Goal: Task Accomplishment & Management: Use online tool/utility

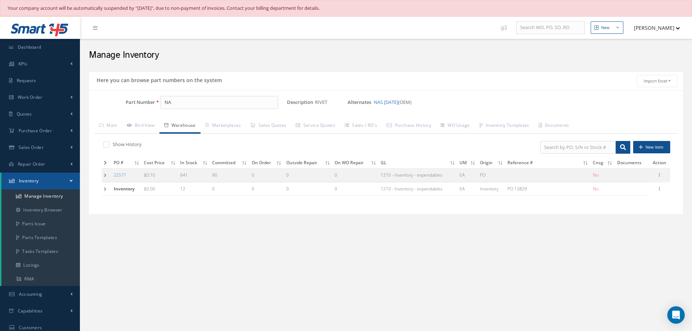
type input "N"
type input "BACC63CB14-15PN / BACC10KF14"
click at [114, 127] on link "Main" at bounding box center [108, 125] width 28 height 15
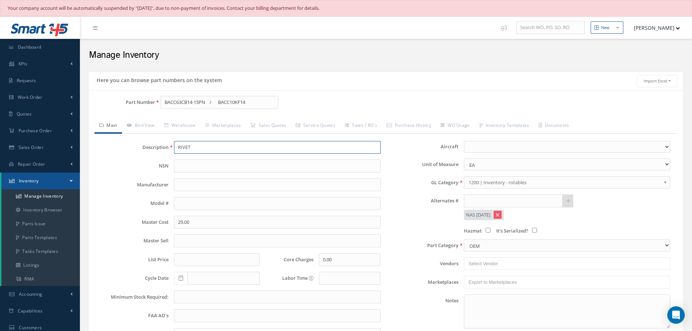
click at [190, 146] on input "RIVET" at bounding box center [277, 147] width 206 height 13
type input "C"
paste input "CONNECTOR WITH BACKSHELL"
type input "CONNECTOR WITH BACKSHELL"
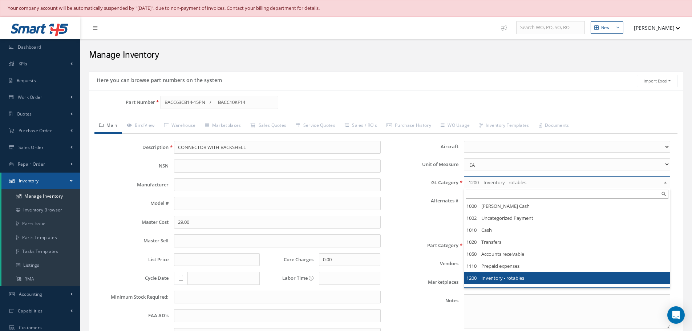
click at [666, 183] on b at bounding box center [666, 184] width 7 height 12
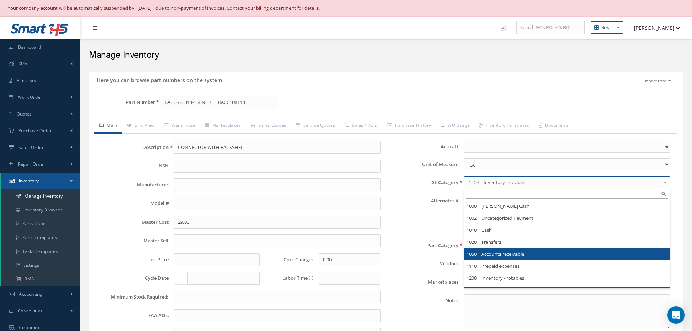
scroll to position [36, 0]
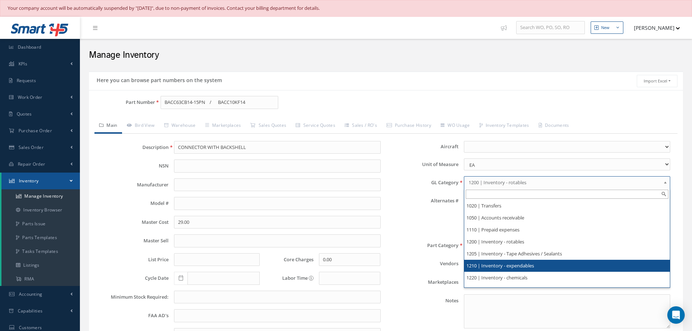
click at [519, 264] on li "1210 | Inventory - expendables" at bounding box center [566, 266] width 205 height 12
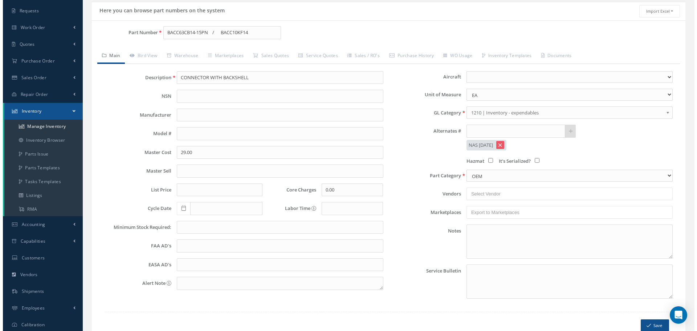
scroll to position [107, 0]
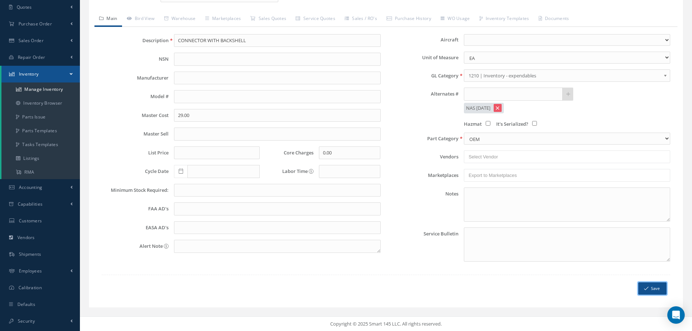
click at [653, 287] on button "Save" at bounding box center [652, 288] width 28 height 13
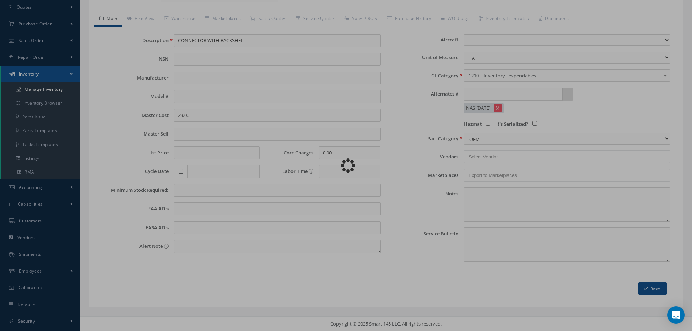
scroll to position [0, 0]
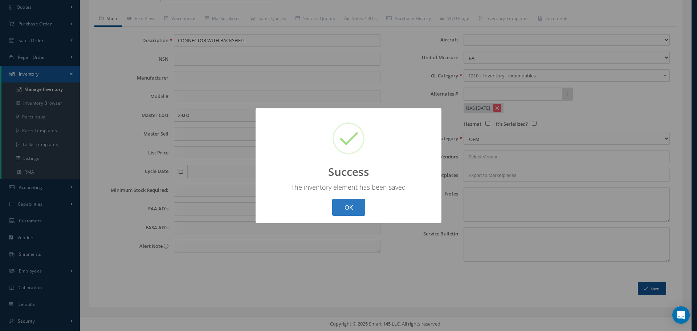
click at [344, 202] on button "OK" at bounding box center [348, 207] width 33 height 17
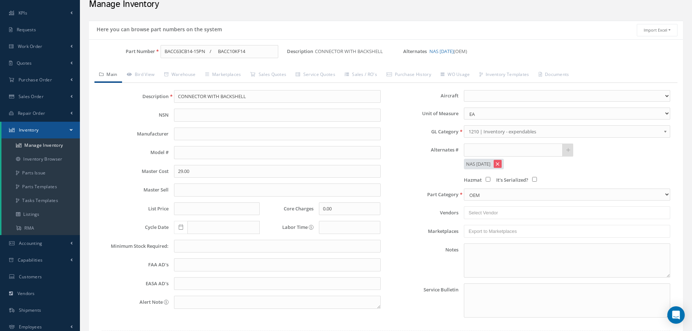
scroll to position [107, 0]
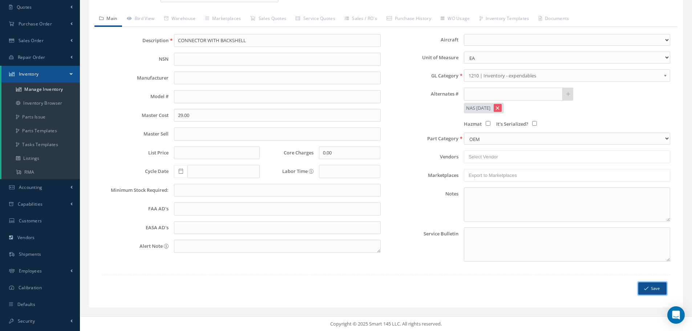
click at [656, 289] on button "Save" at bounding box center [652, 288] width 28 height 13
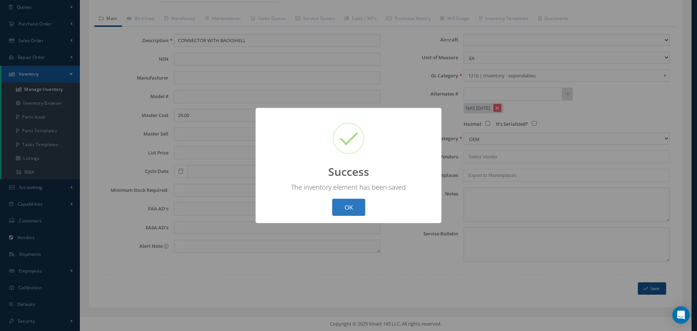
click at [342, 207] on button "OK" at bounding box center [348, 207] width 33 height 17
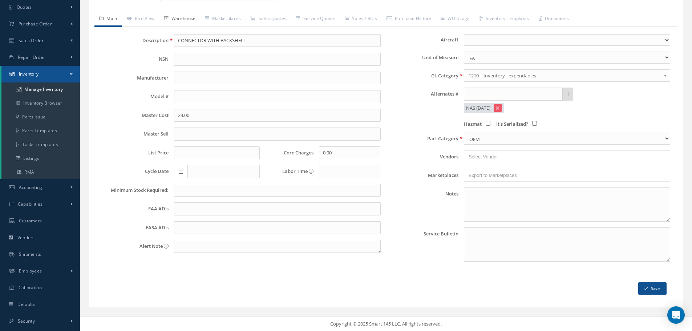
click at [189, 20] on link "Warehouse" at bounding box center [179, 19] width 41 height 15
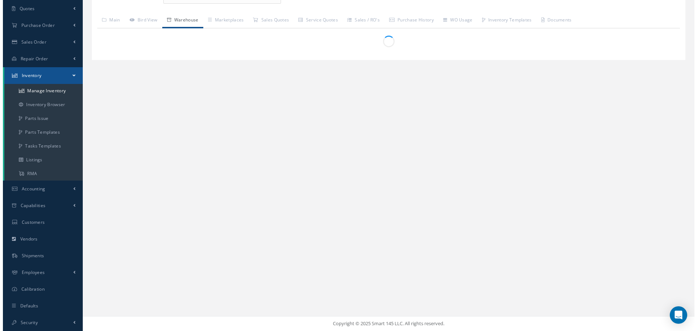
scroll to position [105, 0]
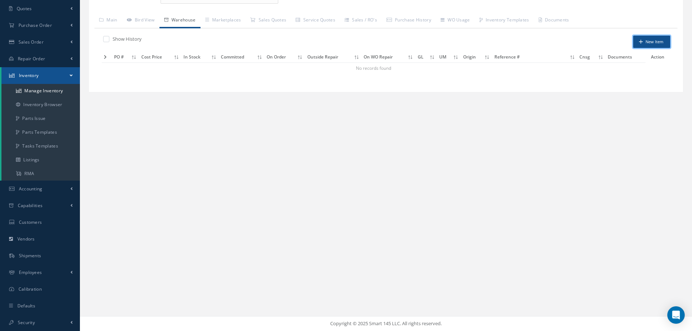
click at [648, 40] on button "New Item" at bounding box center [651, 42] width 37 height 13
type input "09/09/2025"
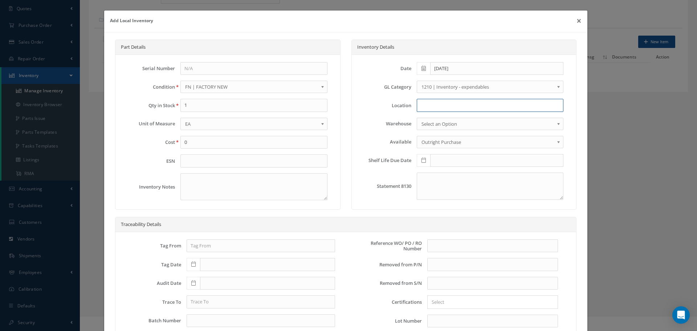
click at [428, 106] on input at bounding box center [490, 105] width 147 height 13
type input "N2-1-53"
click at [447, 245] on input "text" at bounding box center [492, 245] width 131 height 13
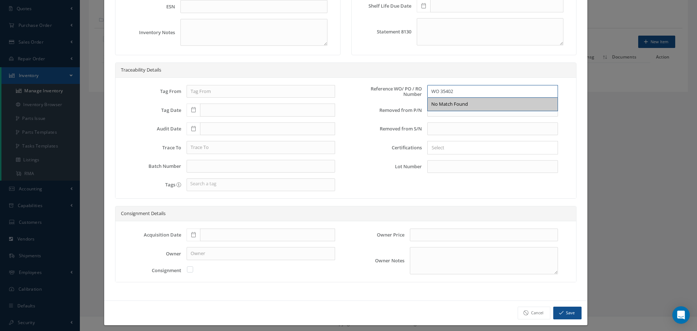
scroll to position [159, 0]
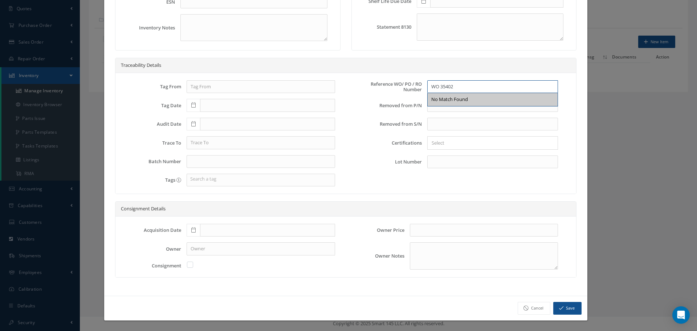
type input "WO 35402"
click at [193, 231] on icon at bounding box center [193, 229] width 4 height 5
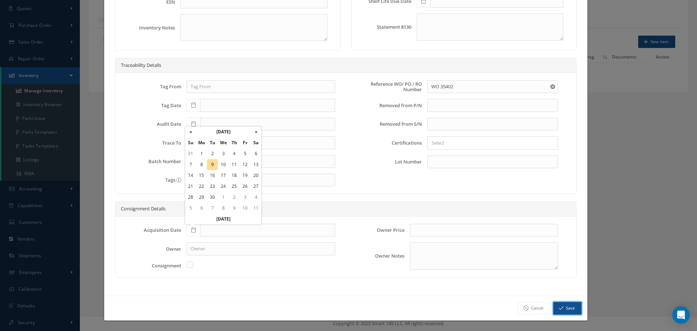
click at [566, 309] on button "Save" at bounding box center [567, 308] width 28 height 13
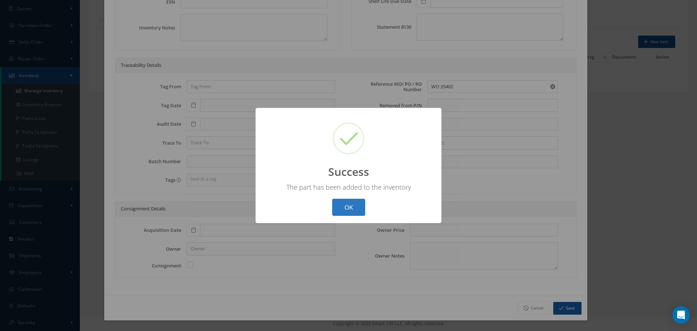
click at [344, 210] on button "OK" at bounding box center [348, 207] width 33 height 17
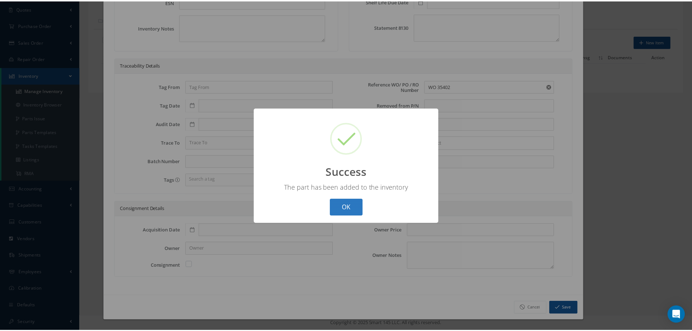
scroll to position [0, 0]
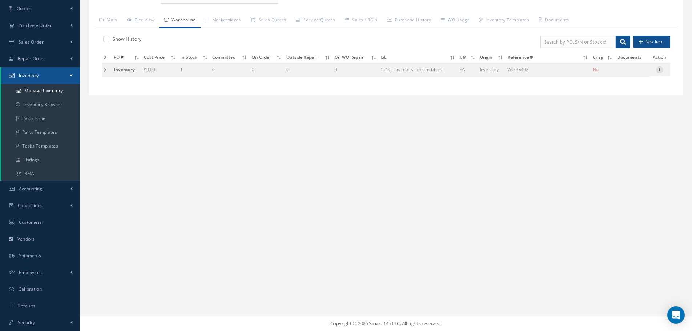
click at [660, 68] on icon at bounding box center [659, 69] width 7 height 6
click at [636, 73] on link "Edit" at bounding box center [625, 74] width 57 height 9
type input "0.00"
type input "09/09/2025"
type input "WO 35402"
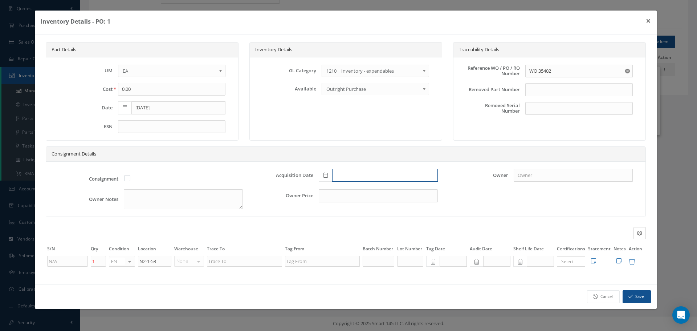
click at [338, 174] on input "text" at bounding box center [385, 175] width 106 height 13
type input "08/11/2025"
click at [621, 261] on icon at bounding box center [618, 261] width 5 height 6
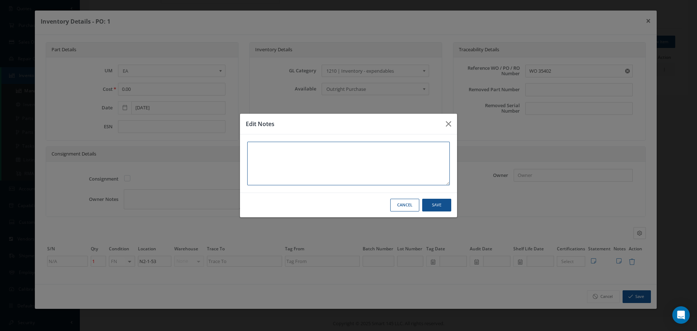
click at [301, 156] on textarea at bounding box center [348, 164] width 203 height 44
type textarea "*"
type textarea "**"
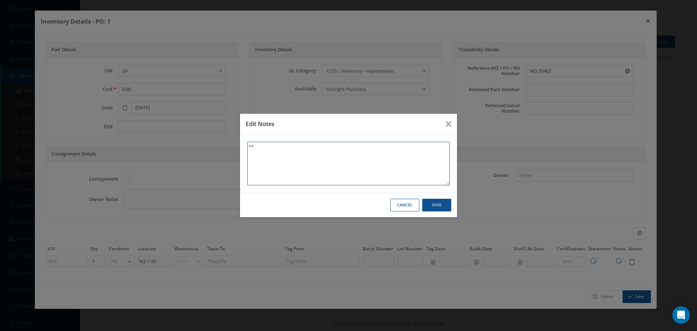
type textarea "** T"
type textarea "** TR"
type textarea "** TRA"
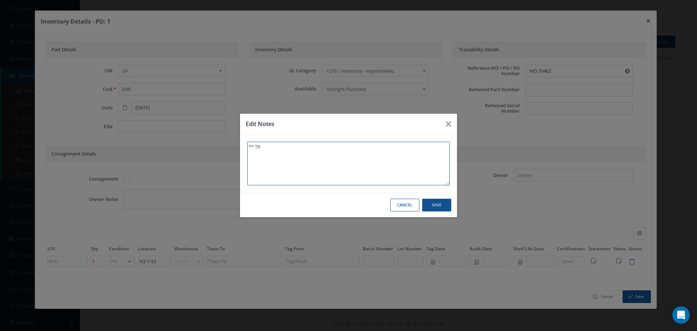
type textarea "** TRA"
type textarea "** TRAC"
type textarea "** TRACE"
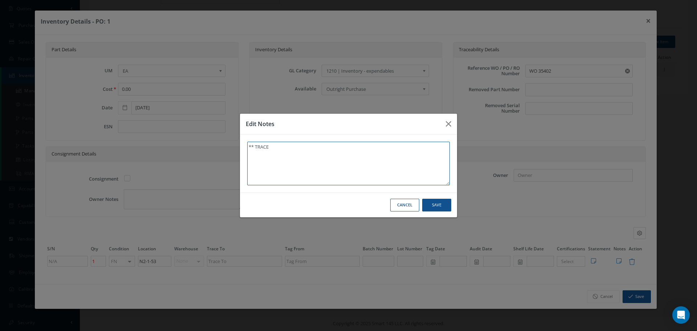
type textarea "** TRACE T"
type textarea "** TRACE TO"
type textarea "** TRACE TO W"
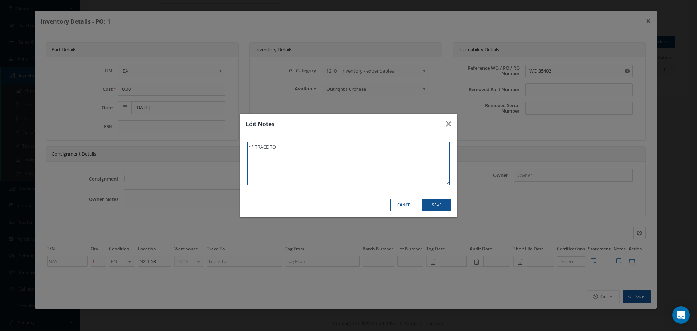
type textarea "** TRACE TO W"
type textarea "** TRACE TO WO"
type textarea "** TRACE TO WO-"
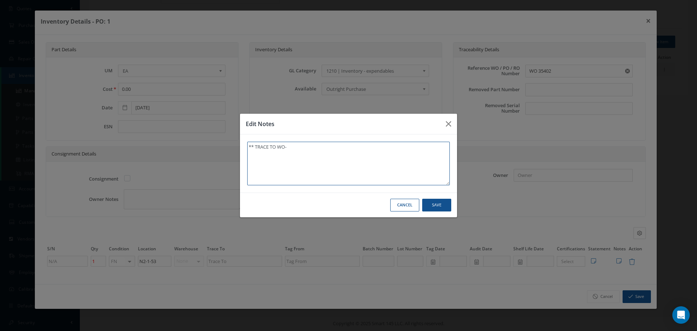
type textarea "** TRACE TO WO-3"
type textarea "** TRACE TO WO-35"
type textarea "** TRACE TO WO-354"
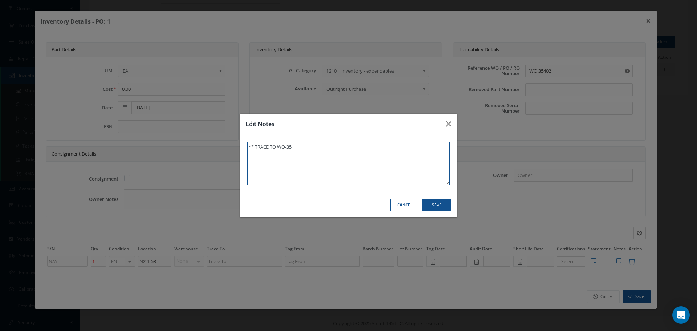
type textarea "** TRACE TO WO-354"
type textarea "** TRACE TO WO-3540"
type textarea "** TRACE TO WO-35402"
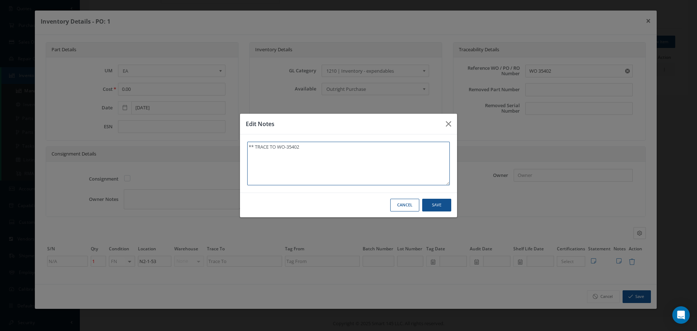
type textarea "** TRACE TO WO-35402."
type textarea "** TRACE TO WO-35402. 0"
type textarea "** TRACE TO WO-35402. 09"
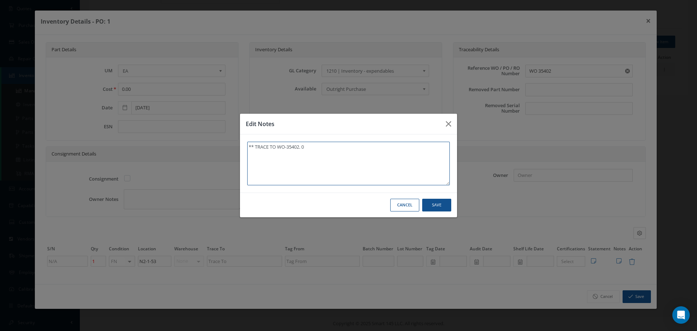
type textarea "** TRACE TO WO-35402. 09"
type textarea "** TRACE TO WO-35402. 09/"
type textarea "** TRACE TO WO-35402. 09/0"
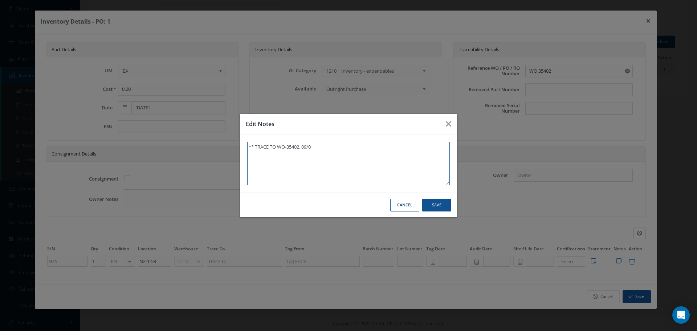
type textarea "** TRACE TO WO-35402. 09/09"
type textarea "** TRACE TO WO-35402. 09/09/"
type textarea "** TRACE TO WO-35402. 09/09/2"
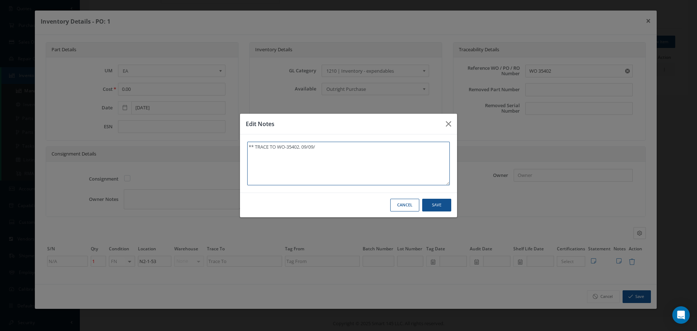
type textarea "** TRACE TO WO-35402. 09/09/2"
type textarea "** TRACE TO WO-35402. 09/09/20"
type textarea "** TRACE TO WO-35402. 09/09/202"
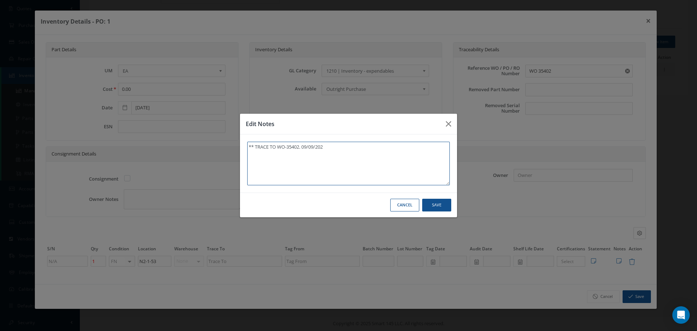
type textarea "** TRACE TO WO-35402. 09/09/2025"
click at [433, 208] on button "Save" at bounding box center [436, 205] width 29 height 13
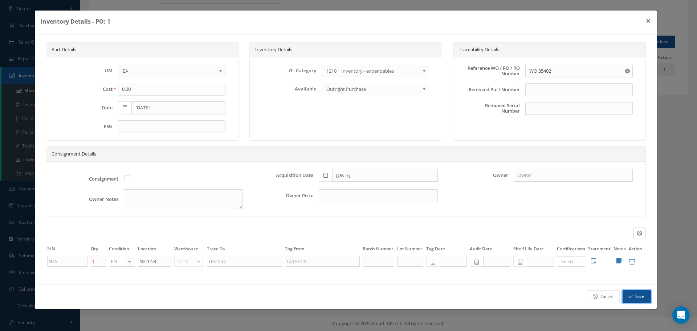
click at [641, 298] on button "Save" at bounding box center [637, 296] width 28 height 13
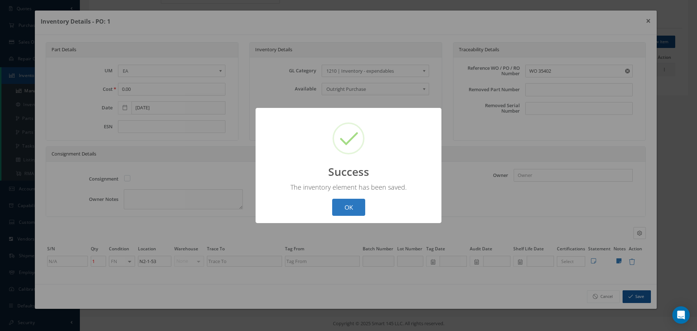
click at [342, 202] on button "OK" at bounding box center [348, 207] width 33 height 17
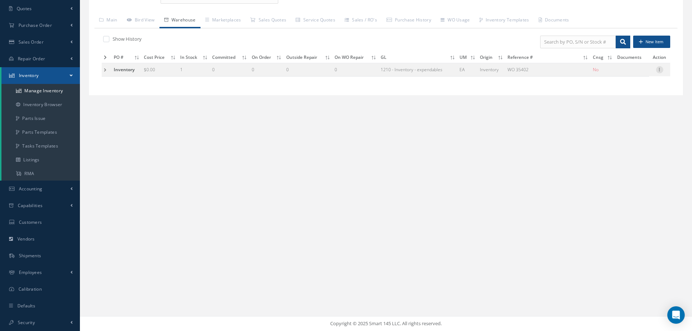
click at [658, 68] on icon at bounding box center [659, 69] width 7 height 6
click at [615, 107] on link "Label" at bounding box center [625, 107] width 57 height 9
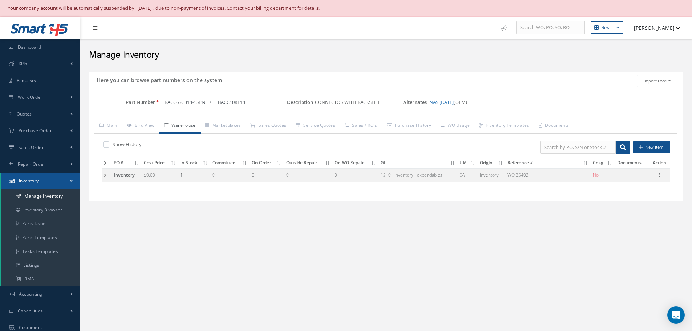
click at [211, 101] on input "BACC63CB14-15PN / BACC10KF14" at bounding box center [219, 102] width 118 height 13
click at [111, 124] on link "Main" at bounding box center [108, 125] width 28 height 15
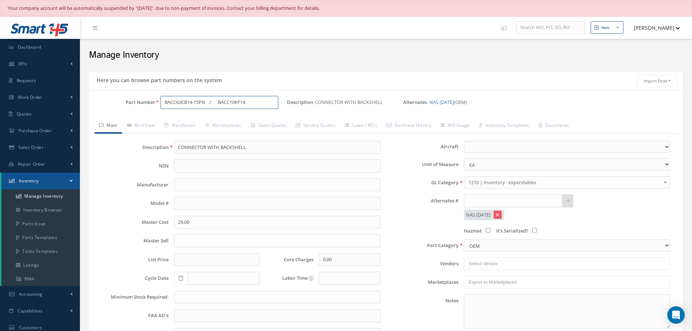
click at [211, 102] on input "BACC63CB14-15PN / BACC10KF14" at bounding box center [219, 102] width 118 height 13
click at [218, 102] on input "BACC63CB14-15PN / BACC10KF14" at bounding box center [219, 102] width 118 height 13
click at [210, 102] on input "BACC63CB14-15PN / BACC10KF14" at bounding box center [219, 102] width 118 height 13
click at [209, 102] on input "BACC63CB14-15PN BACC10KF14" at bounding box center [219, 102] width 118 height 13
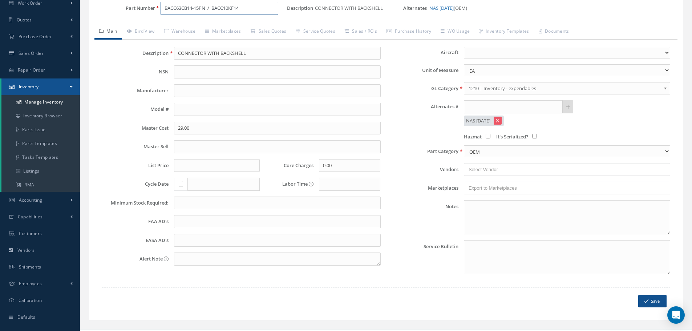
scroll to position [107, 0]
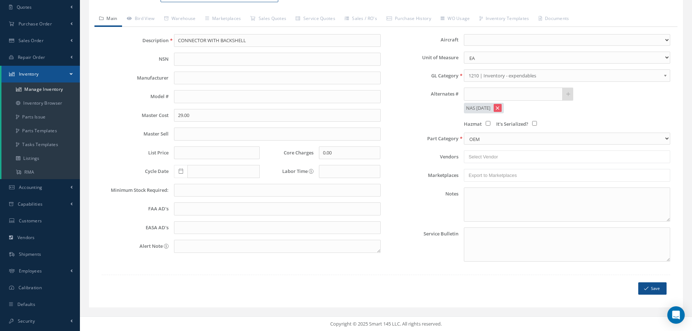
type input "BACC63CB14-15PN / BACC10KF14"
click at [656, 288] on button "Save" at bounding box center [652, 288] width 28 height 13
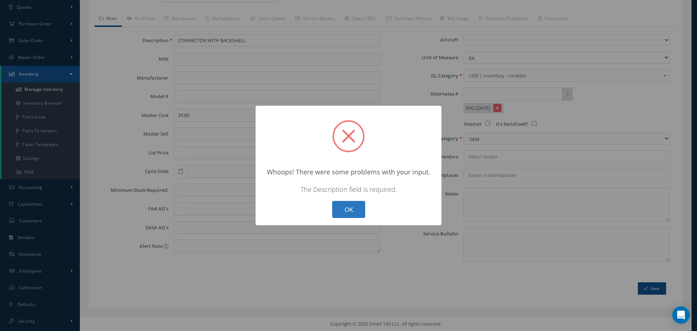
click at [343, 212] on button "OK" at bounding box center [348, 209] width 33 height 17
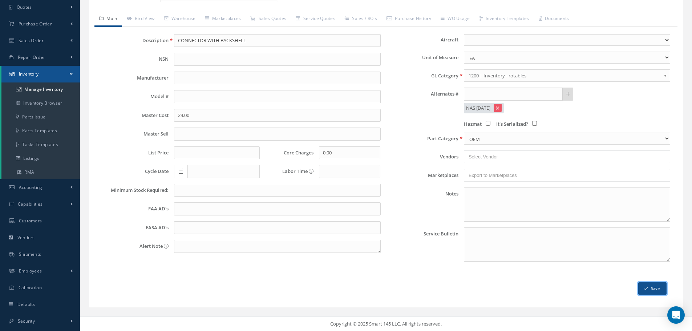
scroll to position [0, 0]
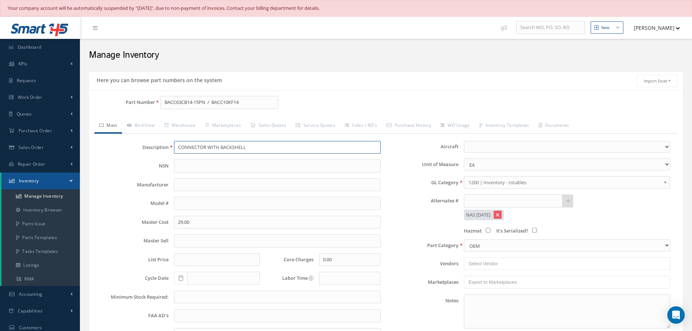
click at [185, 146] on input "CONNECTOR WITH BACKSHELL" at bounding box center [277, 147] width 206 height 13
click at [209, 99] on input "BACC63CB14-15PN / BACC10KF14" at bounding box center [219, 102] width 118 height 13
click at [212, 101] on input "BACC63CB14-15PN / BACC10KF14" at bounding box center [219, 102] width 118 height 13
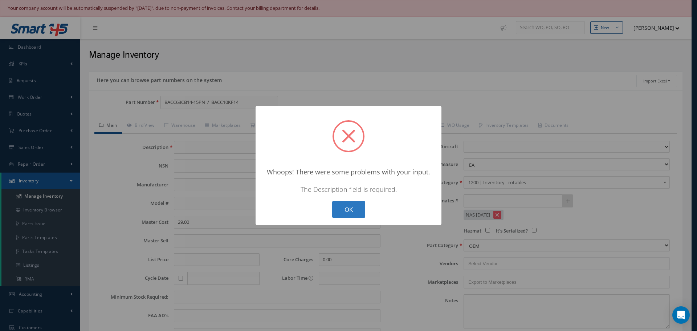
click at [351, 208] on button "OK" at bounding box center [348, 209] width 33 height 17
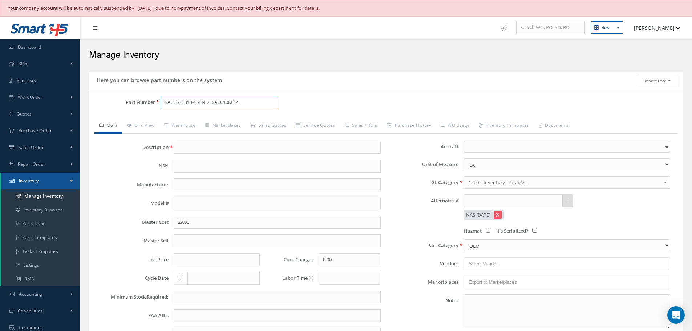
click at [208, 102] on input "BACC63CB14-15PN / BACC10KF14" at bounding box center [219, 102] width 118 height 13
click at [218, 101] on input "BACC63CB14-15PN / BACC10KF14" at bounding box center [219, 102] width 118 height 13
click at [210, 114] on div "Part Number BACC63CB14-15PN / BACC10KF14" at bounding box center [188, 105] width 198 height 19
click at [183, 144] on input "text" at bounding box center [277, 147] width 206 height 13
click at [184, 144] on input "text" at bounding box center [277, 147] width 206 height 13
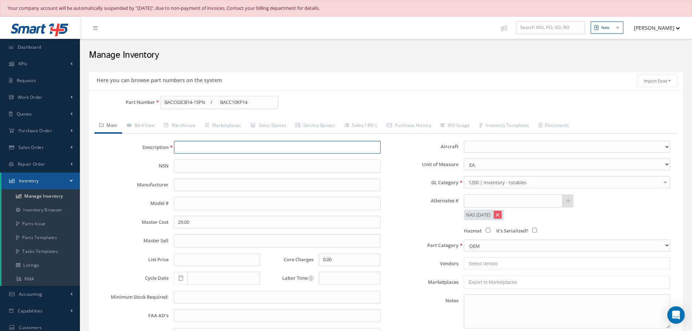
click at [184, 144] on input "text" at bounding box center [277, 147] width 206 height 13
click at [187, 144] on input "text" at bounding box center [277, 147] width 206 height 13
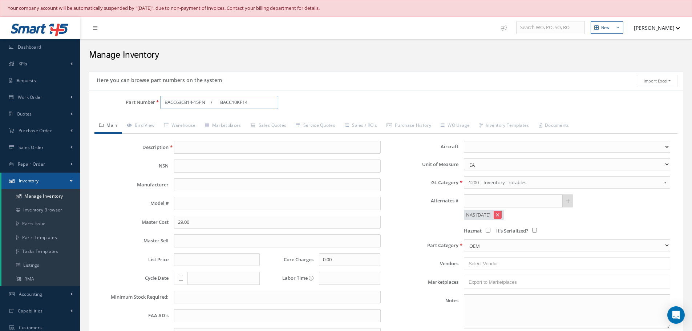
click at [224, 103] on input "BACC63CB14-15PN / BACC10KF14" at bounding box center [219, 102] width 118 height 13
click at [212, 101] on input "BACC63CB14-15PN / BACC10KF14" at bounding box center [219, 102] width 118 height 13
type input "BACC63CB14-15PN / BACC10KF14"
click at [185, 147] on input "text" at bounding box center [277, 147] width 206 height 13
type input "C"
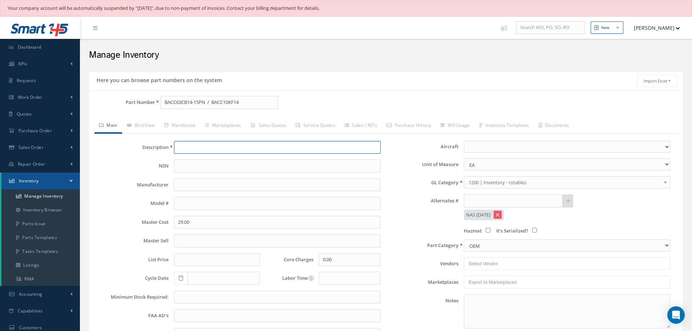
paste input "CONNECTOR WITH BACKSHELL"
type input "CONNECTOR WITH BACKSHELL"
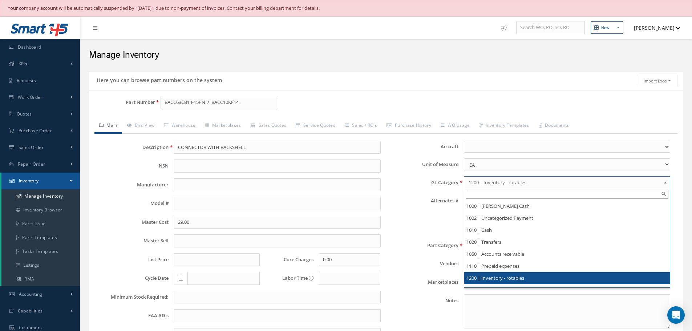
click at [666, 180] on b at bounding box center [666, 184] width 7 height 12
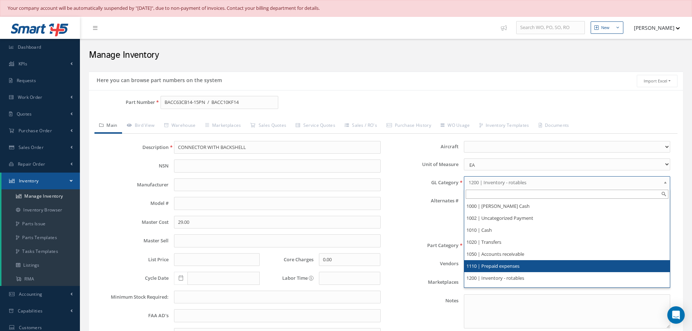
scroll to position [36, 0]
click at [521, 266] on li "1210 | Inventory - expendables" at bounding box center [566, 266] width 205 height 12
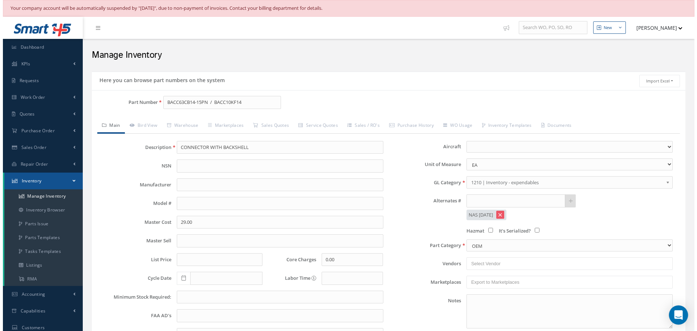
scroll to position [107, 0]
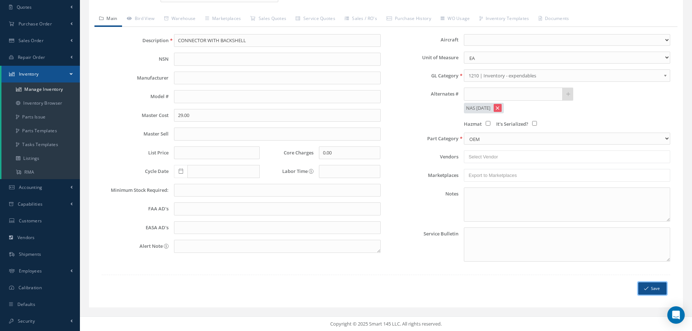
click at [651, 286] on button "Save" at bounding box center [652, 288] width 28 height 13
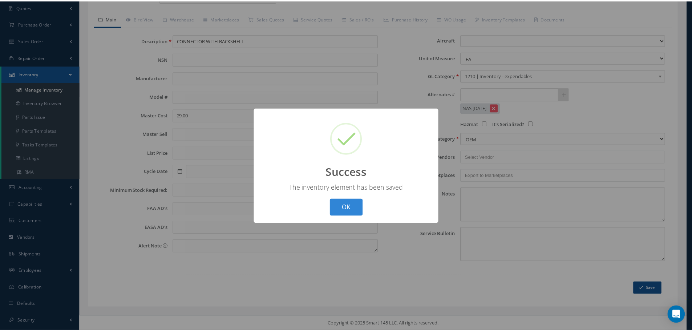
scroll to position [0, 0]
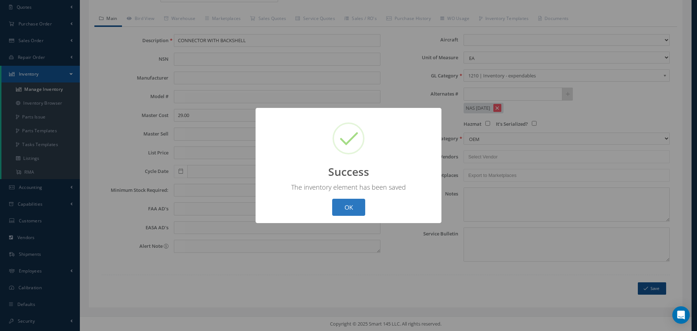
click at [340, 207] on button "OK" at bounding box center [348, 207] width 33 height 17
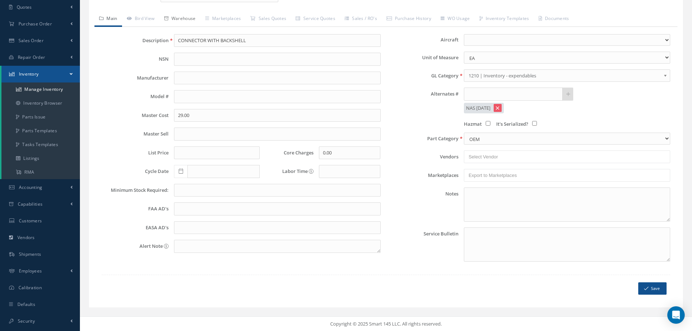
click at [183, 19] on link "Warehouse" at bounding box center [179, 19] width 41 height 15
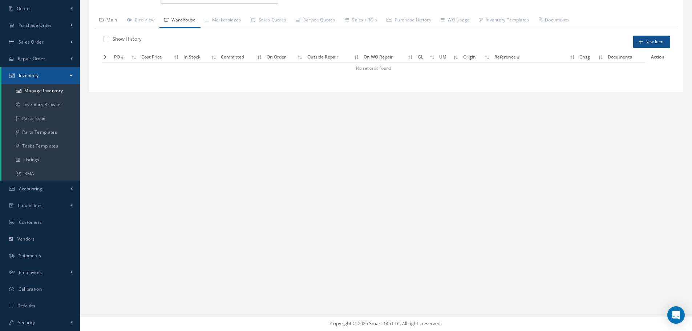
click at [113, 19] on link "Main" at bounding box center [108, 20] width 28 height 15
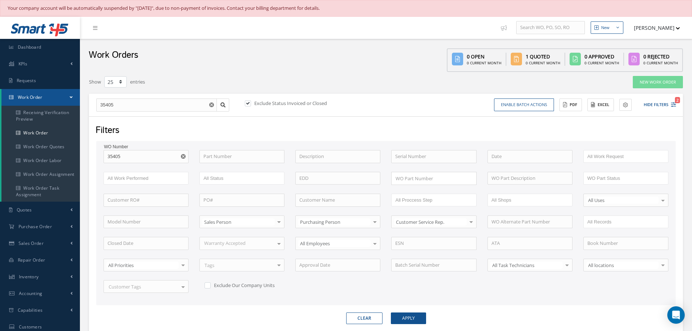
select select "25"
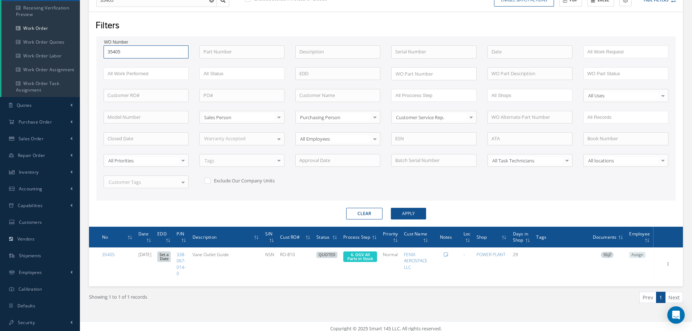
click at [139, 56] on input "35405" at bounding box center [145, 51] width 85 height 13
type input "3540"
type input "35402"
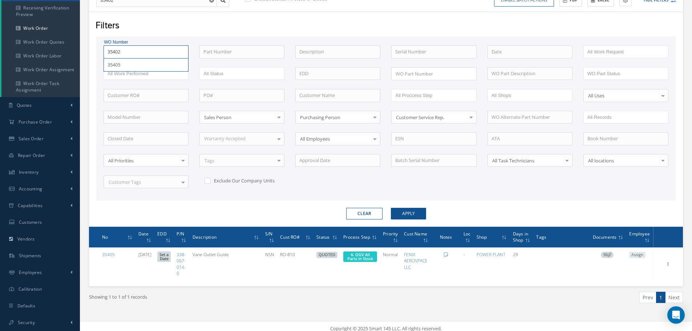
click at [391, 208] on button "Apply" at bounding box center [408, 214] width 35 height 12
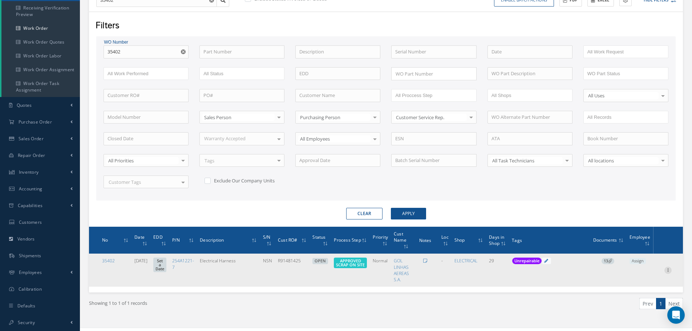
click at [668, 270] on icon at bounding box center [667, 269] width 7 height 6
click at [626, 268] on link "Edit" at bounding box center [633, 269] width 57 height 9
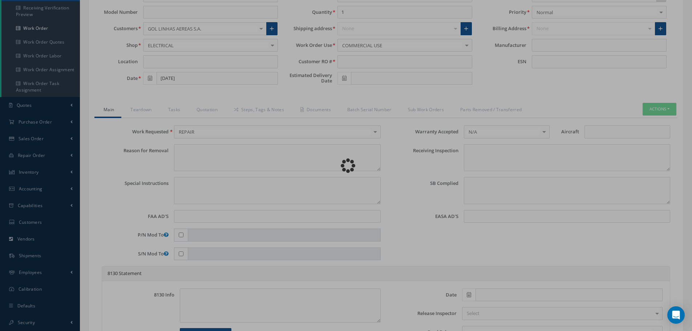
type input "254A1221-7"
type input "08/11/2025"
type input "Electrical Harness"
type input "R91481425"
type input "NSN"
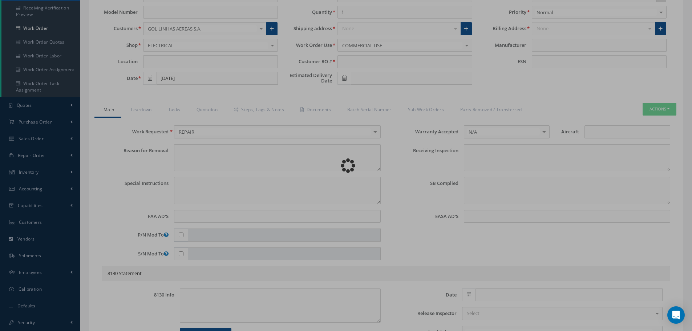
type textarea "NONE"
type textarea "PLEASE SEE R.O. FOR DETAILS"
type textarea "NO VISUAL DAMAGE"
type textarea "None performed"
type textarea "Article was xxxxx in reference with the following Technical Standard : BOEING C…"
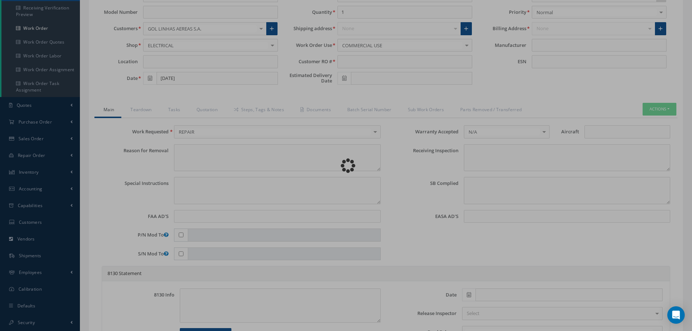
type textarea "Article has been approved to return to service."
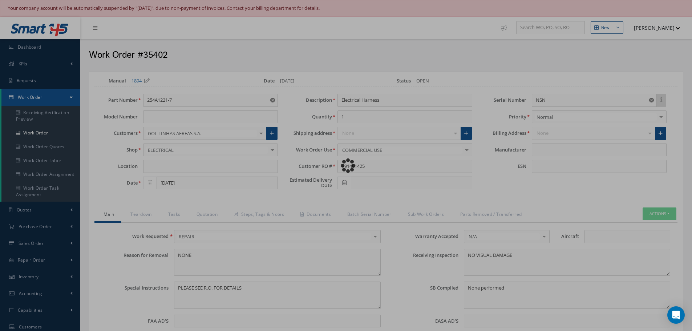
type input "BOEING"
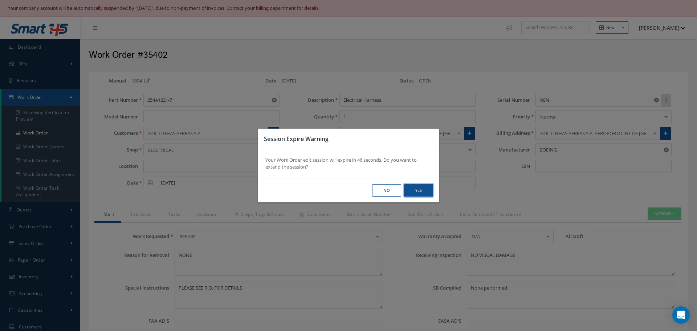
click at [417, 196] on button "Yes" at bounding box center [418, 190] width 29 height 13
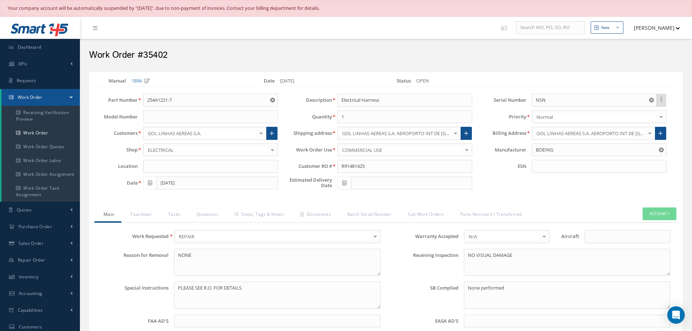
select select "25"
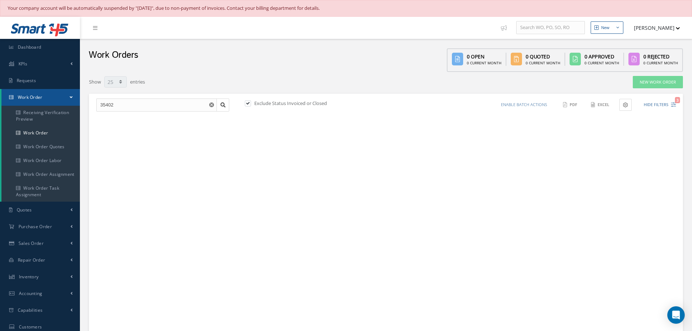
scroll to position [105, 0]
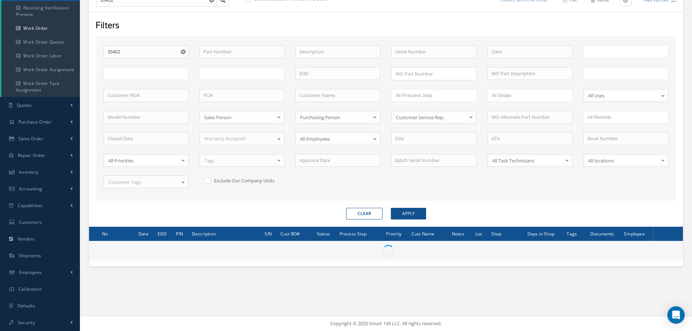
type input "All Work Request"
type input "All Work Performed"
type input "All Status"
type input "WO Part Status"
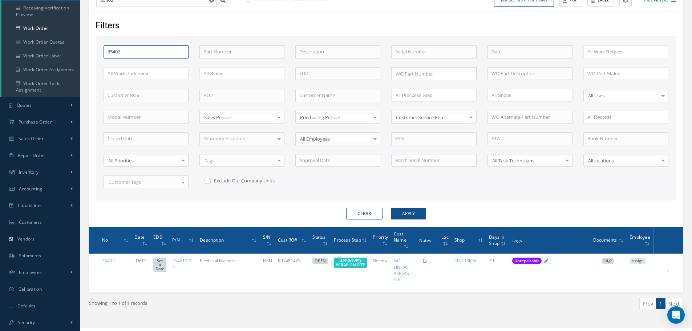
click at [138, 52] on input "35402" at bounding box center [145, 51] width 85 height 13
click at [136, 53] on input "35402" at bounding box center [145, 51] width 85 height 13
type input "3540"
type input "35401"
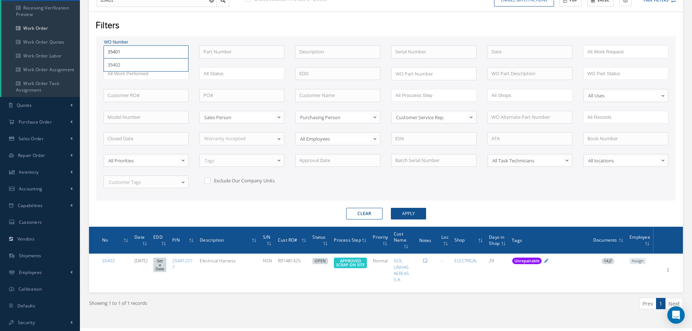
type input "35401"
click at [391, 208] on button "Apply" at bounding box center [408, 214] width 35 height 12
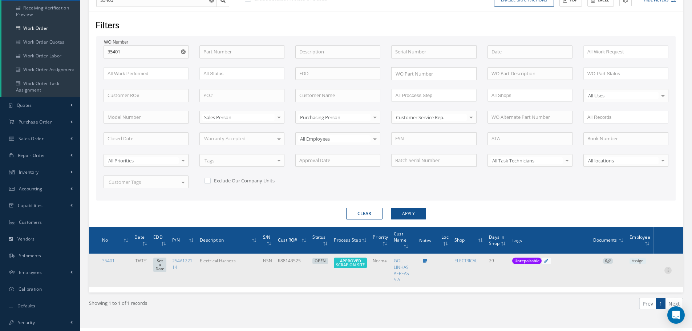
click at [668, 270] on icon at bounding box center [667, 269] width 7 height 6
click at [626, 270] on link "Edit" at bounding box center [633, 269] width 57 height 9
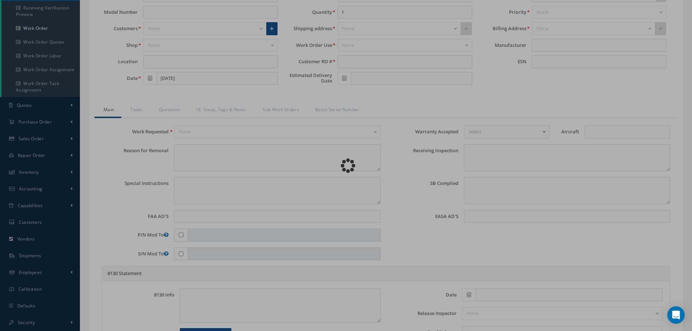
type input "254A1221-14"
type input "08/11/2025"
type input "Electrical Harness"
type input "R88143525"
type input "NSN"
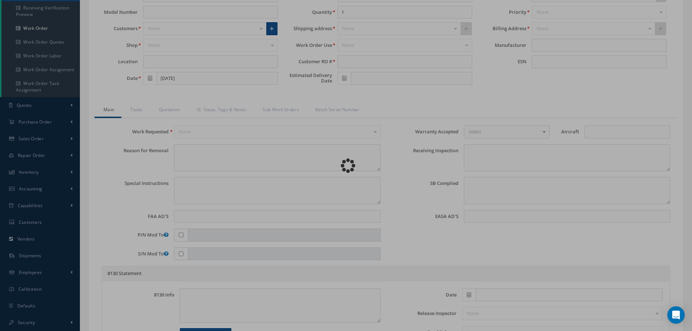
type textarea "NONE"
type textarea "PLEASE SEE R.O. FOR DETAILS"
type textarea "NO VISUAL DAMAGE"
type textarea "None performed"
type textarea "Article was xxxxx in reference with the following Technical Standard : BOEING C…"
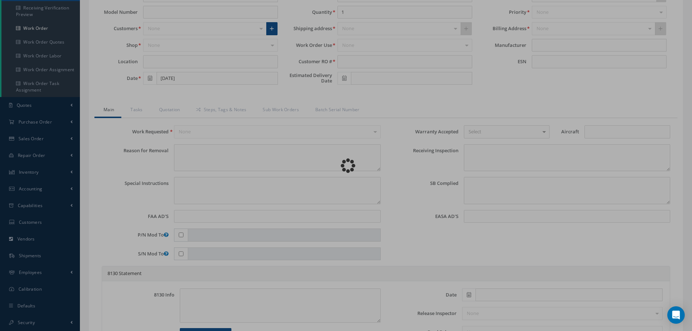
type textarea "Article has been approved to return to service."
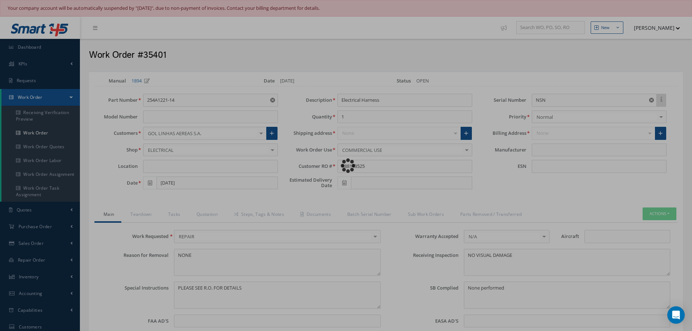
type input "BOEING"
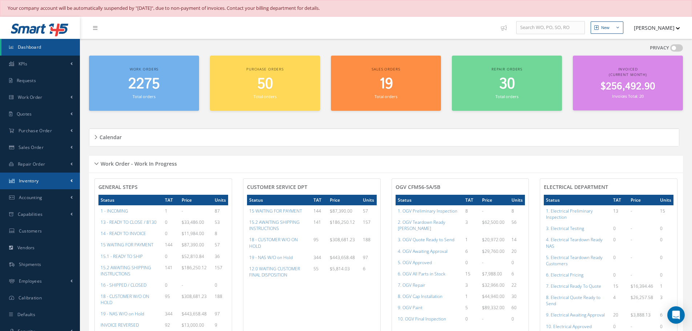
click at [21, 179] on span "Inventory" at bounding box center [29, 181] width 20 height 6
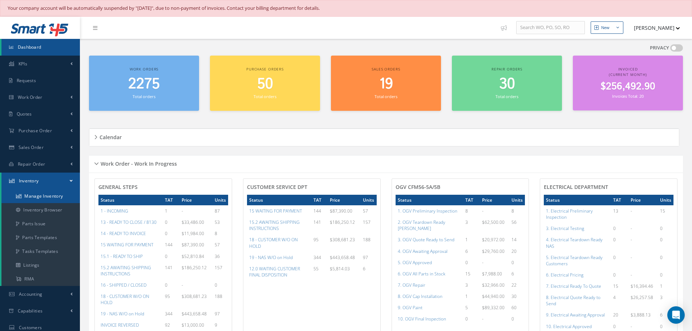
click at [37, 196] on link "Manage Inventory" at bounding box center [40, 196] width 78 height 14
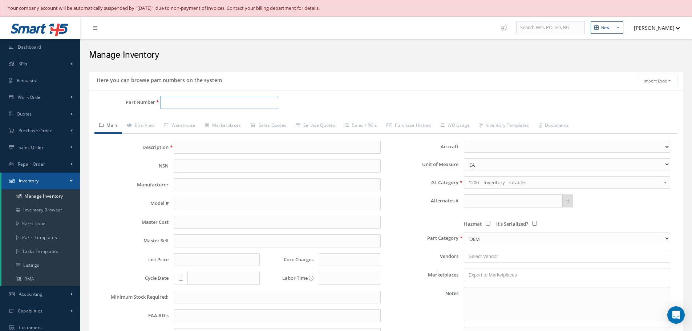
click at [212, 105] on input "Part Number" at bounding box center [219, 102] width 118 height 13
type input "C"
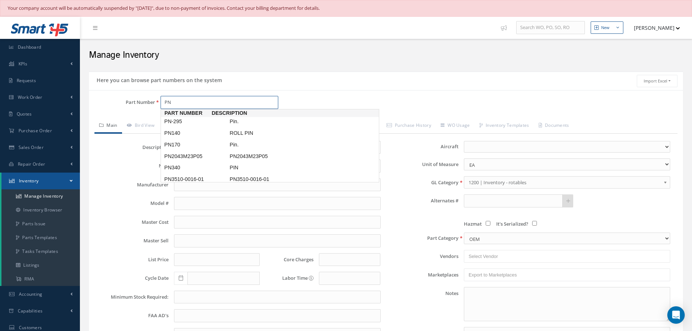
type input "P"
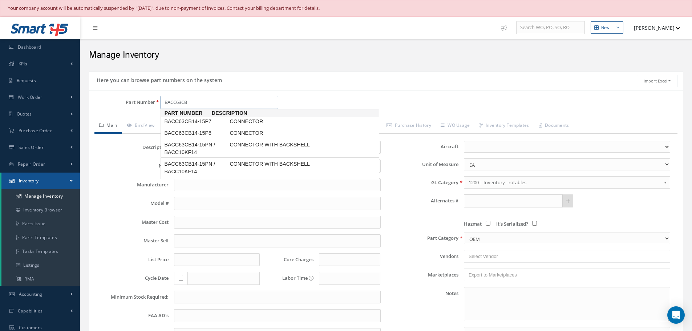
click at [181, 141] on span "BACC63CB14-15PN / BACC10KF14" at bounding box center [195, 149] width 65 height 16
type input "BACC63CB14-15PN / BACC10KF14"
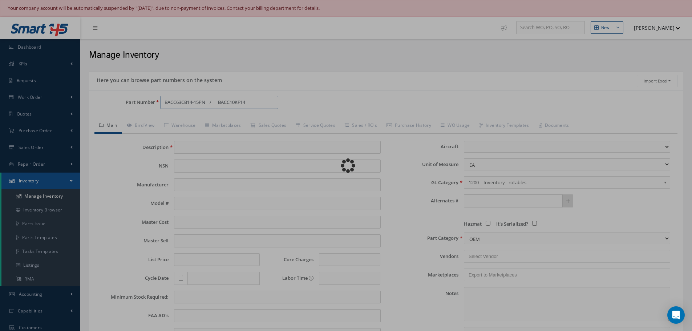
type input "CONNECTOR WITH BACKSHELL"
select select
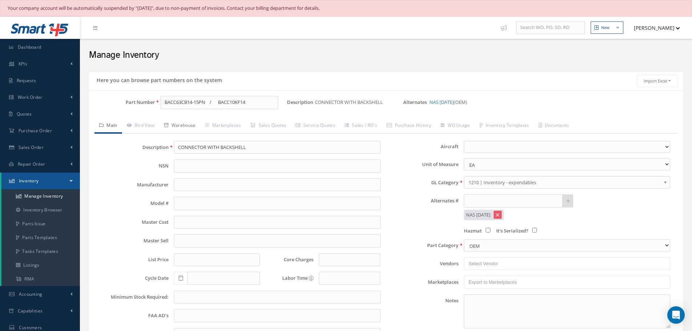
click at [187, 125] on link "Warehouse" at bounding box center [179, 125] width 41 height 15
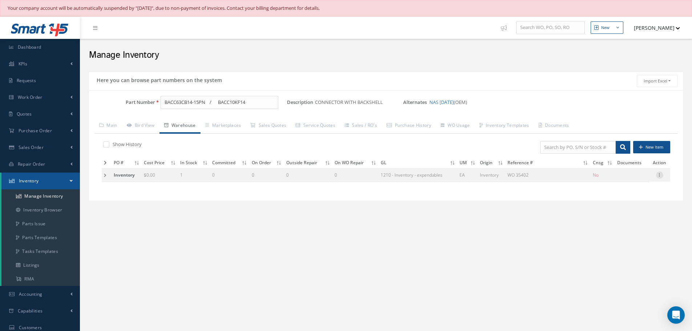
click at [661, 175] on icon at bounding box center [659, 174] width 7 height 6
click at [615, 214] on link "Label" at bounding box center [625, 213] width 57 height 9
click at [207, 103] on input "BACC63CB14-15PN / BACC10KF14" at bounding box center [219, 102] width 118 height 13
click at [209, 103] on input "BACC63CB14-15P7 / BACC10KF14" at bounding box center [219, 102] width 118 height 13
click at [217, 103] on input "BACC63CB14-15P7 / BACC10KF14" at bounding box center [219, 102] width 118 height 13
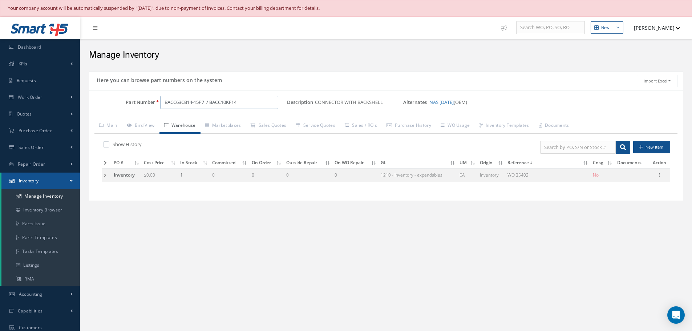
click at [208, 102] on input "BACC63CB14-15P7 / BACC10KF14" at bounding box center [219, 102] width 118 height 13
type input "BACC63CB14-15P7 / BACC10KF14"
click at [114, 127] on link "Main" at bounding box center [108, 125] width 28 height 15
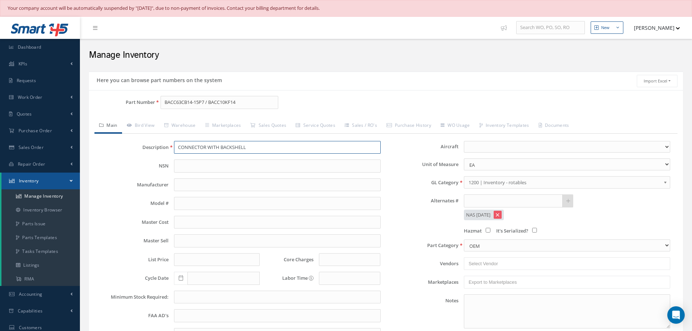
click at [207, 149] on input "CONNECTOR WITH BACKSHELL" at bounding box center [277, 147] width 206 height 13
paste input "CONNECTOR WITH BACKSHELL"
type input "CONNECTOR WITH BACKSHELL"
click at [232, 103] on input "BACC63CB14-15P7 / BACC10KF14" at bounding box center [219, 102] width 118 height 13
type input "BACC63CB14-15P7 / BACC10KE14"
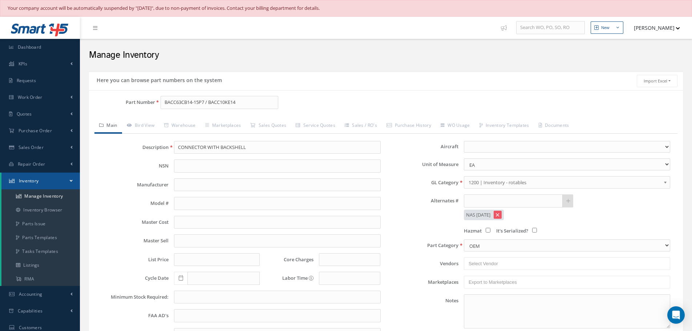
click at [666, 184] on b at bounding box center [666, 184] width 7 height 12
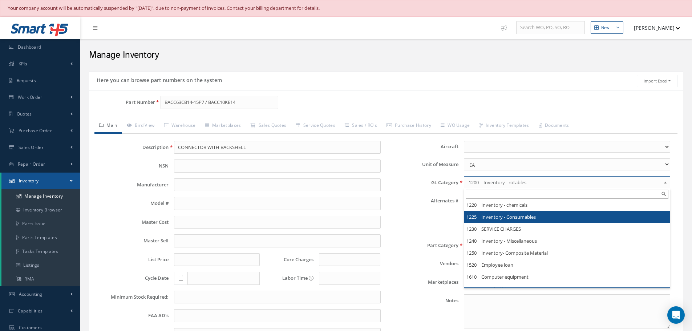
scroll to position [73, 0]
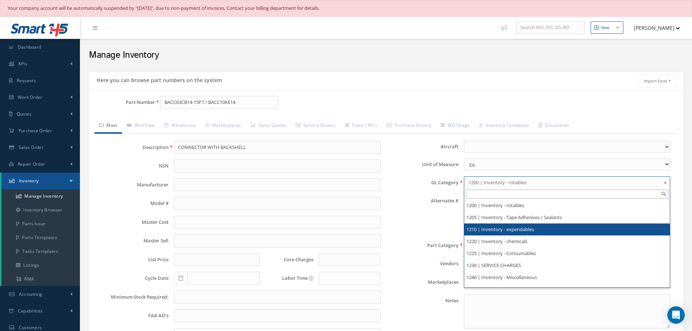
click at [531, 225] on li "1210 | Inventory - expendables" at bounding box center [566, 229] width 205 height 12
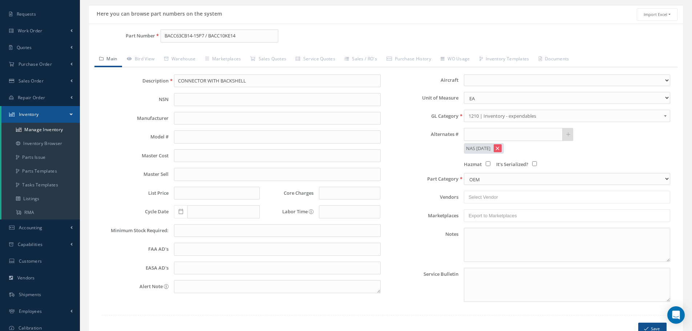
scroll to position [107, 0]
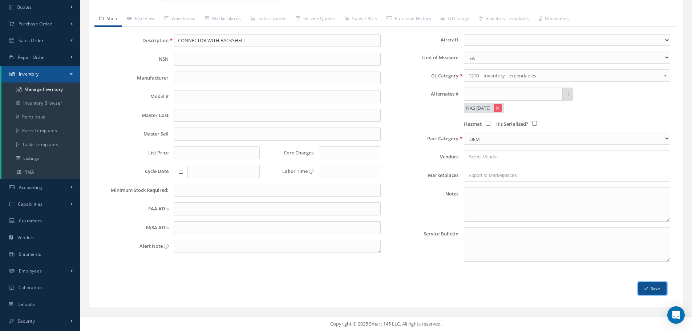
click at [652, 284] on button "Save" at bounding box center [652, 288] width 28 height 13
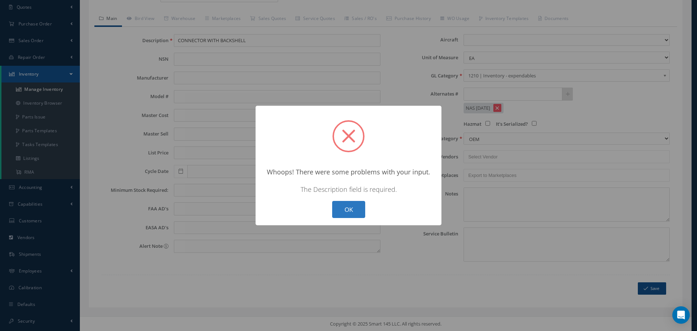
click at [358, 204] on button "OK" at bounding box center [348, 209] width 33 height 17
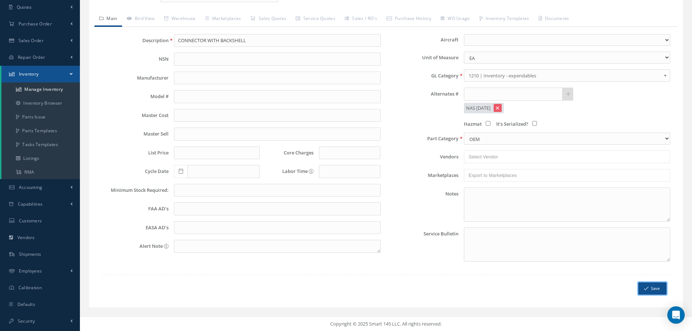
scroll to position [0, 0]
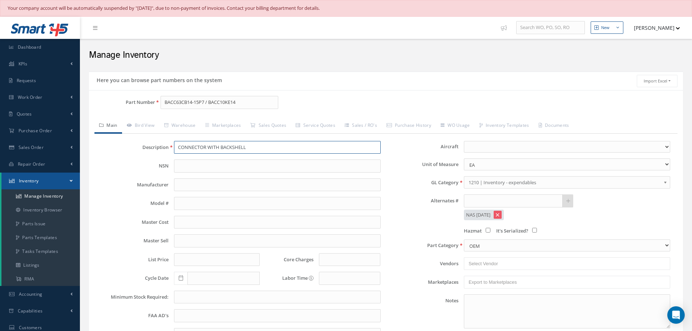
click at [192, 144] on input "CONNECTOR WITH BACKSHELL" at bounding box center [277, 147] width 206 height 13
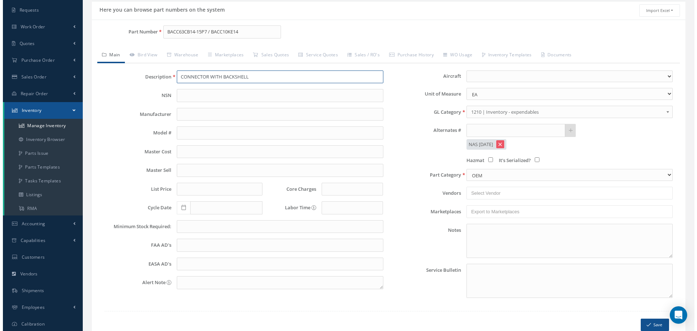
scroll to position [107, 0]
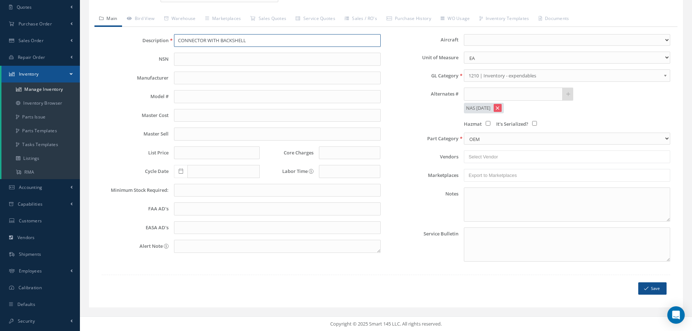
type input "CONNECTOR WITH BACKSHELL"
click at [652, 286] on button "Save" at bounding box center [652, 288] width 28 height 13
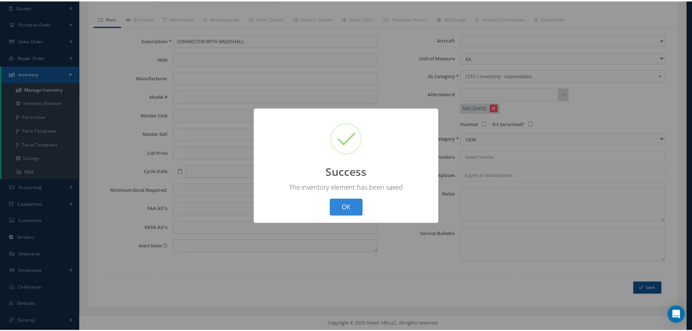
scroll to position [0, 0]
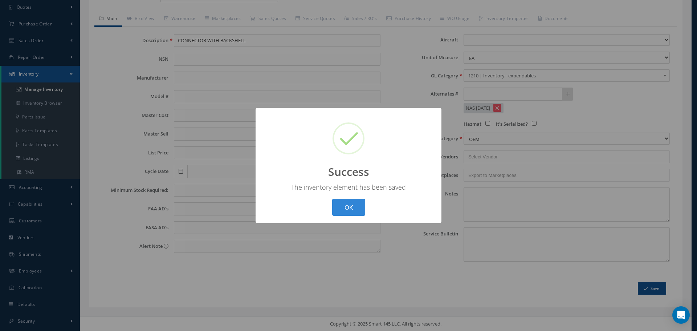
click at [351, 212] on button "OK" at bounding box center [348, 207] width 33 height 17
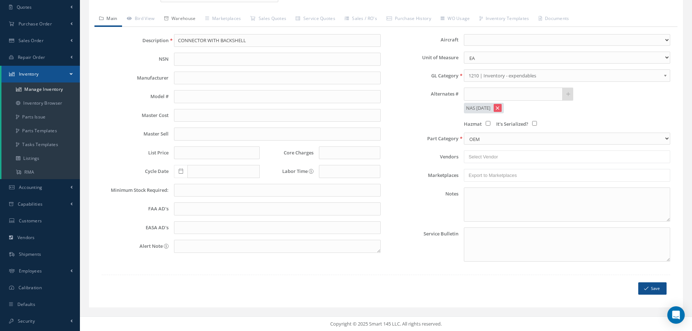
click at [188, 15] on link "Warehouse" at bounding box center [179, 19] width 41 height 15
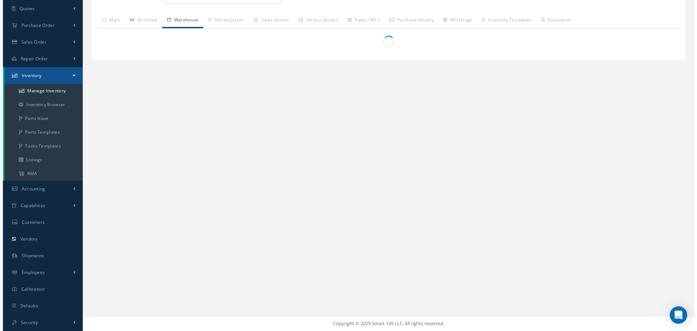
scroll to position [105, 0]
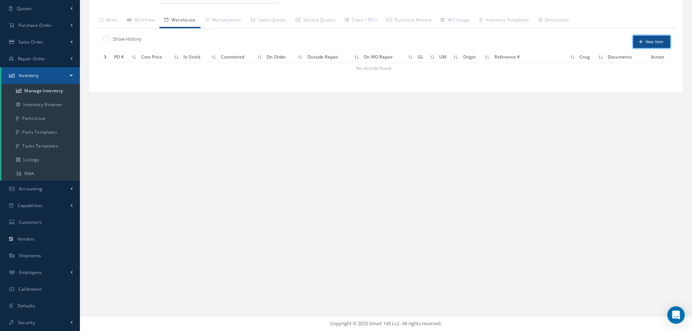
click at [654, 40] on button "New Item" at bounding box center [651, 42] width 37 height 13
type input "[DATE]"
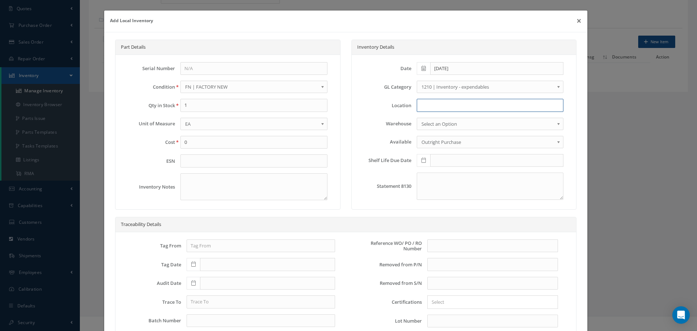
click at [428, 109] on input at bounding box center [490, 105] width 147 height 13
type input "N2-1-53"
click at [632, 179] on div "Add Local Inventory × Part Details Serial Number Condition ANR | Anodize Repair…" at bounding box center [348, 165] width 697 height 331
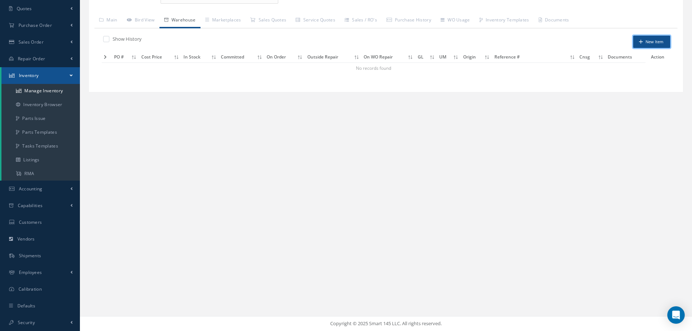
click at [660, 41] on button "New Item" at bounding box center [651, 42] width 37 height 13
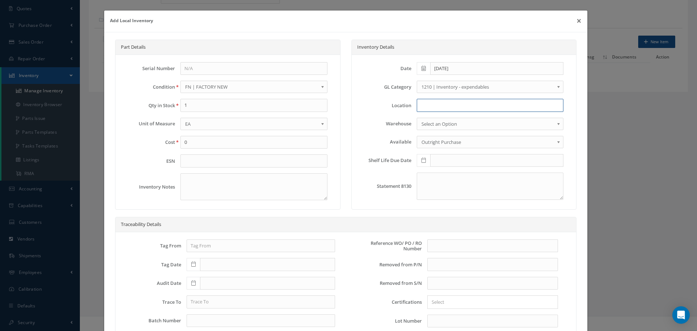
click at [437, 102] on input at bounding box center [490, 105] width 147 height 13
type input "N2-1-53"
click at [436, 241] on input "text" at bounding box center [492, 245] width 131 height 13
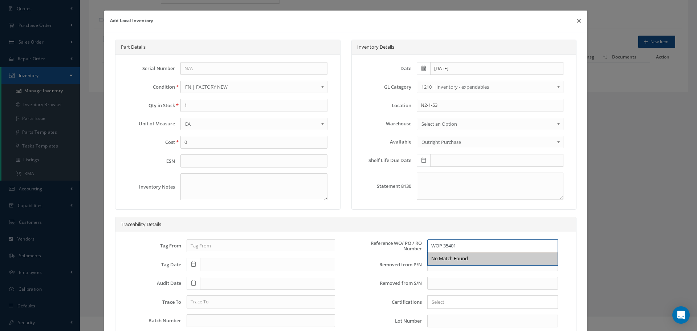
scroll to position [145, 0]
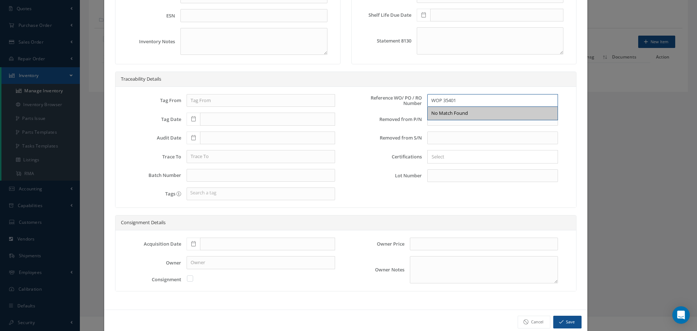
type input "WOP 35401"
click at [194, 241] on icon at bounding box center [193, 243] width 4 height 5
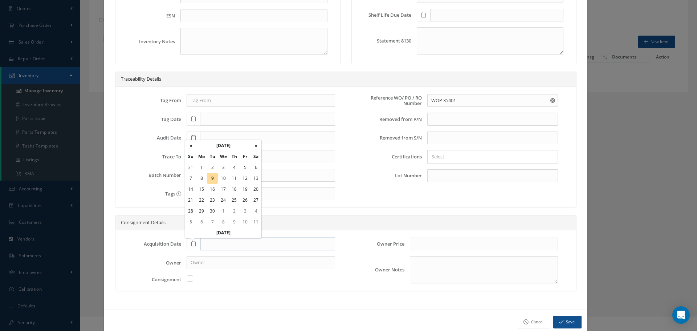
click at [207, 243] on input "text" at bounding box center [267, 243] width 135 height 13
click at [216, 249] on input "text" at bounding box center [267, 243] width 135 height 13
click at [230, 144] on th "September 2025" at bounding box center [223, 145] width 54 height 11
click at [224, 153] on th "2025" at bounding box center [222, 156] width 53 height 11
click at [346, 189] on div "Reference WO/ PO / RO Number WOP 35401 No Match Found Removed from P/N PN Descr…" at bounding box center [457, 150] width 223 height 112
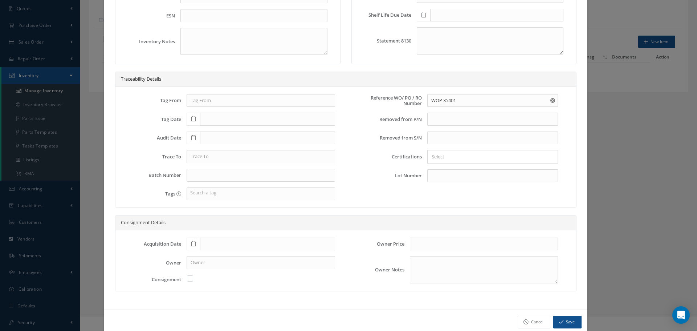
click at [193, 241] on icon at bounding box center [193, 243] width 4 height 5
click at [213, 179] on td "9" at bounding box center [212, 178] width 11 height 11
type input "[DATE]"
click at [559, 322] on icon "button" at bounding box center [561, 321] width 4 height 5
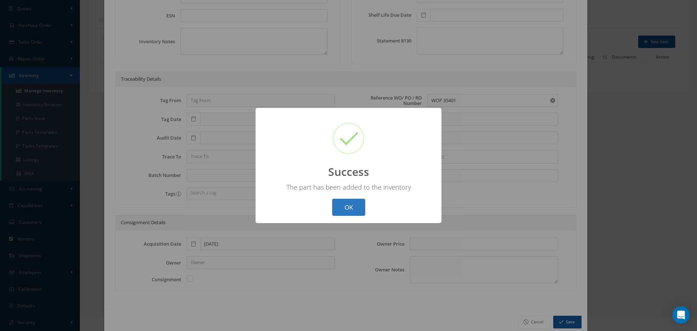
click at [352, 204] on button "OK" at bounding box center [348, 207] width 33 height 17
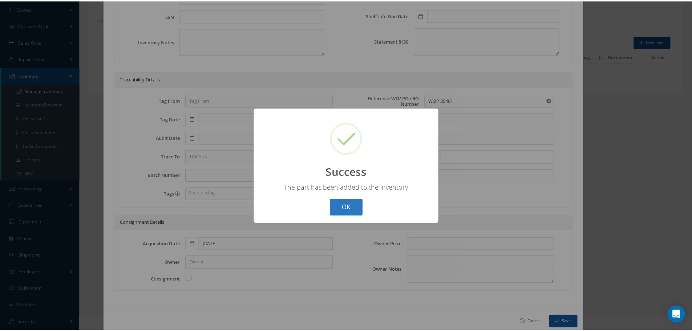
scroll to position [0, 0]
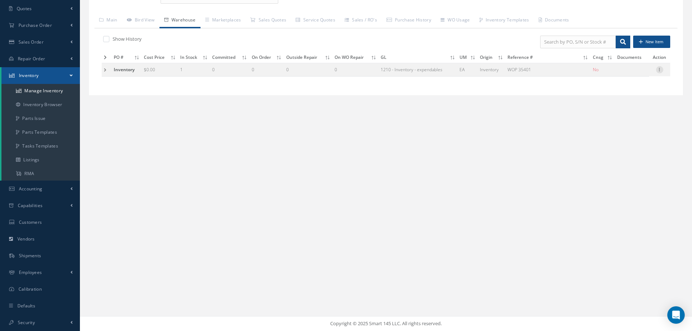
click at [659, 70] on icon at bounding box center [659, 69] width 7 height 6
click at [634, 74] on link "Edit" at bounding box center [625, 74] width 57 height 9
type input "0.00"
type input "[DATE]"
type input "WOP 35401"
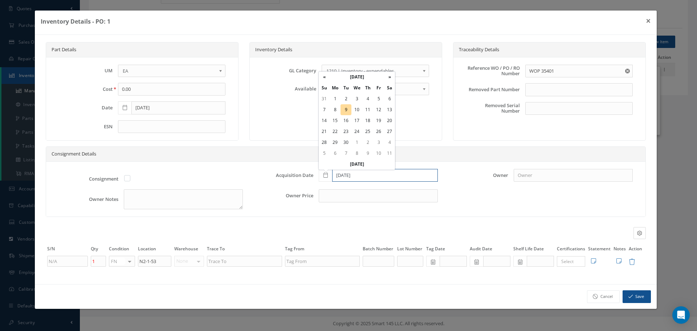
click at [363, 173] on input "[DATE]" at bounding box center [385, 175] width 106 height 13
type input "[DATE]"
click at [621, 258] on icon at bounding box center [618, 261] width 5 height 6
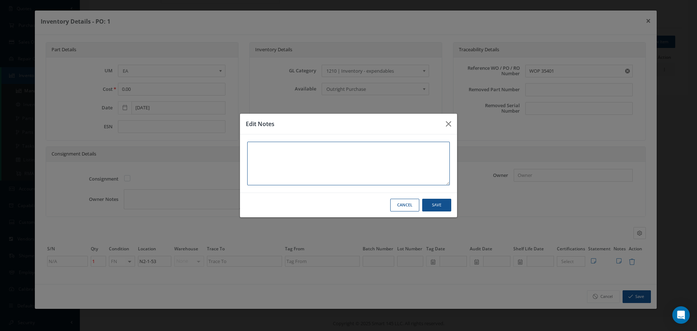
click at [272, 160] on textarea at bounding box center [348, 164] width 203 height 44
type textarea "*"
type textarea "**"
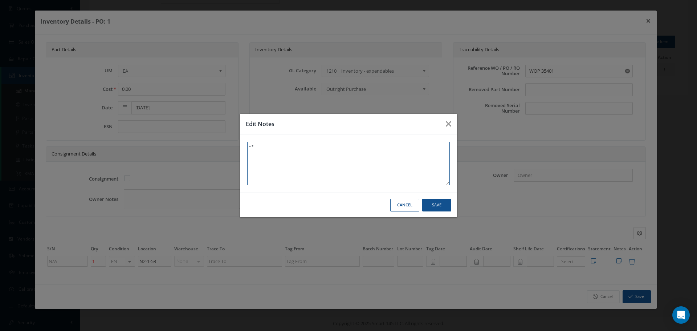
type textarea "** T"
type textarea "** TR"
type textarea "** TRA"
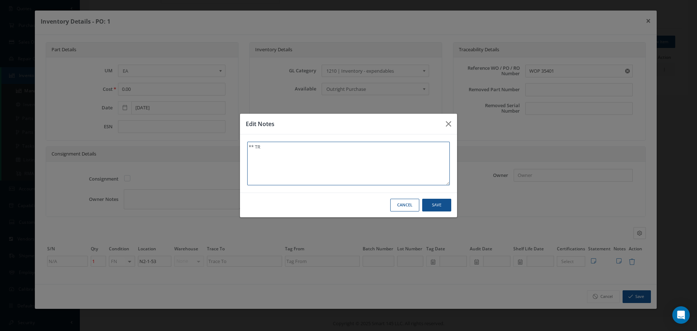
type textarea "** TRA"
type textarea "** TRAC"
type textarea "** TRACE"
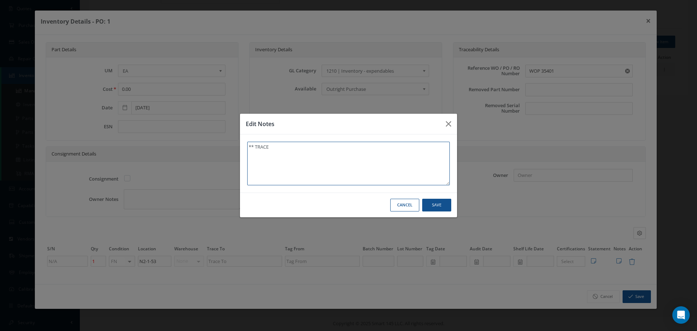
type textarea "** TRACE T"
type textarea "** TRACE TP"
type textarea "** TRACE T"
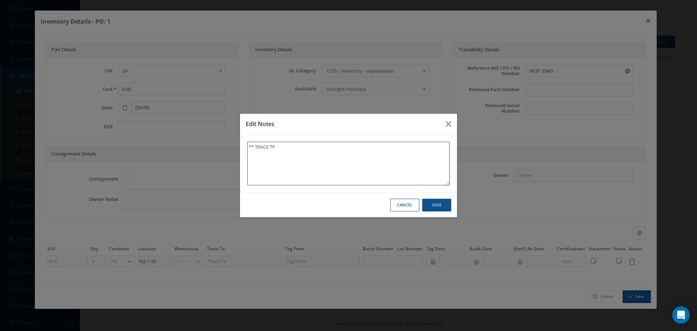
type textarea "** TRACE T"
type textarea "** TRACE TO"
type textarea "** TRACE TO W"
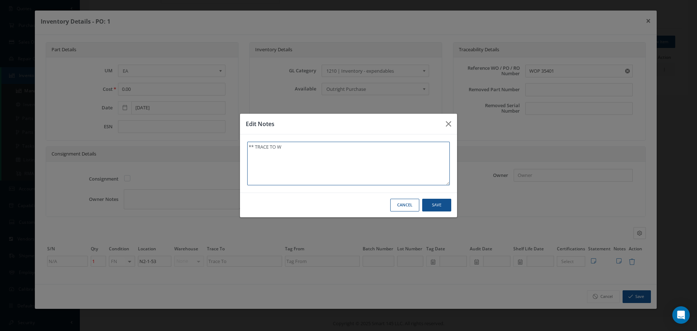
type textarea "** TRACE TO WO"
type textarea "** TRACE TO WO 3"
type textarea "** TRACE TO WO 35"
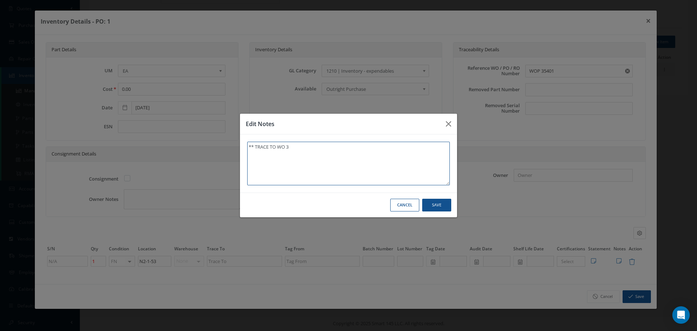
type textarea "** TRACE TO WO 35"
type textarea "** TRACE TO WO 354"
type textarea "** TRACE TO WO 3540"
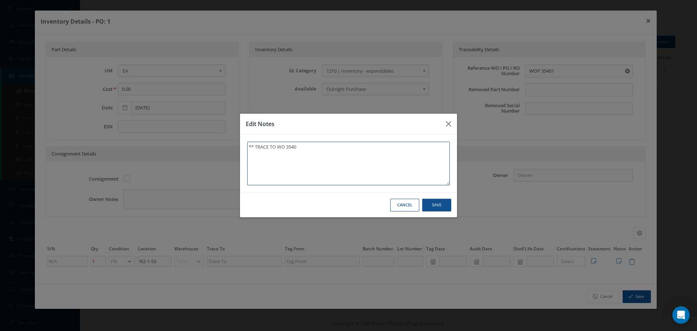
type textarea "** TRACE TO WO 35401"
click at [285, 146] on textarea "** TRACE TO WO 35401" at bounding box center [348, 164] width 203 height 44
type textarea "** TRACE TO WO: 35401"
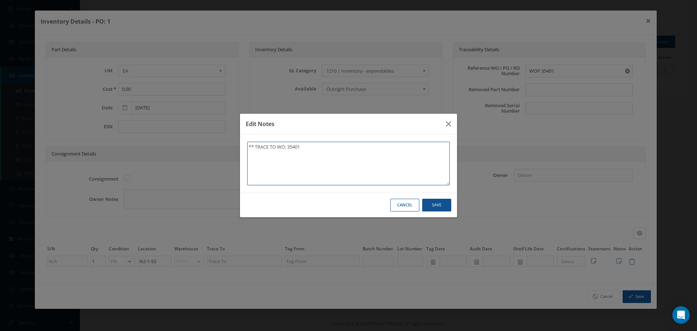
click at [311, 147] on textarea "** TRACE TO WO: 35401" at bounding box center [348, 164] width 203 height 44
type textarea "** TRACE TO WO: 35401 0"
type textarea "** TRACE TO WO: 35401 09"
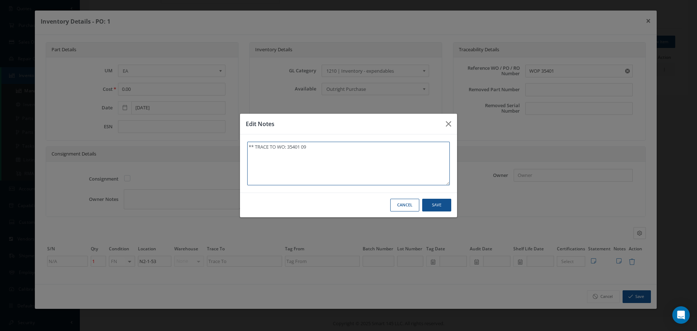
type textarea "** TRACE TO WO: 35401 09/"
type textarea "** TRACE TO WO: 35401 09/0"
type textarea "** TRACE TO WO: 35401 09/09"
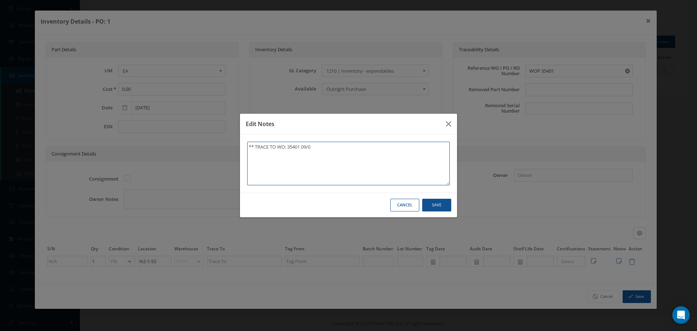
type textarea "** TRACE TO WO: 35401 09/09"
type textarea "** TRACE TO WO: 35401 09/09/"
type textarea "** TRACE TO WO: 35401 09/09/2"
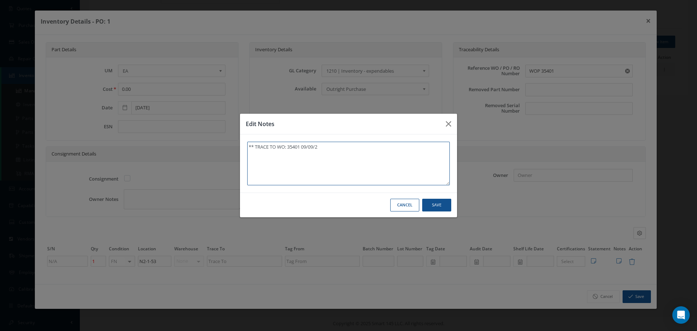
type textarea "** TRACE TO WO: 35401 09/09/20"
type textarea "** TRACE TO WO: 35401 09/09/202"
type textarea "** TRACE TO WO: 35401 09/09/2025"
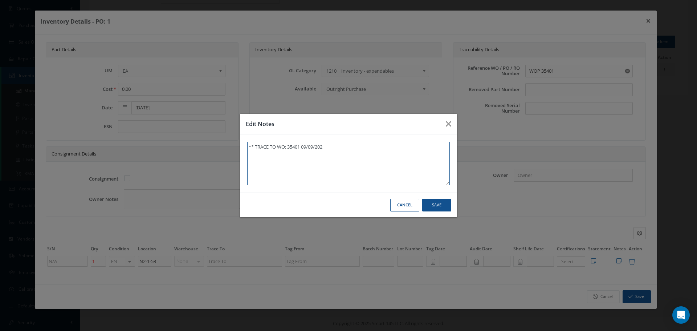
type textarea "** TRACE TO WO: 35401 09/09/2025"
type textarea "** TRACE TO WO: 35401 09/09/2025."
click at [435, 201] on button "Save" at bounding box center [436, 205] width 29 height 13
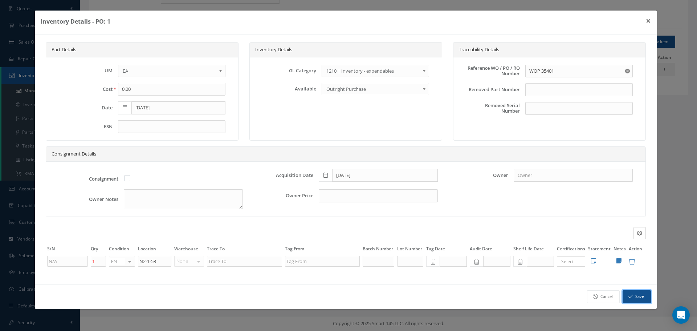
click at [640, 299] on button "Save" at bounding box center [637, 296] width 28 height 13
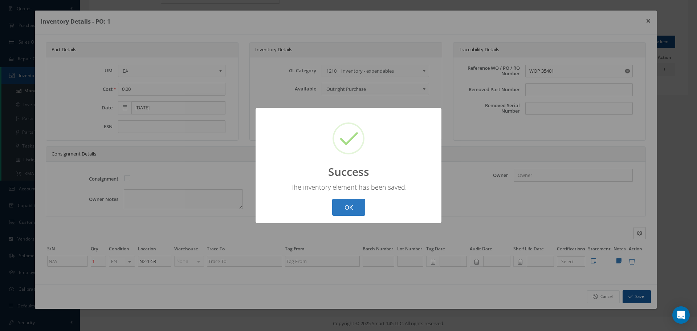
click at [347, 212] on button "OK" at bounding box center [348, 207] width 33 height 17
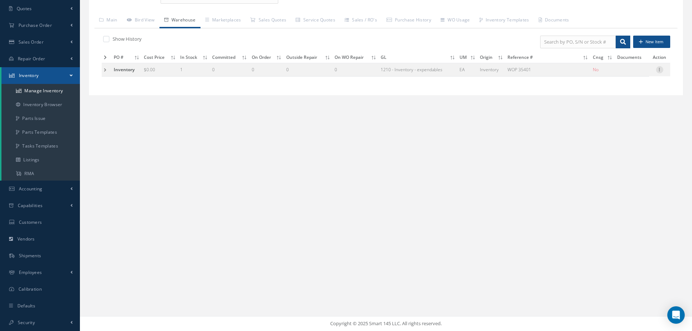
click at [661, 69] on icon at bounding box center [659, 69] width 7 height 6
click at [626, 107] on link "Label" at bounding box center [625, 107] width 57 height 9
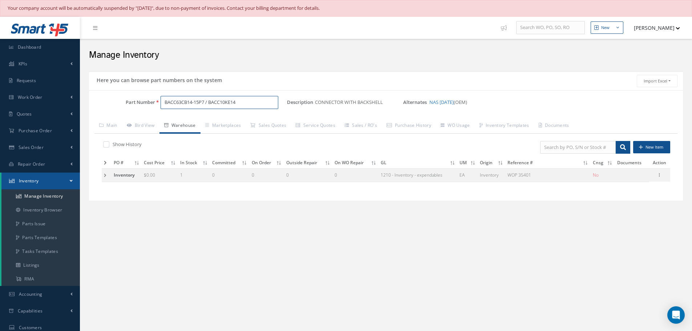
click at [206, 102] on input "BACC63CB14-15P7 / BACC10KE14" at bounding box center [219, 102] width 118 height 13
click at [205, 102] on input "BACC63CB14-15P7 / BACC10KE14" at bounding box center [219, 102] width 118 height 13
drag, startPoint x: 316, startPoint y: 99, endPoint x: 386, endPoint y: 99, distance: 69.3
click at [386, 99] on span "CONNECTOR WITH BACKSHELL" at bounding box center [350, 102] width 71 height 13
copy span "CONNECTOR WITH BACKSHELL"
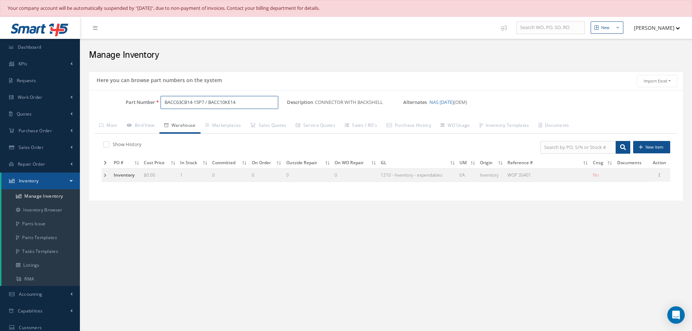
click at [205, 100] on input "BACC63CB14-15P7 / BACC10KE14" at bounding box center [219, 102] width 118 height 13
type input "BACC63CB14-P8 / BACC10KE14"
click at [113, 124] on link "Main" at bounding box center [108, 125] width 28 height 15
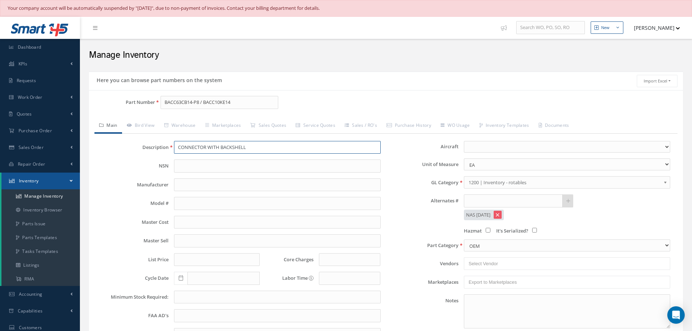
click at [181, 148] on input "CONNECTOR WITH BACKSHELL" at bounding box center [277, 147] width 206 height 13
paste input "text"
type input "CONNECTOR WITH BACKSHELL"
click at [666, 182] on b at bounding box center [666, 184] width 7 height 12
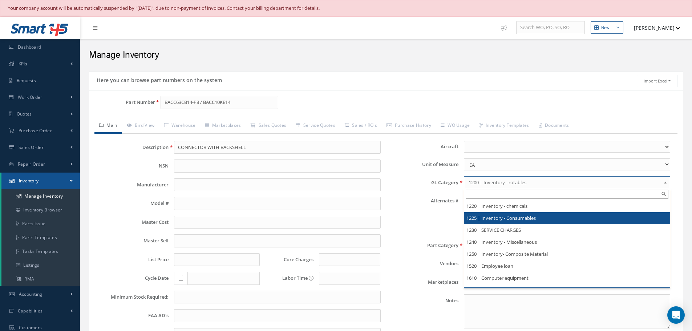
scroll to position [72, 0]
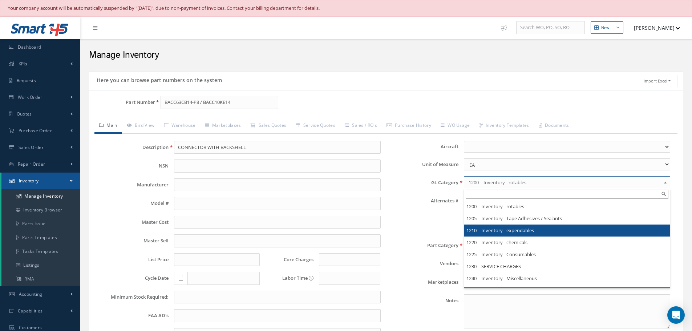
click at [523, 228] on li "1210 | Inventory - expendables" at bounding box center [566, 230] width 205 height 12
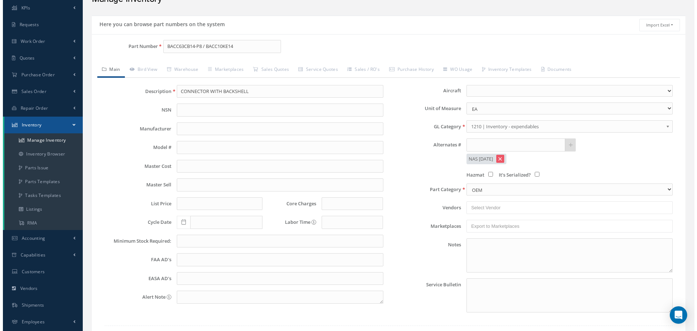
scroll to position [107, 0]
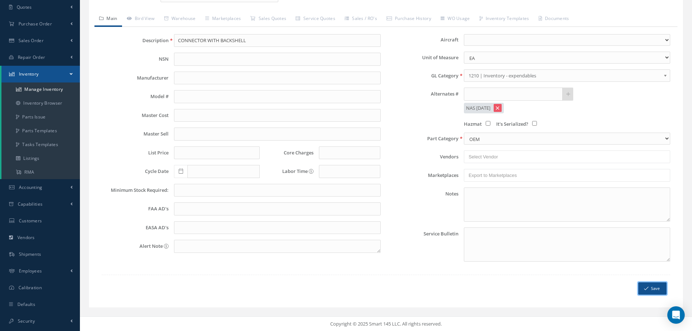
click at [651, 289] on button "Save" at bounding box center [652, 288] width 28 height 13
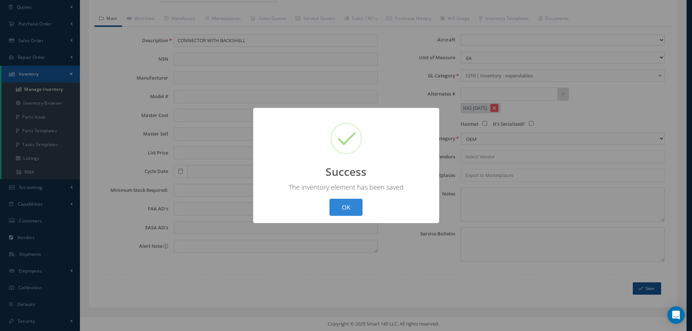
scroll to position [0, 0]
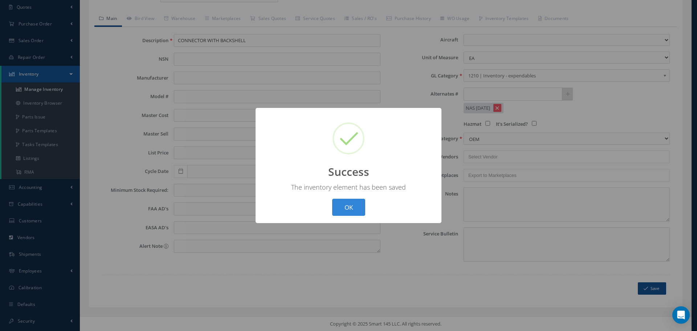
click at [351, 209] on button "OK" at bounding box center [348, 207] width 33 height 17
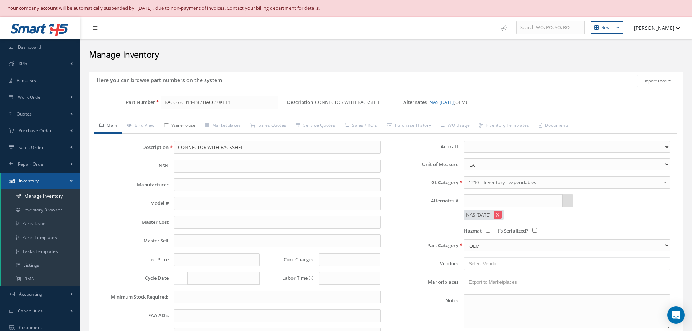
click at [184, 125] on link "Warehouse" at bounding box center [179, 125] width 41 height 15
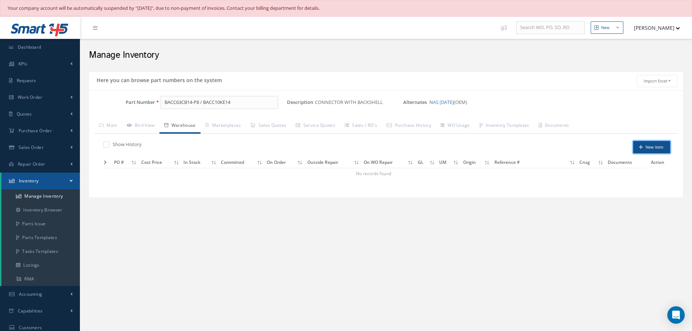
click at [657, 147] on button "New Item" at bounding box center [651, 147] width 37 height 13
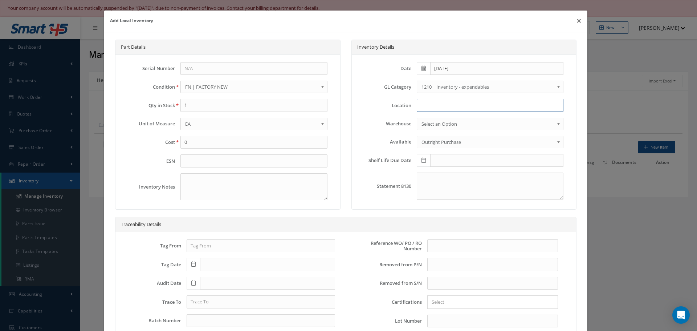
click at [424, 105] on input at bounding box center [490, 105] width 147 height 13
type input "N2-1-53"
click at [437, 248] on input "text" at bounding box center [492, 245] width 131 height 13
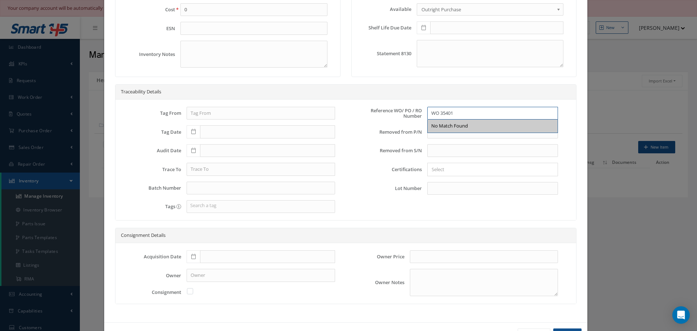
scroll to position [159, 0]
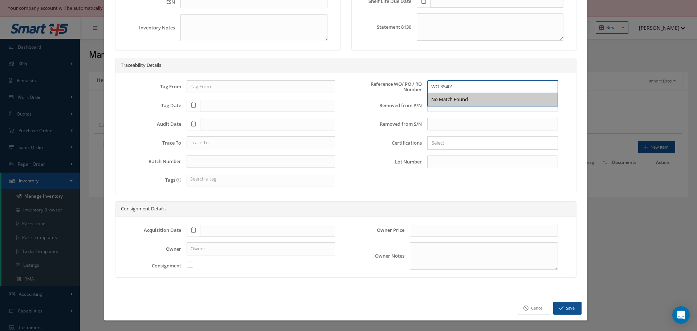
type input "WO 35401"
click at [194, 229] on icon at bounding box center [193, 229] width 4 height 5
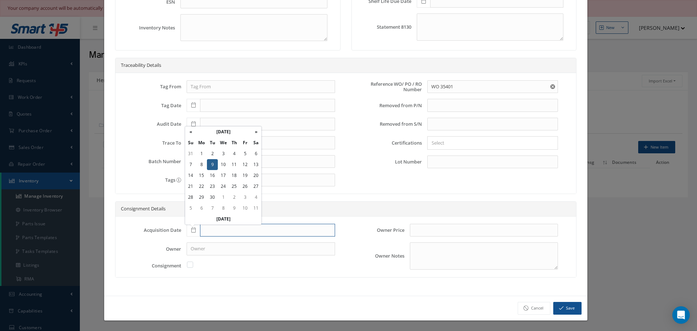
click at [209, 229] on input "text" at bounding box center [267, 230] width 135 height 13
click at [217, 231] on input "text" at bounding box center [267, 230] width 135 height 13
click at [189, 132] on th "«" at bounding box center [190, 131] width 11 height 11
click at [201, 175] on td "11" at bounding box center [201, 175] width 11 height 11
type input "[DATE]"
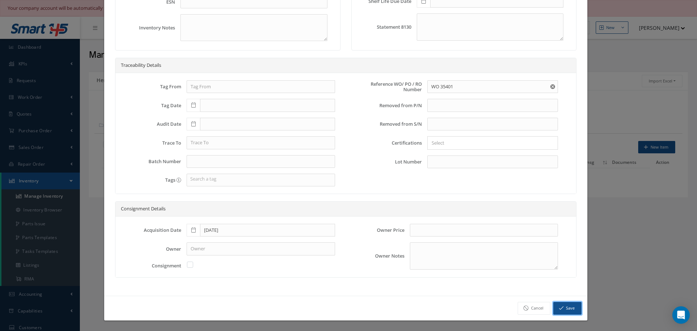
click at [565, 307] on button "Save" at bounding box center [567, 308] width 28 height 13
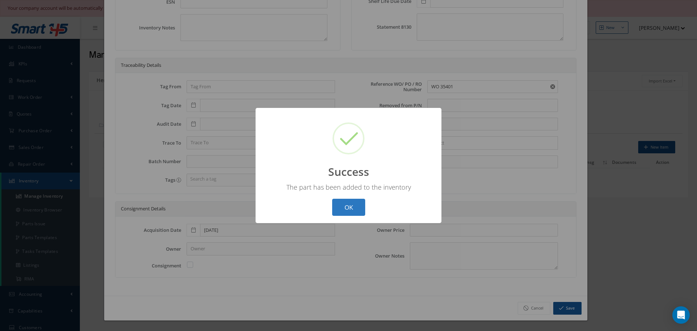
click at [351, 207] on button "OK" at bounding box center [348, 207] width 33 height 17
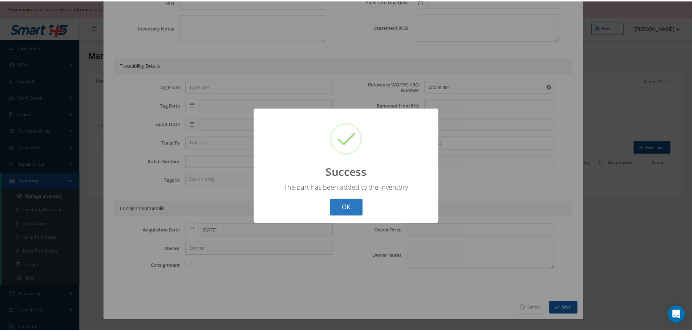
scroll to position [0, 0]
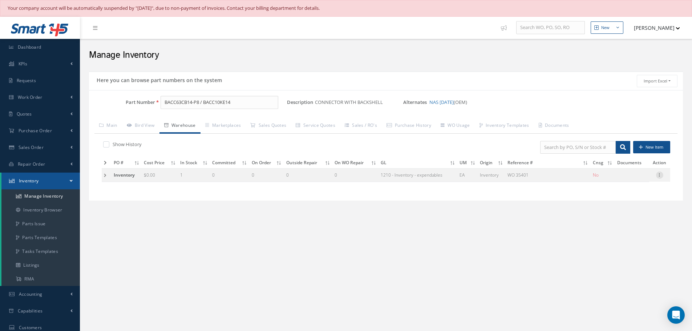
click at [661, 175] on icon at bounding box center [659, 174] width 7 height 6
click at [635, 178] on link "Edit" at bounding box center [625, 179] width 57 height 9
type input "WO 35401"
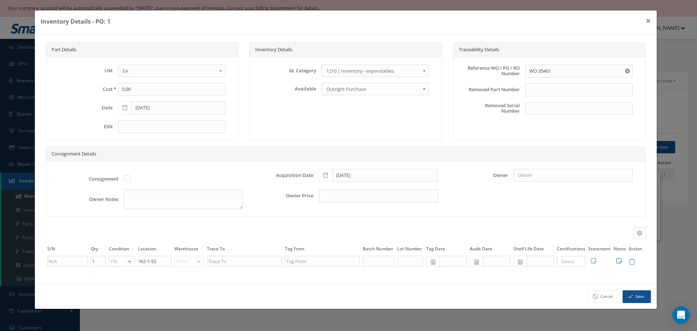
click at [619, 260] on icon at bounding box center [618, 261] width 5 height 6
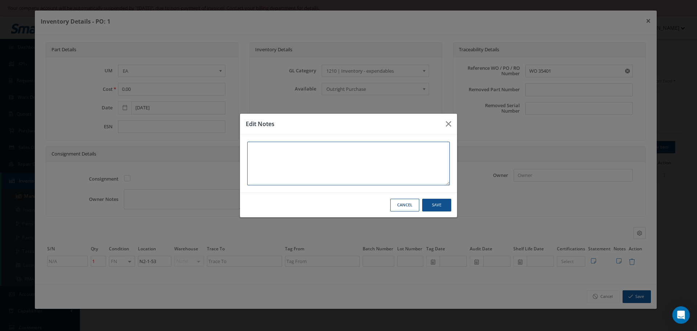
click at [255, 156] on textarea at bounding box center [348, 164] width 203 height 44
type textarea "*"
type textarea "**"
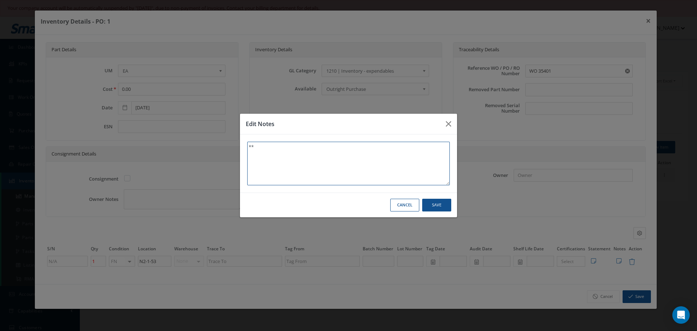
type textarea "** T"
type textarea "** TR"
type textarea "** TRA"
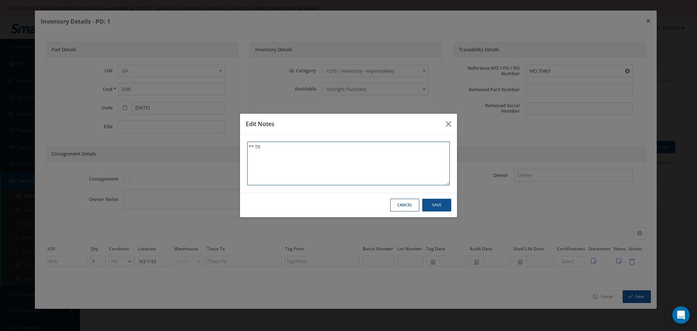
type textarea "** TRA"
type textarea "** TRAC"
type textarea "** TRACE"
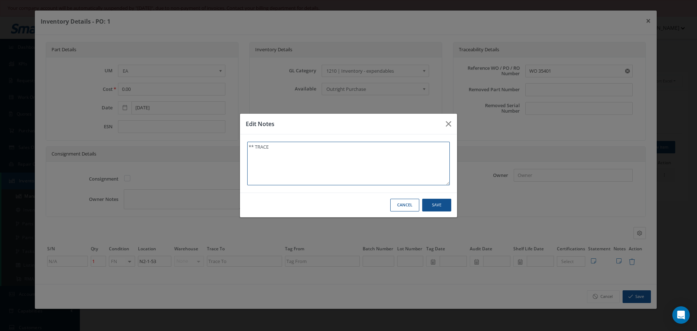
type textarea "** TRACE T"
type textarea "** TRACE TO"
type textarea "** TRACE TO W"
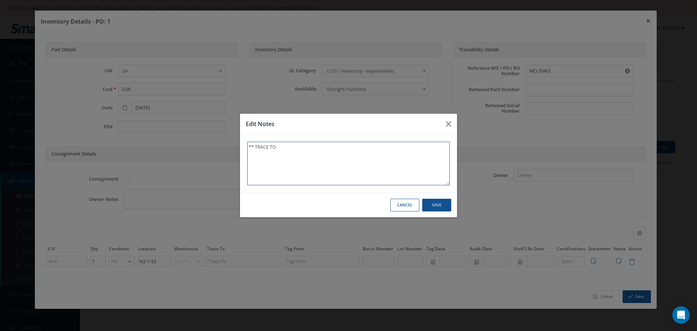
type textarea "** TRACE TO W"
type textarea "** TRACE TO WO"
type textarea "** TRACE TO WO:"
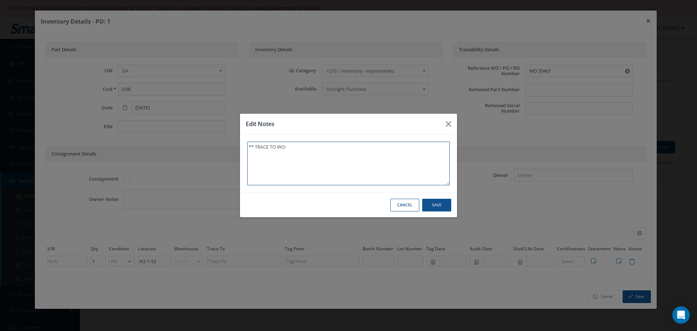
type textarea "** TRACE TO WO: 3"
type textarea "** TRACE TO WO: 35"
type textarea "** TRACE TO WO: 354"
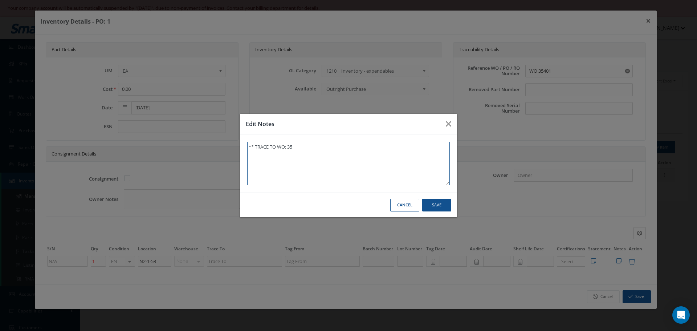
type textarea "** TRACE TO WO: 354"
type textarea "** TRACE TO WO: 3540"
type textarea "** TRACE TO WO: 35401"
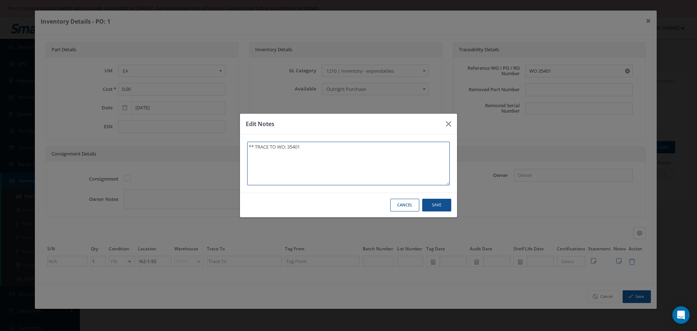
type textarea "** TRACE TO WO: 35401."
type textarea "** TRACE TO WO: 35401. 0"
type textarea "** TRACE TO WO: 35401. 09"
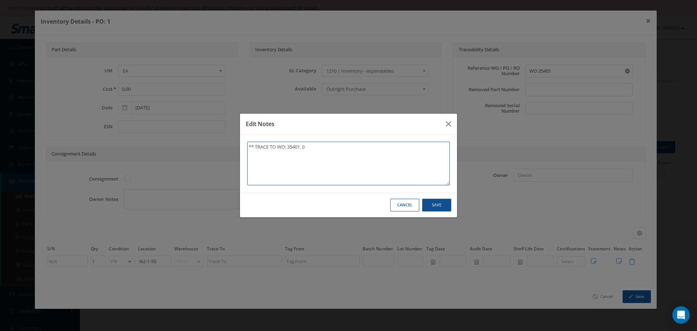
type textarea "** TRACE TO WO: 35401. 09"
type textarea "** TRACE TO WO: 35401. 09/"
type textarea "** TRACE TO WO: 35401. 09/0"
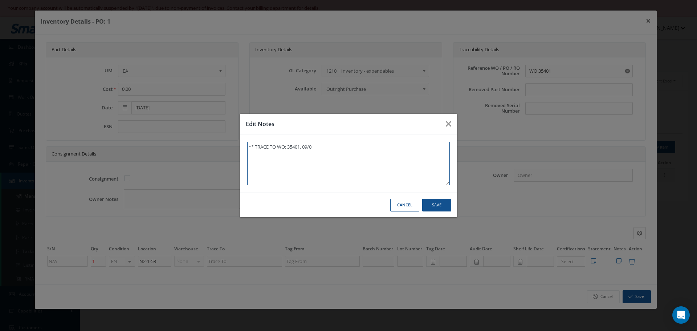
type textarea "** TRACE TO WO: 35401. 09/09"
type textarea "** TRACE TO WO: 35401. 09/09/"
type textarea "** TRACE TO WO: 35401. 09/09/2"
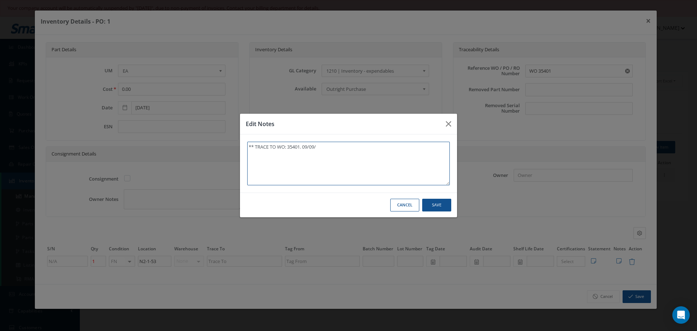
type textarea "** TRACE TO WO: 35401. 09/09/2"
type textarea "** TRACE TO WO: 35401. 09/09/20"
type textarea "** TRACE TO WO: 35401. 09/09/202"
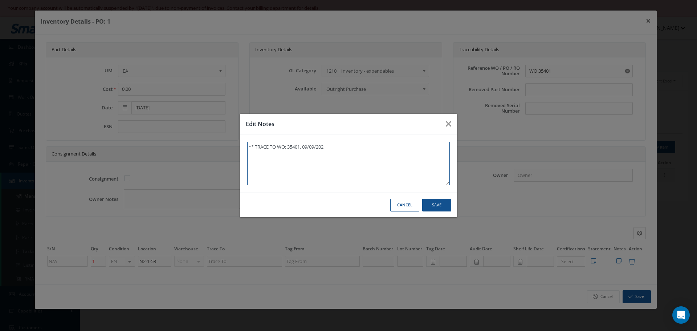
type textarea "** TRACE TO WO: 35401. 09/09/2025"
click at [433, 203] on button "Save" at bounding box center [436, 205] width 29 height 13
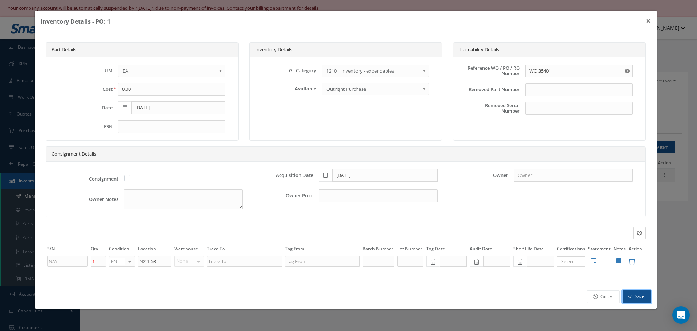
click at [645, 298] on button "Save" at bounding box center [637, 296] width 28 height 13
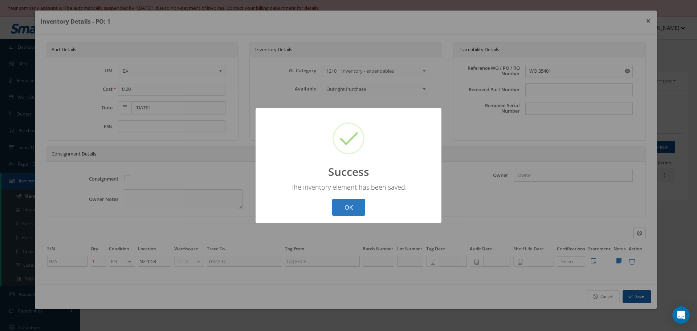
click at [358, 205] on button "OK" at bounding box center [348, 207] width 33 height 17
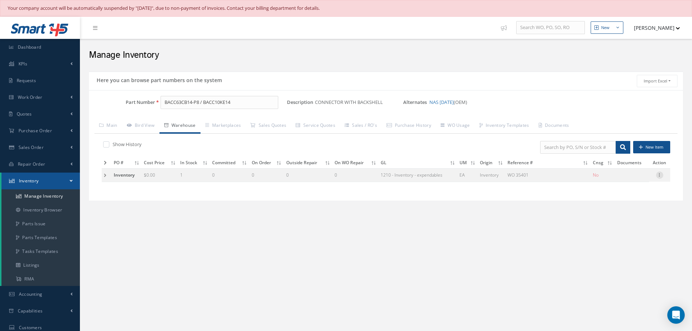
click at [657, 175] on icon at bounding box center [659, 174] width 7 height 6
click at [620, 211] on link "Label" at bounding box center [625, 213] width 57 height 9
click at [201, 102] on input "BACC63CB14-P8 / BACC10KE14" at bounding box center [219, 102] width 118 height 13
click at [233, 103] on input "BACC63CB14-15P6 / BACC10KE14" at bounding box center [219, 102] width 118 height 13
type input "BACC63CB14-15P6 / BACC10KF14"
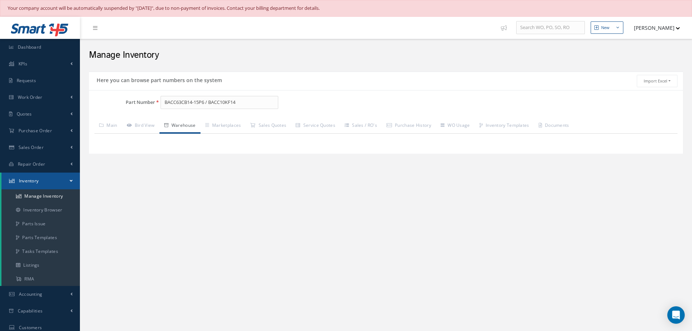
drag, startPoint x: 315, startPoint y: 101, endPoint x: 380, endPoint y: 105, distance: 65.5
click at [380, 105] on div "Part Number BACC63CB14-15P6 / BACC10KF14 Description Alternates" at bounding box center [386, 105] width 594 height 19
click at [113, 126] on link "Main" at bounding box center [108, 125] width 28 height 15
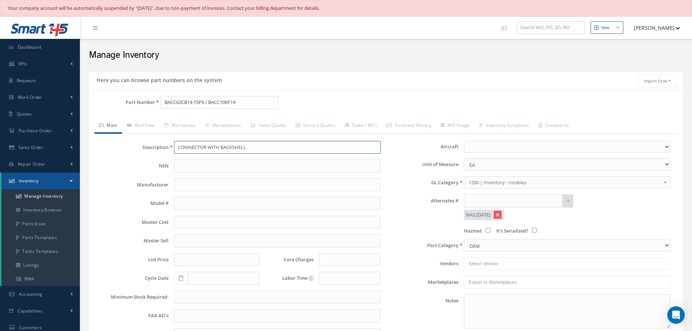
paste input "text"
type input "CONNECTOR WITH BACKSHELL"
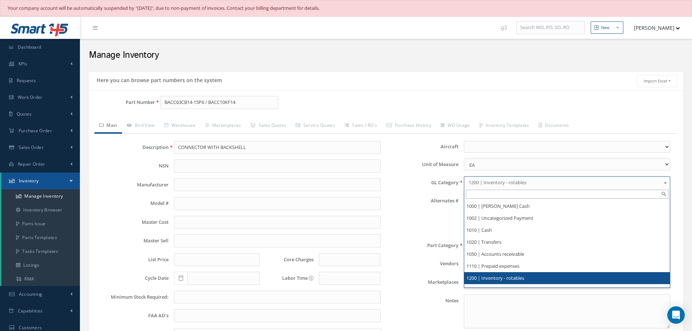
click at [664, 180] on b at bounding box center [666, 184] width 7 height 12
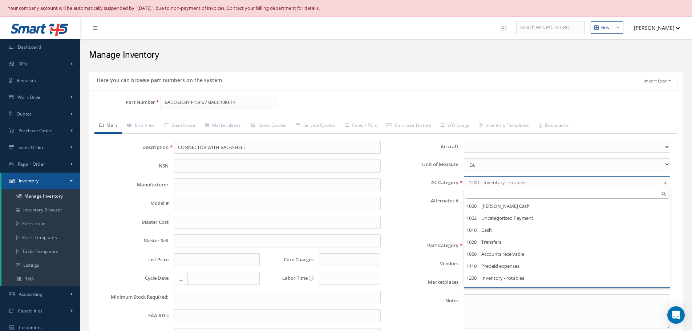
scroll to position [36, 0]
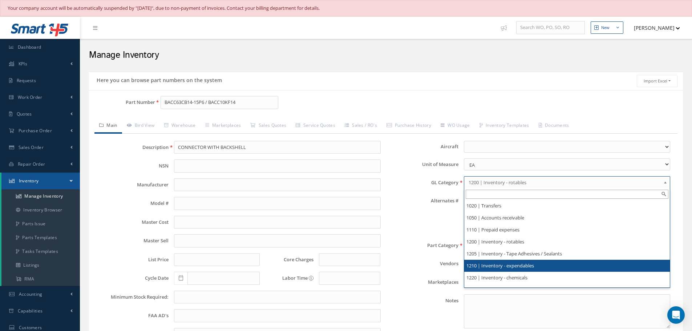
click at [522, 263] on li "1210 | Inventory - expendables" at bounding box center [566, 266] width 205 height 12
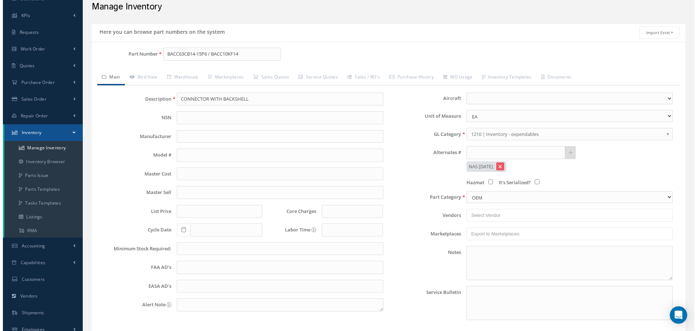
scroll to position [107, 0]
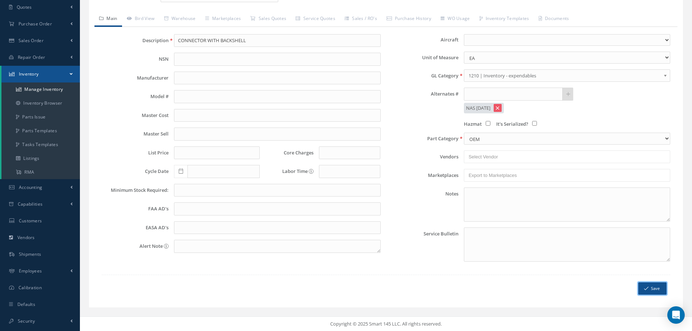
click at [653, 285] on button "Save" at bounding box center [652, 288] width 28 height 13
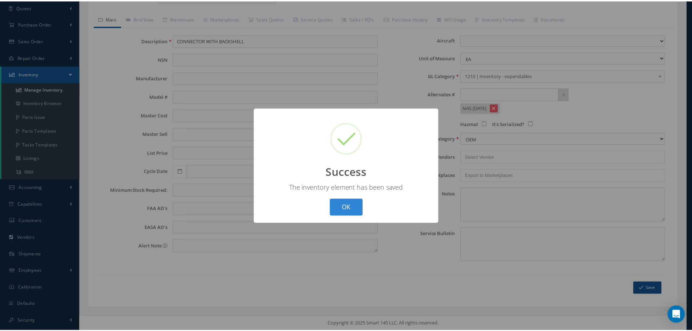
scroll to position [0, 0]
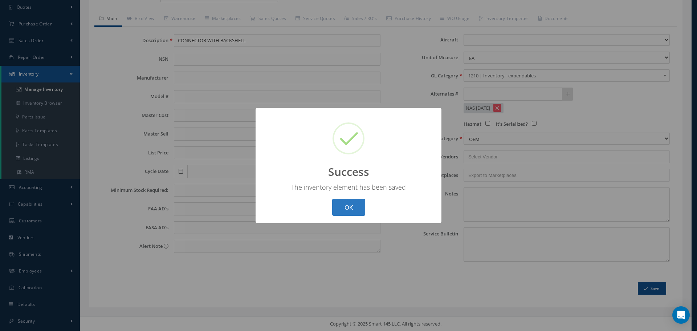
click at [348, 203] on button "OK" at bounding box center [348, 207] width 33 height 17
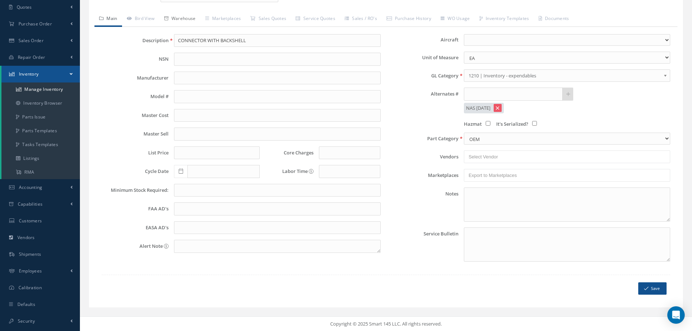
click at [188, 19] on link "Warehouse" at bounding box center [179, 19] width 41 height 15
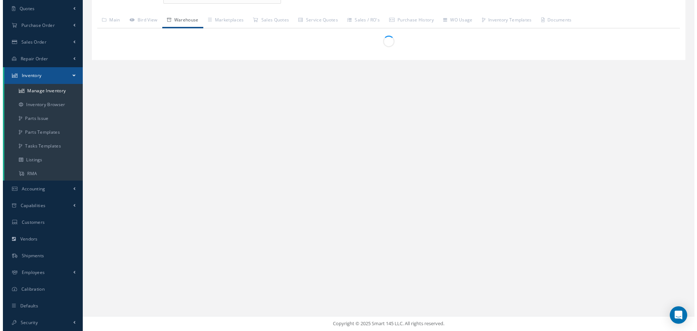
scroll to position [105, 0]
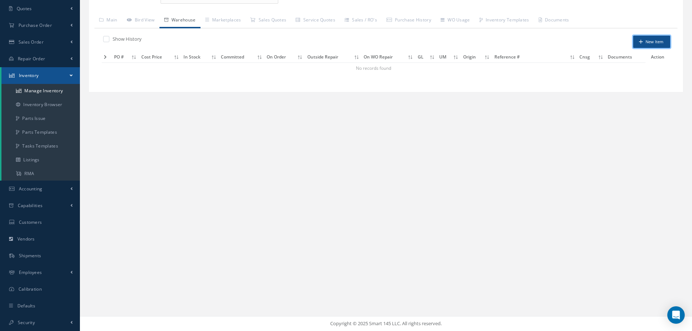
click at [658, 41] on button "New Item" at bounding box center [651, 42] width 37 height 13
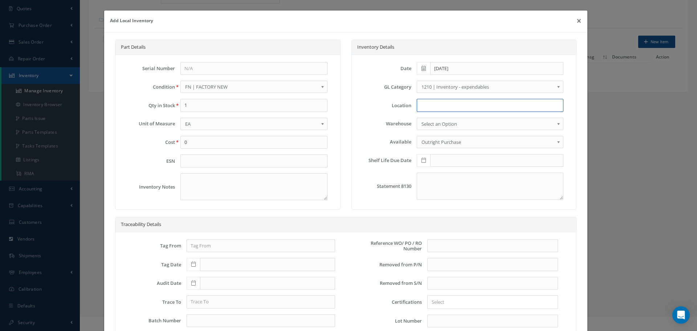
click at [429, 104] on input at bounding box center [490, 105] width 147 height 13
type input "N2-1-53"
click at [437, 242] on input "text" at bounding box center [492, 245] width 131 height 13
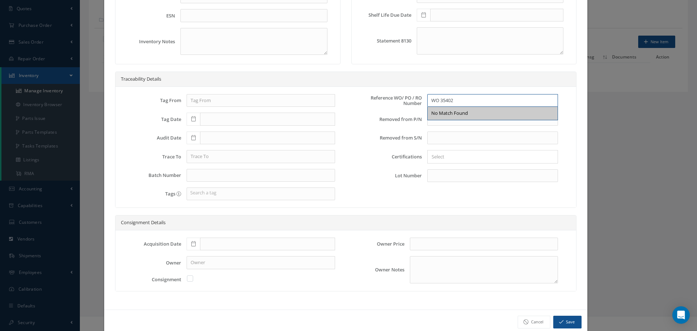
scroll to position [159, 0]
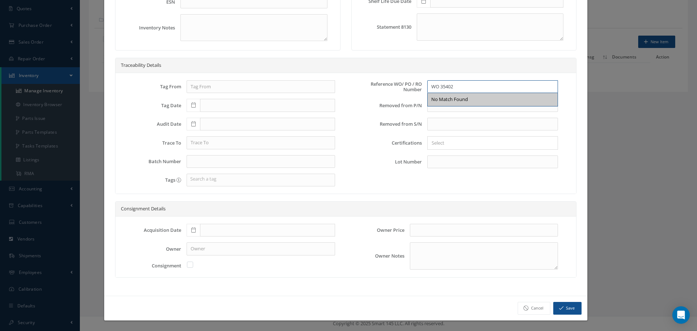
type input "WO 35402"
click at [191, 229] on icon at bounding box center [193, 229] width 4 height 5
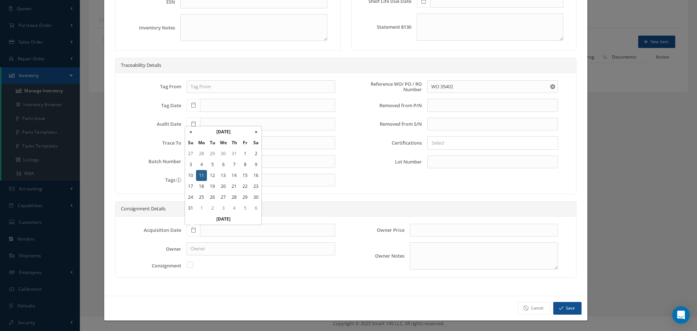
click at [196, 171] on td "11" at bounding box center [201, 175] width 11 height 11
click at [194, 231] on icon at bounding box center [193, 229] width 4 height 5
click at [200, 175] on td "11" at bounding box center [201, 175] width 11 height 11
type input "[DATE]"
click at [562, 307] on button "Save" at bounding box center [567, 308] width 28 height 13
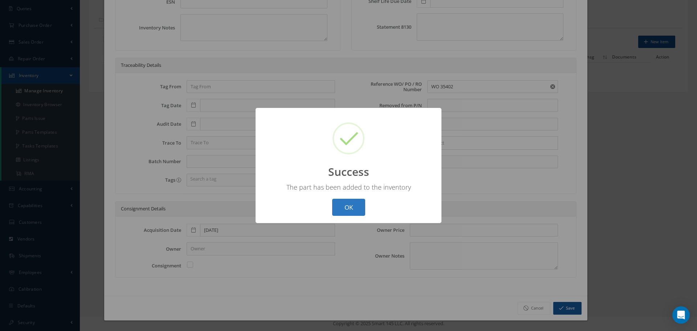
click at [351, 207] on button "OK" at bounding box center [348, 207] width 33 height 17
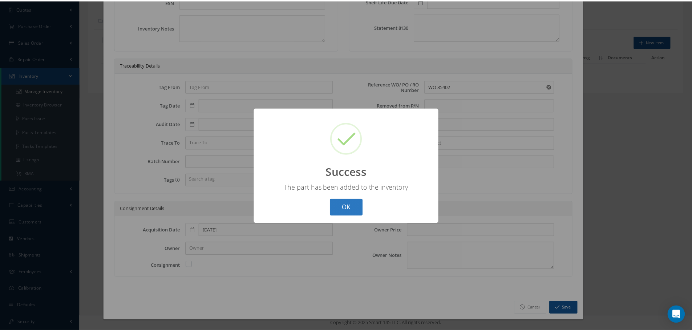
scroll to position [0, 0]
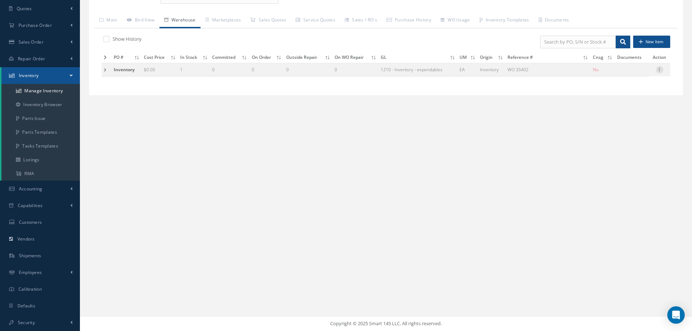
click at [660, 69] on icon at bounding box center [659, 69] width 7 height 6
click at [622, 107] on link "Label" at bounding box center [625, 107] width 57 height 9
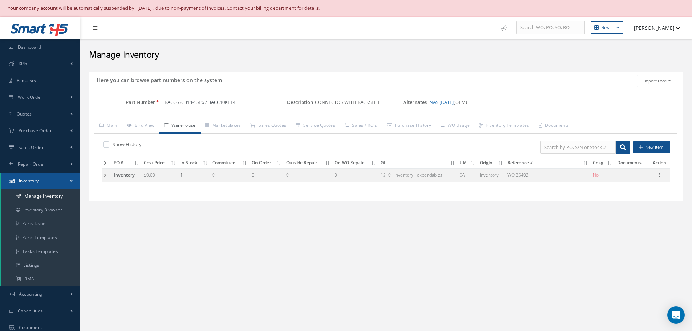
click at [205, 102] on input "BACC63CB14-15P6 / BACC10KF14" at bounding box center [219, 102] width 118 height 13
click at [239, 101] on input "BACC63CB14-P8 / BACC10KF14" at bounding box center [219, 102] width 118 height 13
click at [227, 102] on input "BACC63CB14-P8 / BACC10KF14" at bounding box center [219, 102] width 118 height 13
click at [199, 120] on span "BACC63CB14-P8 / BACC10KE14" at bounding box center [195, 126] width 65 height 16
click at [248, 99] on input "BACC63CB14-P8 / BACC10KE14" at bounding box center [219, 102] width 118 height 13
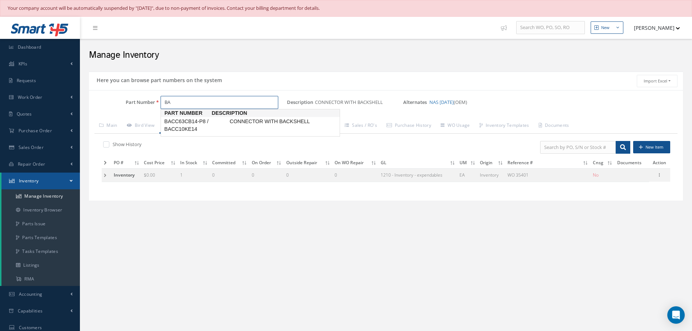
type input "B"
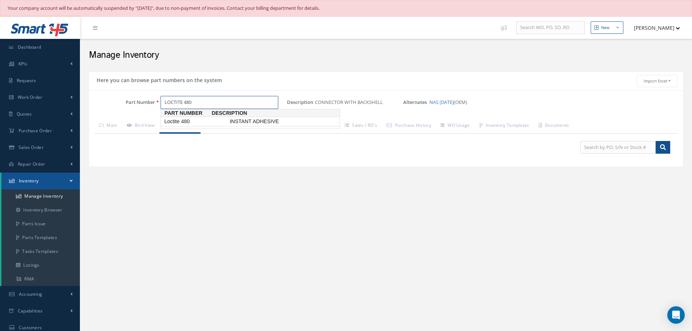
click at [185, 121] on span "Loctite 480" at bounding box center [195, 122] width 65 height 8
type input "Loctite 480"
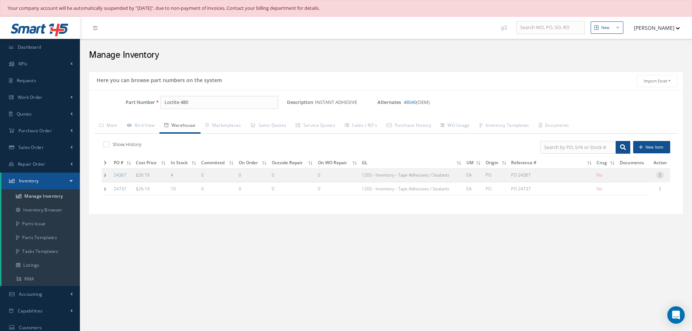
click at [661, 175] on icon at bounding box center [659, 174] width 7 height 6
click at [628, 178] on link "Edit" at bounding box center [626, 179] width 57 height 9
type input "26.19"
type input "05/19/2025"
type input "PO 24367"
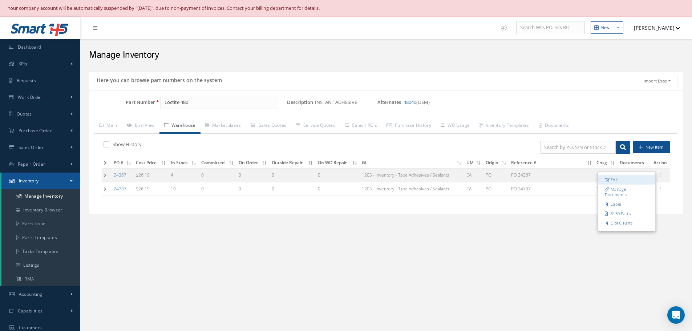
type input "05/19/2025"
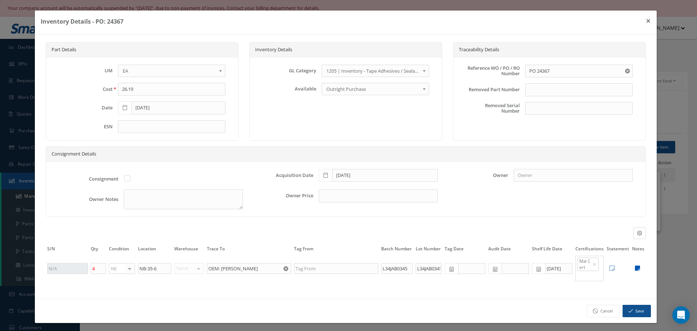
click at [635, 267] on icon at bounding box center [637, 268] width 5 height 6
type textarea "** RECEIVED STOCK 05/19/2025. (1) 05/21/2025. (1) 06/09/2025. (1) 06/30/2025 (1…"
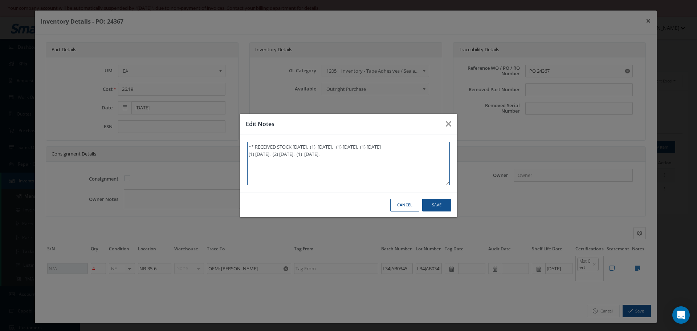
click at [369, 157] on textarea "** RECEIVED STOCK 05/19/2025. (1) 05/21/2025. (1) 06/09/2025. (1) 06/30/2025 (1…" at bounding box center [348, 164] width 203 height 44
type textarea "** RECEIVED STOCK 05/19/2025. (1) 05/21/2025. (1) 06/09/2025. (1) 06/30/2025 (1…"
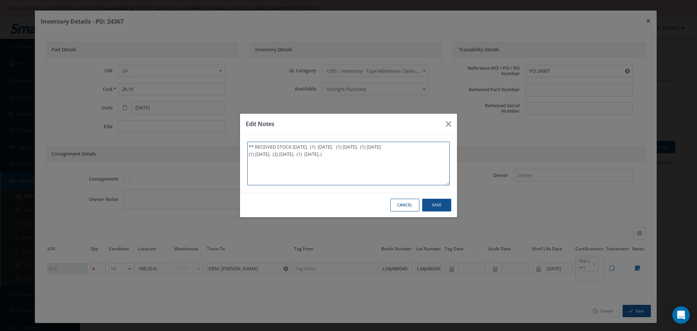
type textarea "** RECEIVED STOCK 05/19/2025. (1) 05/21/2025. (1) 06/09/2025. (1) 06/30/2025 (1…"
click at [368, 157] on textarea "** RECEIVED STOCK 05/19/2025. (1) 05/21/2025. (1) 06/09/2025. (1) 06/30/2025 (1…" at bounding box center [348, 164] width 203 height 44
type textarea "** RECEIVED STOCK 05/19/2025. (1) 05/21/2025. (1) 06/09/2025. (1) 06/30/2025 (1…"
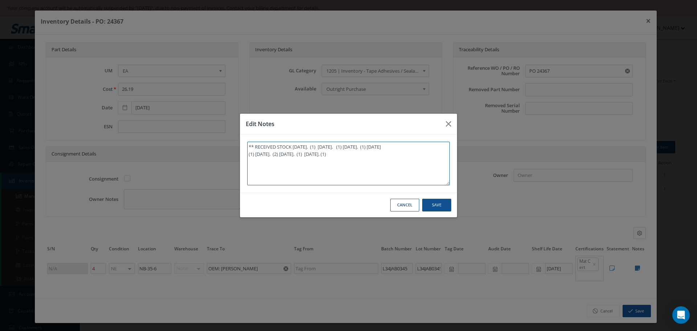
type textarea "** RECEIVED STOCK 05/19/2025. (1) 05/21/2025. (1) 06/09/2025. (1) 06/30/2025 (1…"
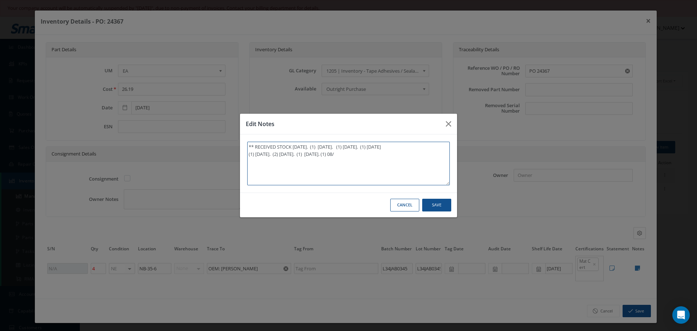
type textarea "** RECEIVED STOCK 05/19/2025. (1) 05/21/2025. (1) 06/09/2025. (1) 06/30/2025 (1…"
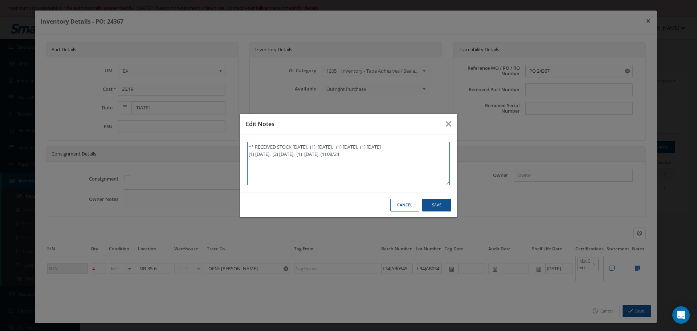
type textarea "** RECEIVED STOCK 05/19/2025. (1) 05/21/2025. (1) 06/09/2025. (1) 06/30/2025 (1…"
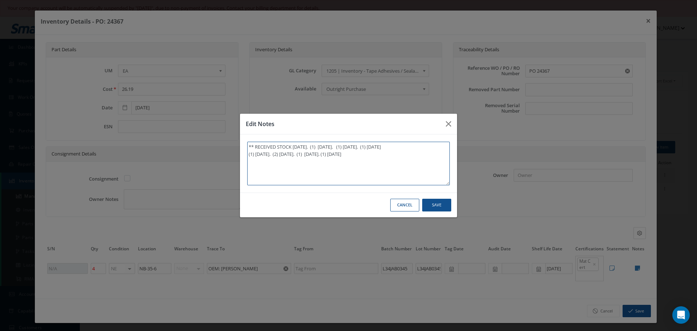
type textarea "** RECEIVED STOCK 05/19/2025. (1) 05/21/2025. (1) 06/09/2025. (1) 06/30/2025 (1…"
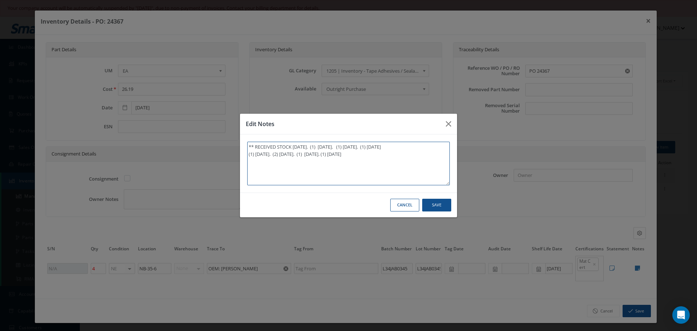
type textarea "** RECEIVED STOCK 05/19/2025. (1) 05/21/2025. (1) 06/09/2025. (1) 06/30/2025 (1…"
click at [355, 154] on textarea "** RECEIVED STOCK 05/19/2025. (1) 05/21/2025. (1) 06/09/2025. (1) 06/30/2025 (1…" at bounding box center [348, 164] width 203 height 44
type textarea "** RECEIVED STOCK 05/19/2025. (1) 05/21/2025. (1) 06/09/2025. (1) 06/30/2025 (1…"
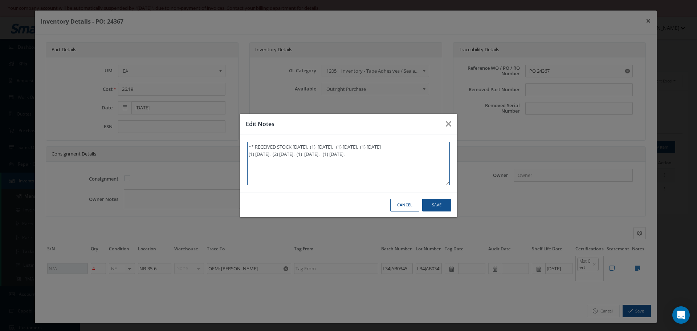
click at [401, 153] on textarea "** RECEIVED STOCK 05/19/2025. (1) 05/21/2025. (1) 06/09/2025. (1) 06/30/2025 (1…" at bounding box center [348, 164] width 203 height 44
type textarea "** RECEIVED STOCK 05/19/2025. (1) 05/21/2025. (1) 06/09/2025. (1) 06/30/2025 (1…"
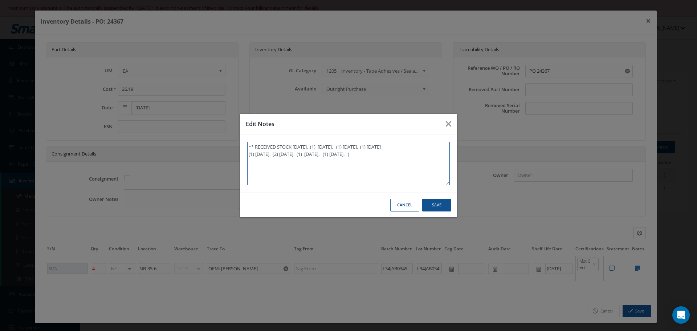
type textarea "** RECEIVED STOCK 05/19/2025. (1) 05/21/2025. (1) 06/09/2025. (1) 06/30/2025 (1…"
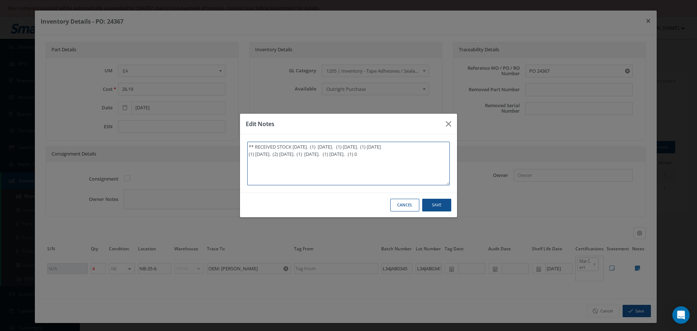
type textarea "** RECEIVED STOCK 05/19/2025. (1) 05/21/2025. (1) 06/09/2025. (1) 06/30/2025 (1…"
click at [437, 203] on button "Save" at bounding box center [436, 205] width 29 height 13
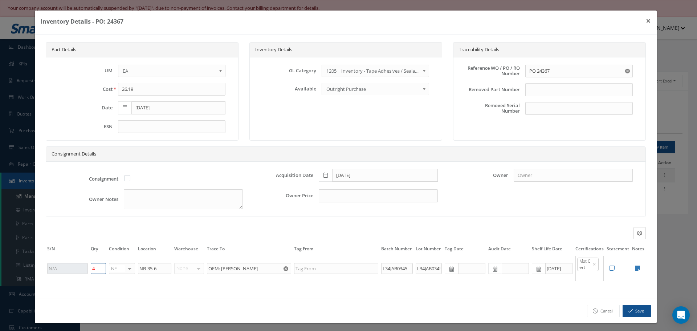
click at [97, 268] on input "4" at bounding box center [98, 268] width 15 height 11
click at [628, 308] on button "Save" at bounding box center [637, 311] width 28 height 13
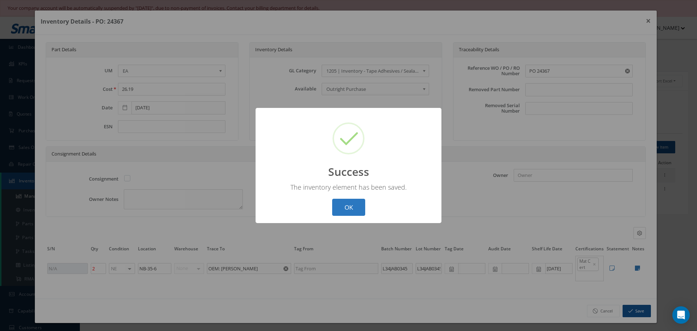
click at [347, 209] on button "OK" at bounding box center [348, 207] width 33 height 17
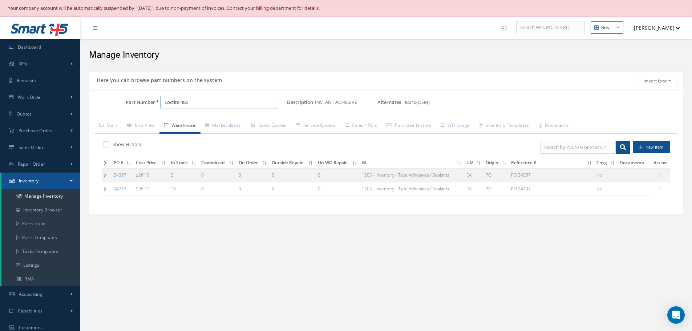
click at [199, 109] on input "Loctite 480" at bounding box center [219, 102] width 118 height 13
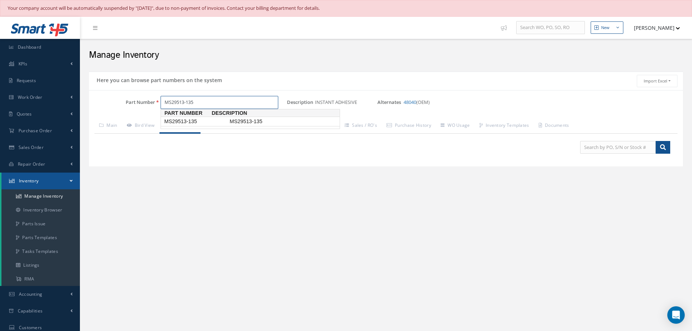
click at [180, 121] on span "MS29513-135" at bounding box center [195, 122] width 65 height 8
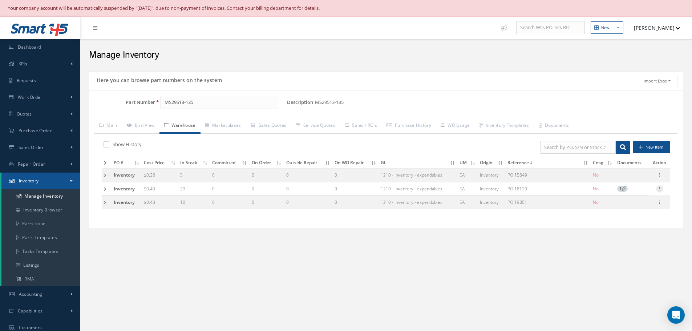
click at [660, 188] on icon at bounding box center [659, 188] width 7 height 6
click at [621, 207] on link "Manage Documents" at bounding box center [625, 205] width 57 height 15
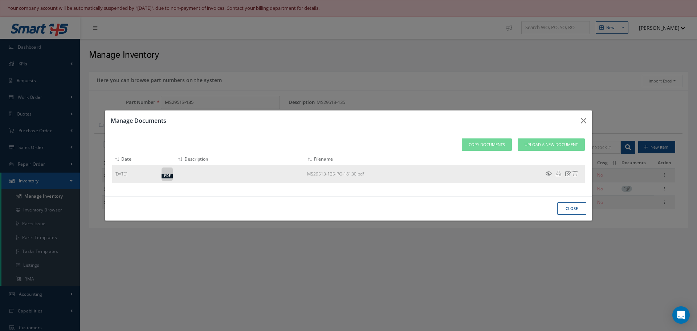
click at [549, 174] on icon at bounding box center [549, 173] width 6 height 5
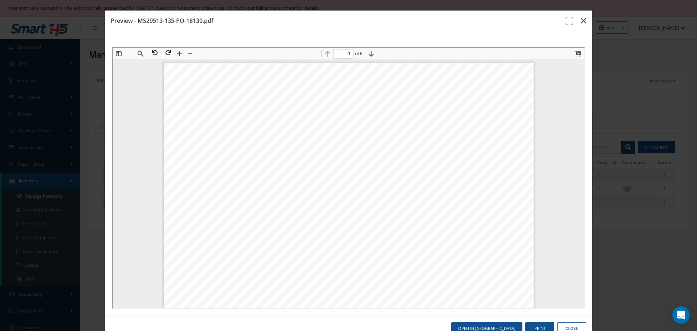
click at [581, 20] on icon "button" at bounding box center [583, 20] width 5 height 9
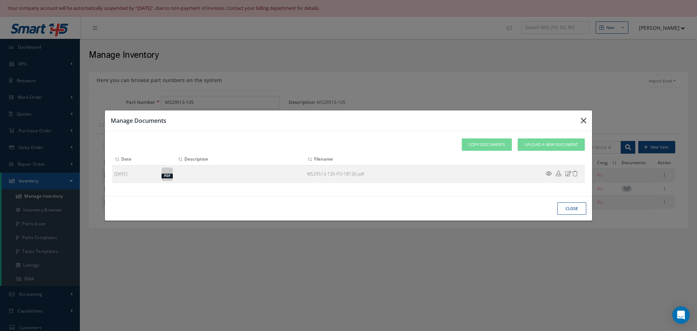
click at [582, 119] on icon "button" at bounding box center [583, 120] width 5 height 9
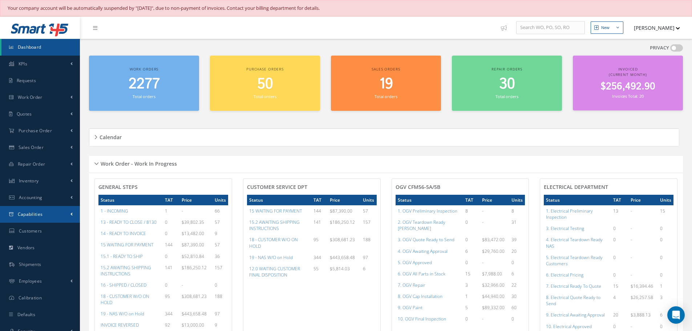
click at [35, 209] on link "Capabilities" at bounding box center [40, 214] width 80 height 17
click at [30, 242] on link "Tools" at bounding box center [40, 243] width 78 height 14
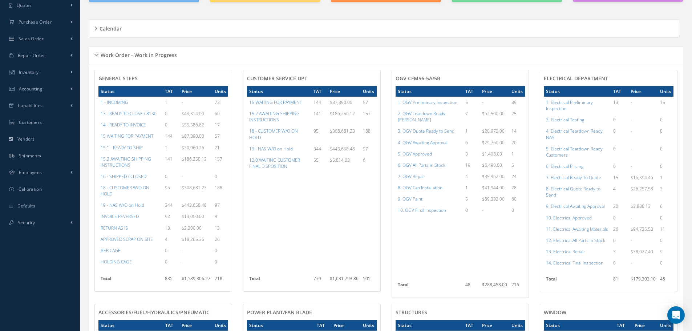
scroll to position [17, 0]
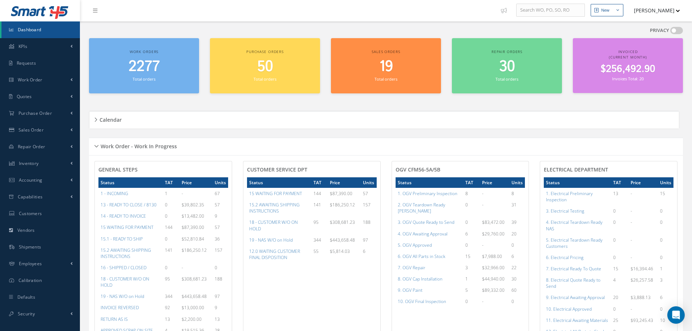
scroll to position [17, 0]
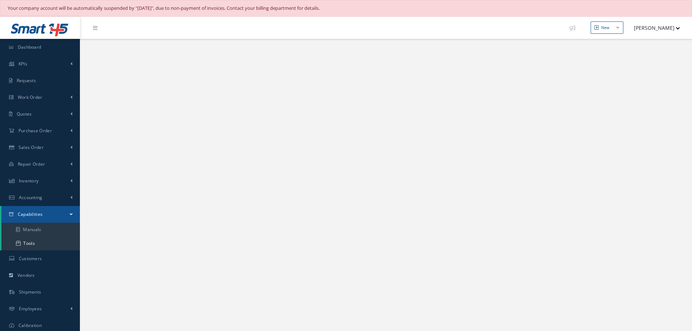
select select "25"
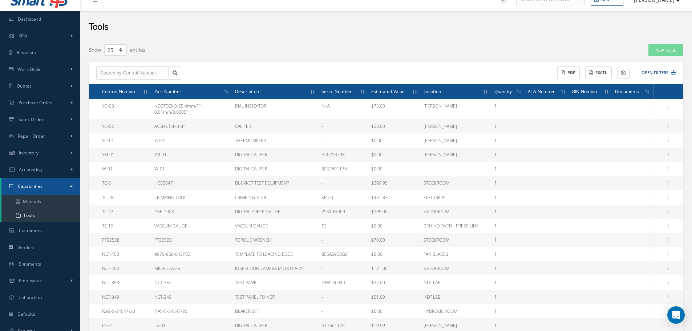
scroll to position [36, 0]
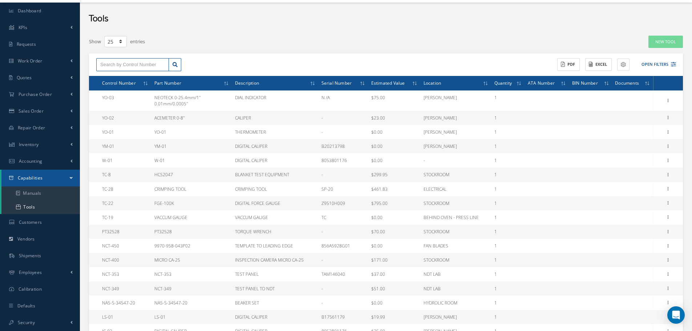
click at [115, 61] on input "text" at bounding box center [132, 64] width 73 height 13
click at [115, 79] on div "No Match Found" at bounding box center [116, 77] width 32 height 7
click at [128, 65] on input "CT-344" at bounding box center [132, 64] width 73 height 13
type input "C"
paste input "PT32528"
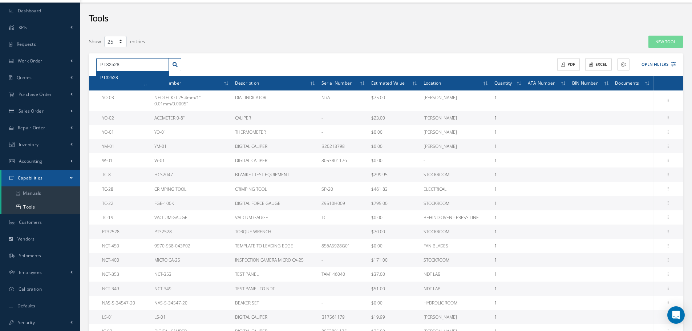
type input "PT32528"
click at [116, 73] on div "PT32528" at bounding box center [133, 77] width 72 height 13
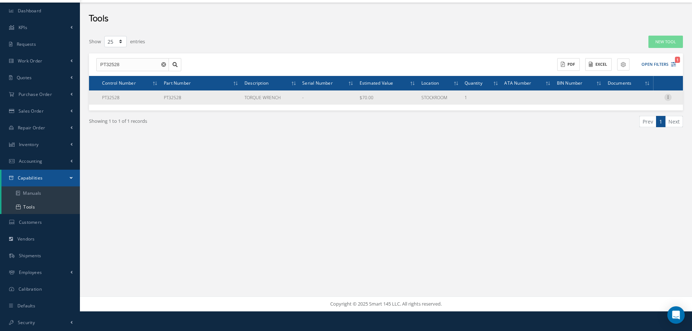
click at [668, 97] on icon at bounding box center [667, 97] width 7 height 6
click at [625, 112] on link "Edit" at bounding box center [633, 111] width 57 height 9
type input "PT32528"
type input "-"
type input "PT32528"
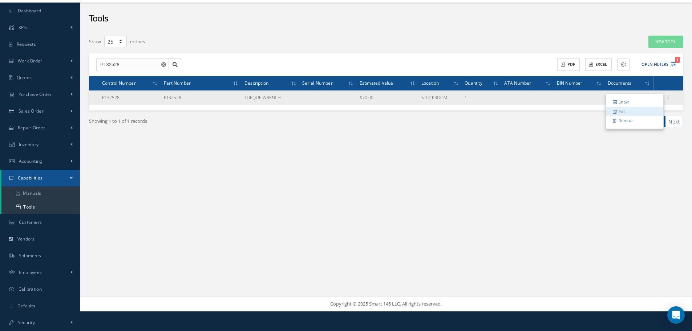
type input "TORQUE WRENCH"
type input "70"
type input "STOCKROOM"
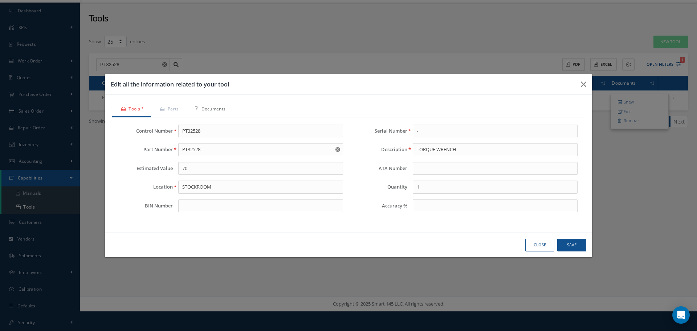
click at [209, 107] on link "Documents" at bounding box center [209, 109] width 47 height 15
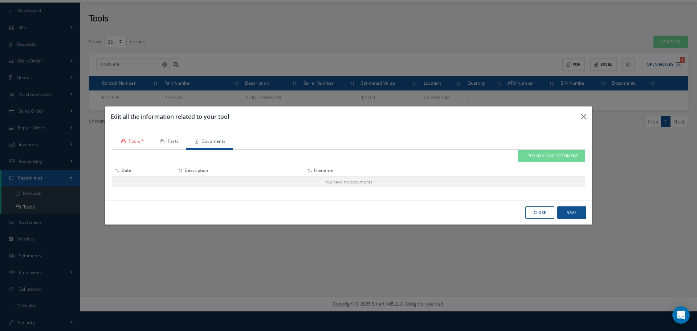
click at [176, 140] on link "Parts" at bounding box center [168, 141] width 35 height 15
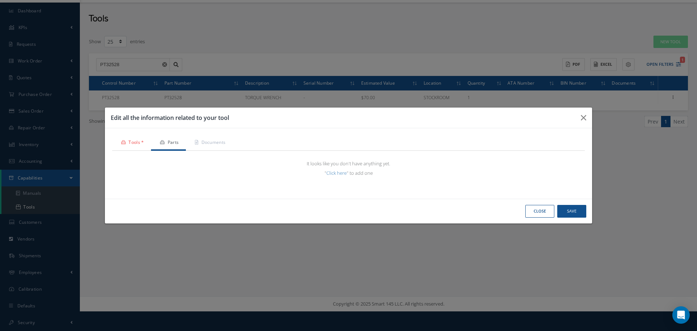
click at [129, 143] on link "Tools *" at bounding box center [131, 142] width 39 height 15
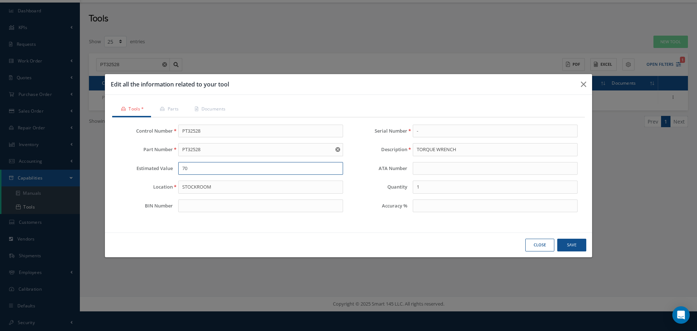
click at [192, 169] on input "70" at bounding box center [260, 168] width 165 height 13
type input "7"
type input "1"
click at [576, 245] on button "Save" at bounding box center [571, 244] width 29 height 13
type input "125.00"
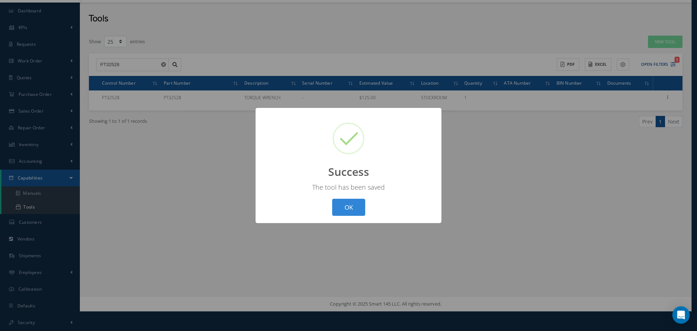
click at [336, 213] on button "OK" at bounding box center [348, 207] width 33 height 17
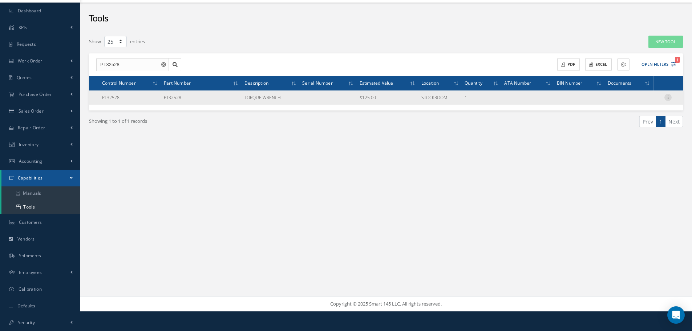
click at [669, 97] on icon at bounding box center [667, 97] width 7 height 6
click at [627, 110] on link "Edit" at bounding box center [633, 111] width 57 height 9
type input "PT32528"
type input "-"
type input "PT32528"
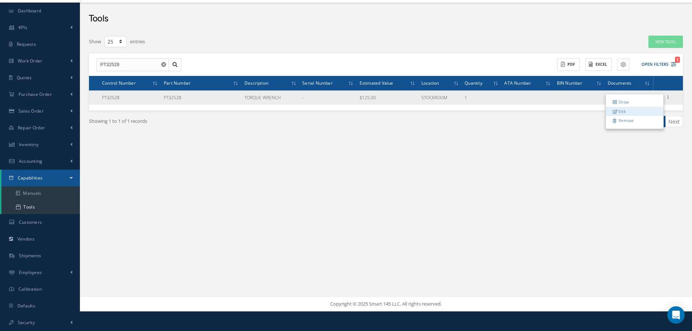
type input "TORQUE WRENCH"
type input "125"
type input "STOCKROOM"
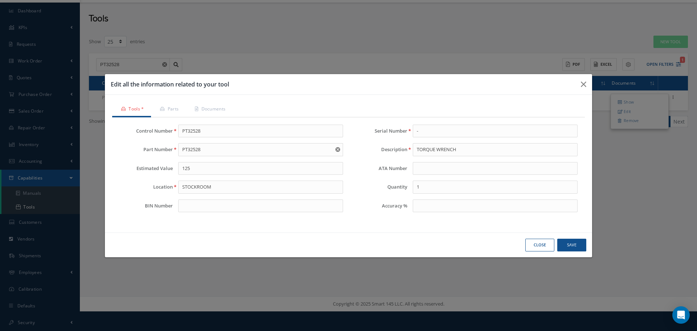
drag, startPoint x: 419, startPoint y: 130, endPoint x: 490, endPoint y: 139, distance: 72.4
click at [526, 139] on div "Serial Number -" at bounding box center [465, 134] width 235 height 19
click at [428, 131] on input "-" at bounding box center [495, 131] width 165 height 13
paste input "0222402823"
type input "0222402823"
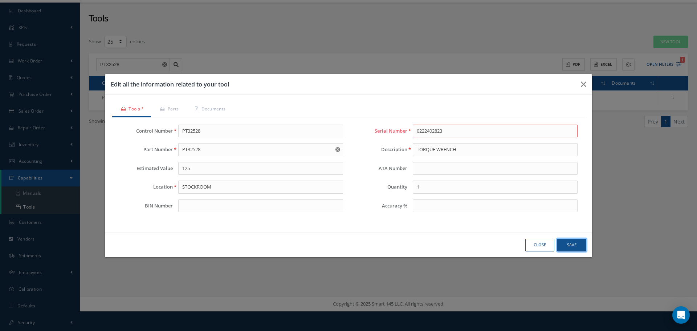
click at [572, 243] on button "Save" at bounding box center [571, 244] width 29 height 13
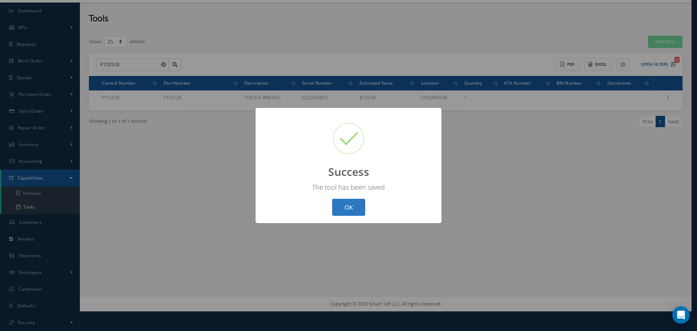
click at [355, 204] on button "OK" at bounding box center [348, 207] width 33 height 17
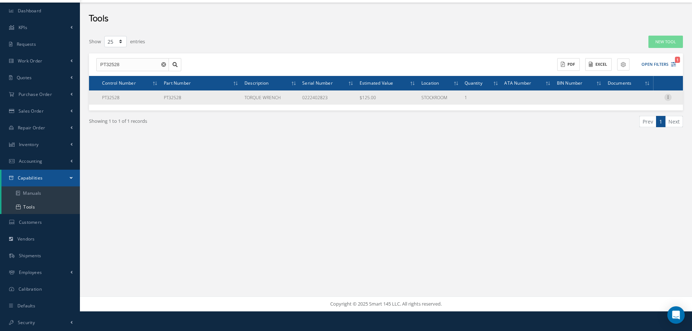
click at [669, 98] on icon at bounding box center [667, 97] width 7 height 6
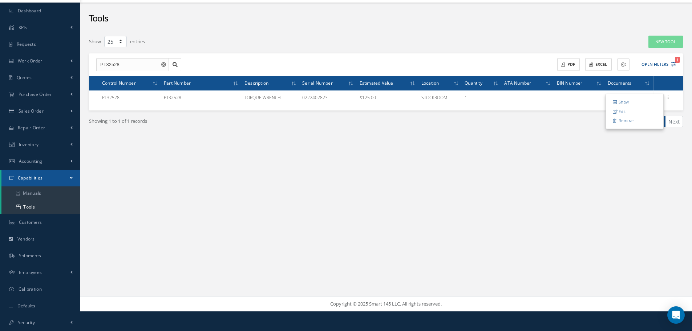
click at [622, 110] on link "Edit" at bounding box center [633, 111] width 57 height 9
type input "PT32528"
type input "0222402823"
type input "PT32528"
type input "TORQUE WRENCH"
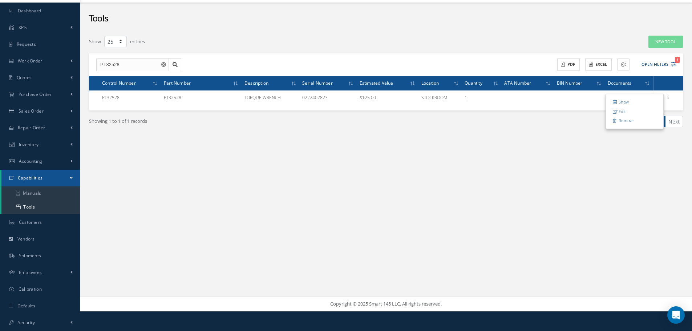
type input "125"
type input "STOCKROOM"
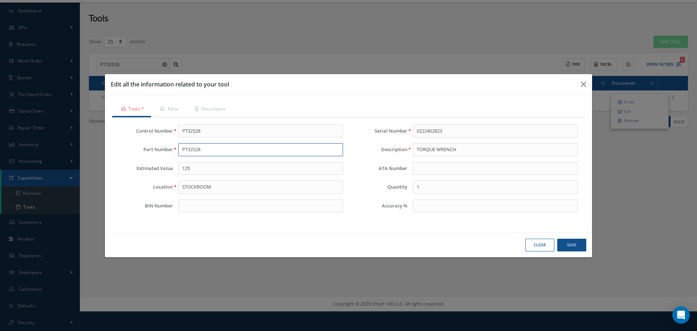
click at [203, 150] on input "PT32528" at bounding box center [260, 149] width 165 height 13
type input "P"
paste input "401SM-CDI"
type input "401SM-CDI"
click at [574, 243] on button "Save" at bounding box center [571, 244] width 29 height 13
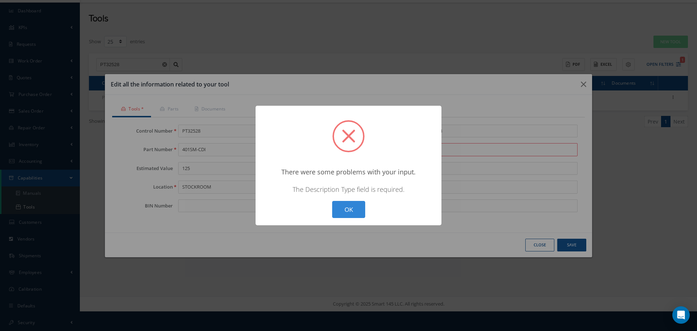
drag, startPoint x: 356, startPoint y: 207, endPoint x: 359, endPoint y: 203, distance: 5.4
click at [357, 207] on button "OK" at bounding box center [348, 209] width 33 height 17
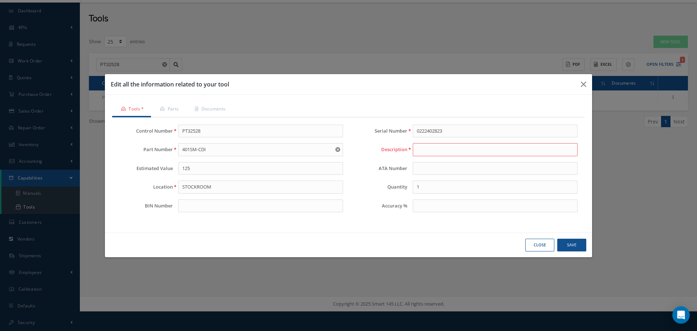
drag, startPoint x: 428, startPoint y: 150, endPoint x: 340, endPoint y: 148, distance: 88.2
click at [340, 148] on use "Reset" at bounding box center [337, 149] width 5 height 5
drag, startPoint x: 183, startPoint y: 128, endPoint x: 216, endPoint y: 128, distance: 33.8
click at [216, 128] on input "PT32528" at bounding box center [260, 131] width 165 height 13
drag, startPoint x: 195, startPoint y: 130, endPoint x: 570, endPoint y: 242, distance: 391.3
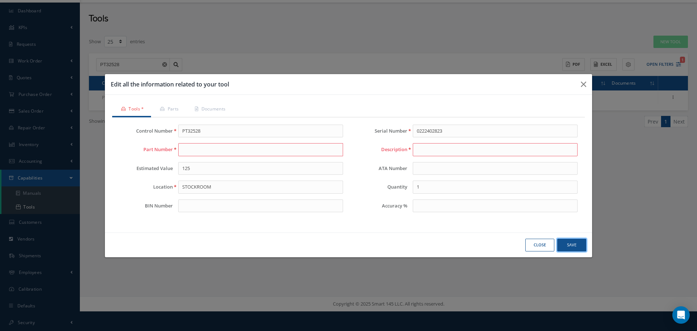
click at [570, 242] on button "Save" at bounding box center [571, 244] width 29 height 13
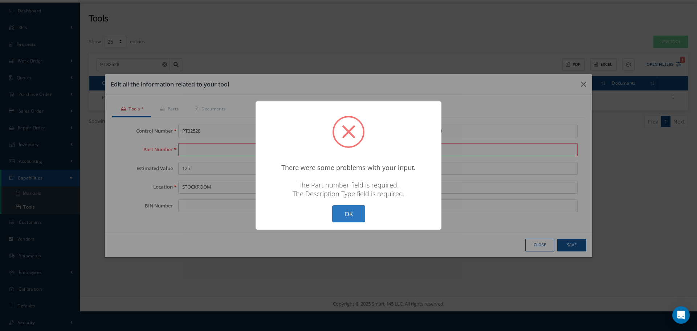
click at [351, 216] on button "OK" at bounding box center [348, 213] width 33 height 17
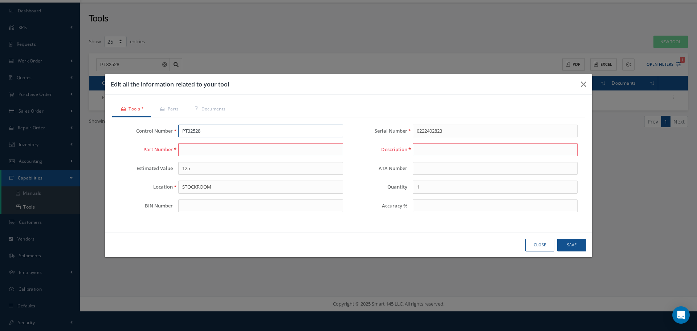
drag, startPoint x: 184, startPoint y: 131, endPoint x: 208, endPoint y: 133, distance: 24.0
click at [208, 133] on input "PT32528" at bounding box center [260, 131] width 165 height 13
drag, startPoint x: 193, startPoint y: 130, endPoint x: 186, endPoint y: 152, distance: 23.2
click at [186, 152] on input "Part Number" at bounding box center [260, 149] width 165 height 13
paste input "401SM-CDI"
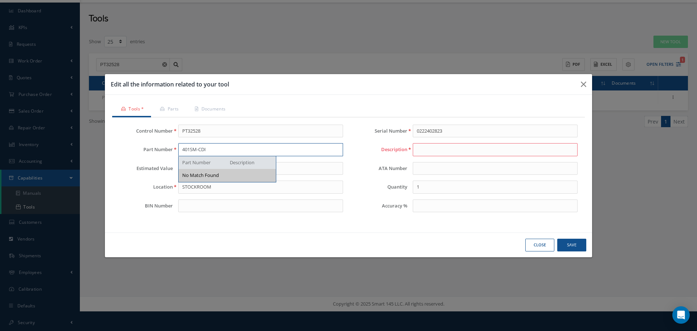
type input "401SM-CDI"
click at [429, 154] on input "Description" at bounding box center [495, 149] width 165 height 13
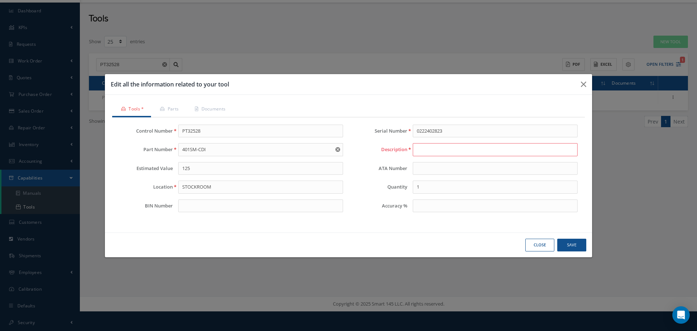
paste input "TORQUE SCREWDRIVER 1/4" CDI"
type input "TORQUE SCREWDRIVER 1/4" CDI"
click at [572, 250] on button "Save" at bounding box center [571, 244] width 29 height 13
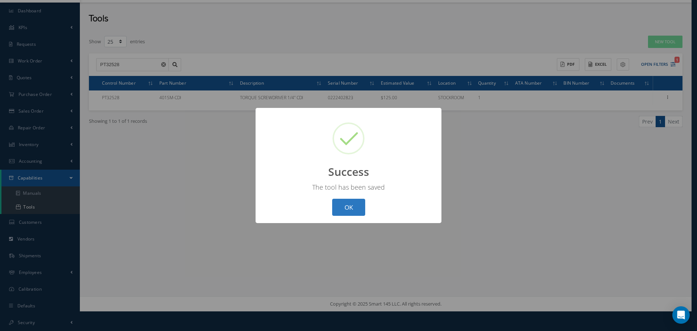
click at [359, 211] on button "OK" at bounding box center [348, 207] width 33 height 17
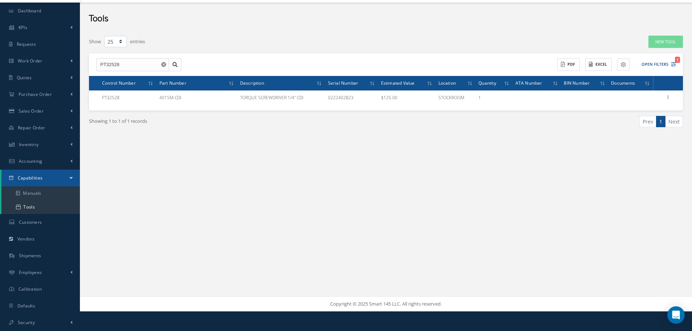
click at [164, 63] on use "Reset" at bounding box center [163, 64] width 5 height 5
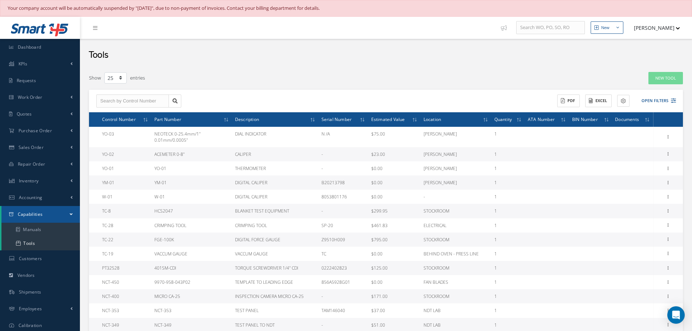
click at [147, 94] on div "ACTIONS Receive Payments Select Customer NAS MRO SERVICES, LLC VOLARIS AAR CORP…" at bounding box center [386, 101] width 594 height 23
click at [110, 102] on input "text" at bounding box center [132, 100] width 73 height 13
type input "CT-343"
click at [238, 77] on div "Show 10 25 50 100 entries" at bounding box center [259, 78] width 352 height 13
click at [127, 101] on input "CT-343" at bounding box center [132, 100] width 73 height 13
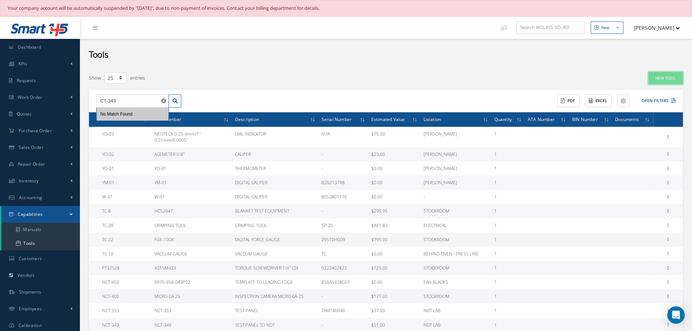
click at [665, 78] on link "New Tool" at bounding box center [665, 78] width 34 height 13
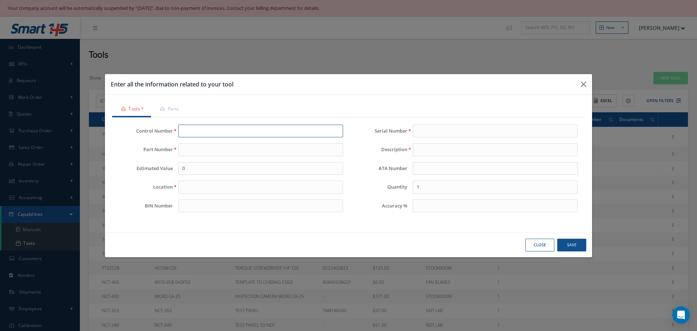
click at [197, 131] on input "Control Number" at bounding box center [260, 131] width 165 height 13
type input "CT-343"
click at [208, 146] on input "Part Number" at bounding box center [260, 149] width 165 height 13
paste input "FLUKE 52II"
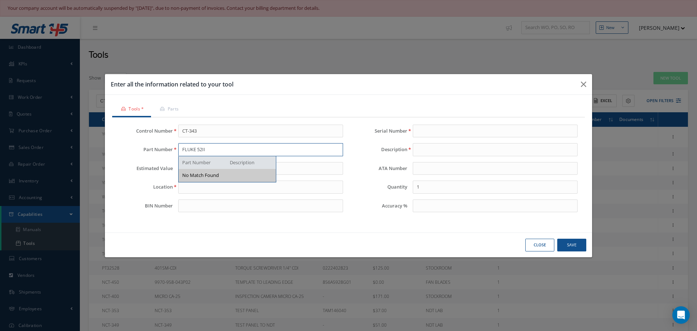
type input "FLUKE 52II"
click at [185, 190] on input "Location" at bounding box center [260, 186] width 165 height 13
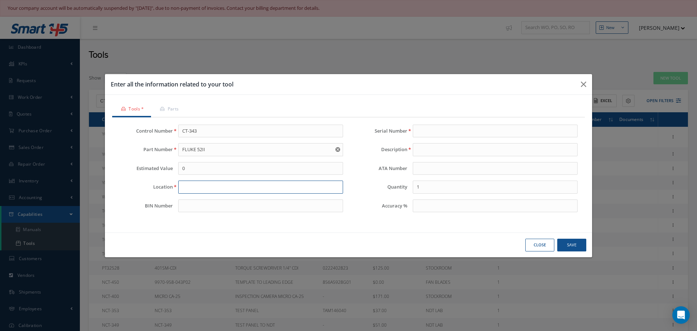
paste input "ELECTRICAL"
type input "ELECTRICAL"
click at [424, 130] on input "Serial Number" at bounding box center [495, 131] width 165 height 13
paste input "THERMOMETER"
type input "THERMOMETER"
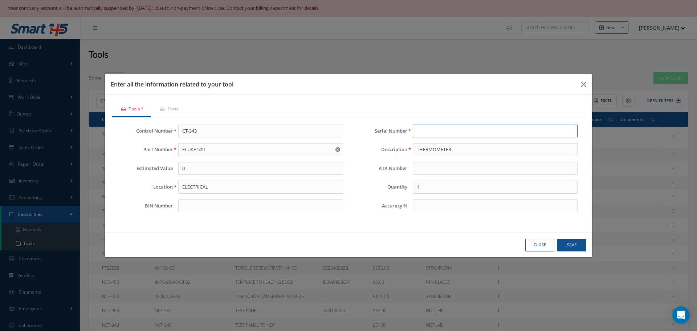
paste input "67381794MV"
type input "67381794MV"
click at [570, 246] on button "Save" at bounding box center [571, 244] width 29 height 13
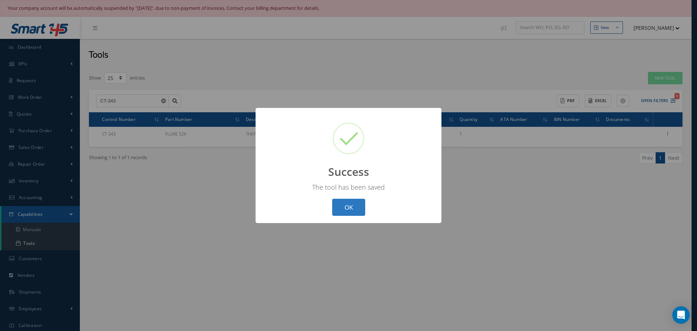
click at [355, 206] on button "OK" at bounding box center [348, 207] width 33 height 17
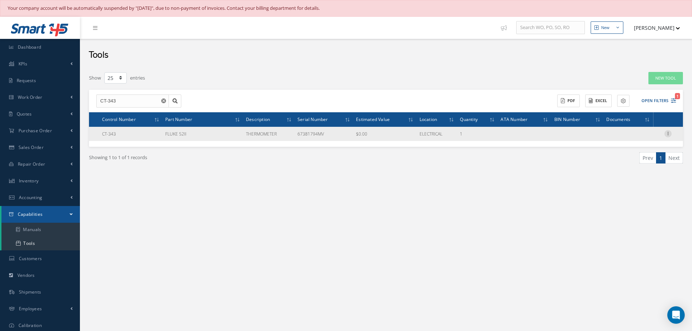
click at [667, 132] on icon at bounding box center [667, 133] width 7 height 6
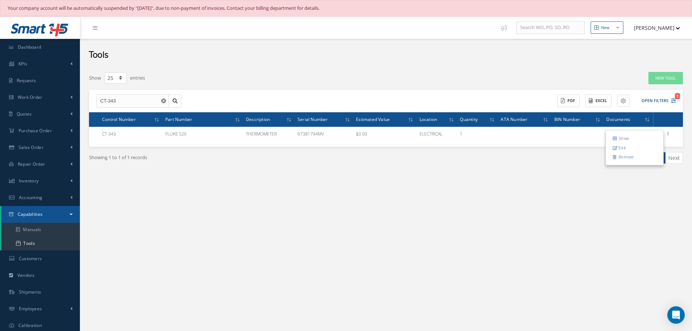
click at [624, 146] on link "Edit" at bounding box center [633, 147] width 57 height 9
type input "CT-343"
type input "67381794MV"
type input "FLUKE 52II"
type input "THERMOMETER"
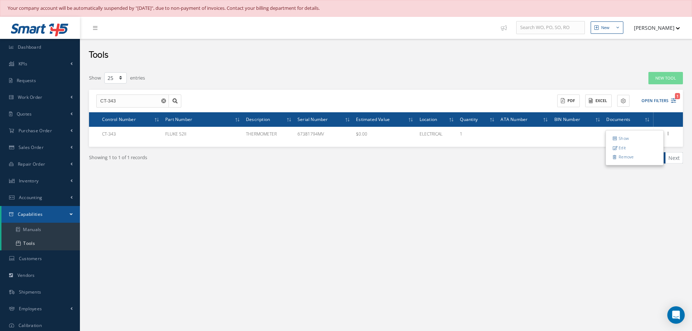
type input "ELECTRICAL"
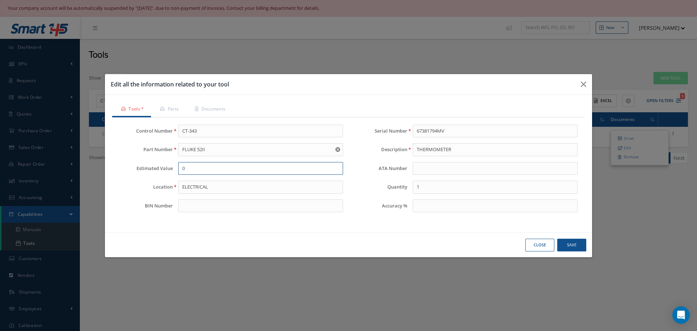
click at [190, 174] on input "0" at bounding box center [260, 168] width 165 height 13
click at [573, 244] on button "Save" at bounding box center [571, 244] width 29 height 13
type input "215.00"
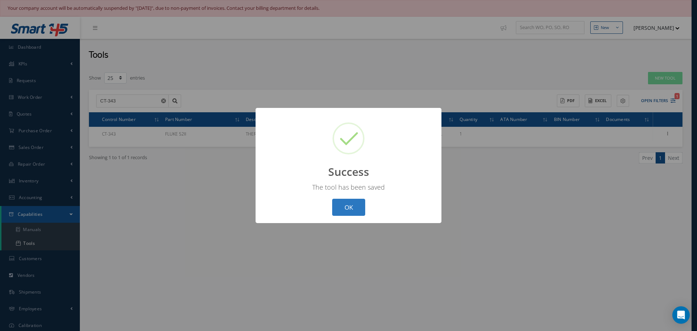
click at [358, 207] on button "OK" at bounding box center [348, 207] width 33 height 17
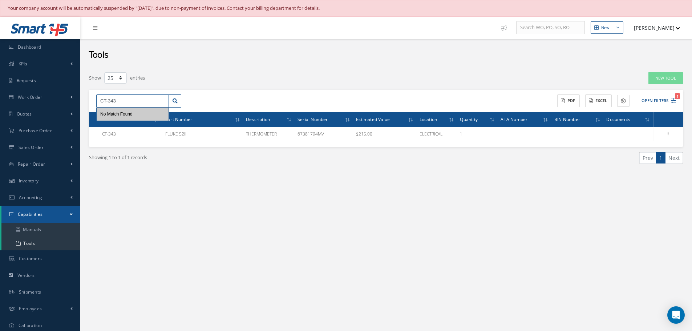
click at [125, 96] on input "CT-343" at bounding box center [132, 100] width 73 height 13
click at [110, 116] on span "CT-341" at bounding box center [107, 113] width 14 height 5
click at [126, 102] on input "CT-341" at bounding box center [132, 100] width 73 height 13
type input "C"
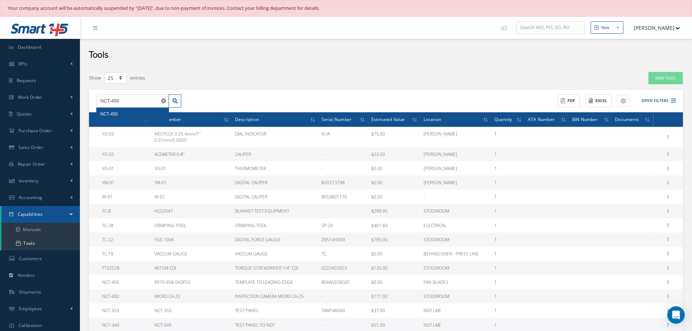
click at [108, 112] on span "NCT-450" at bounding box center [108, 113] width 17 height 5
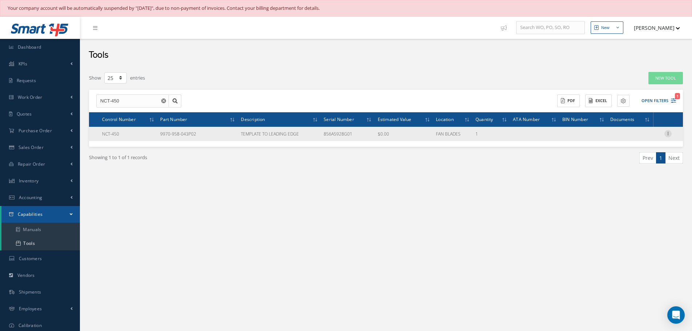
click at [667, 134] on icon at bounding box center [667, 133] width 7 height 6
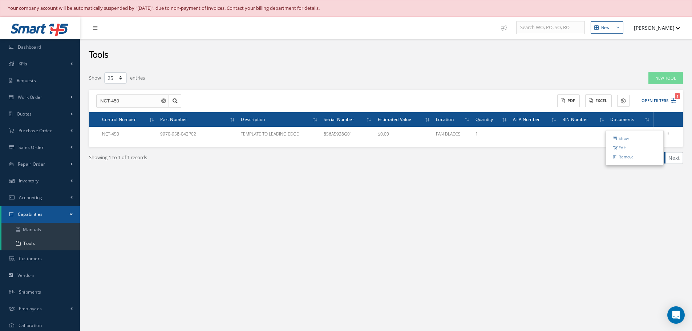
click at [615, 208] on div "New New Work Order New Purchase Order New Customer Quote New Sales Order New Re…" at bounding box center [386, 182] width 612 height 331
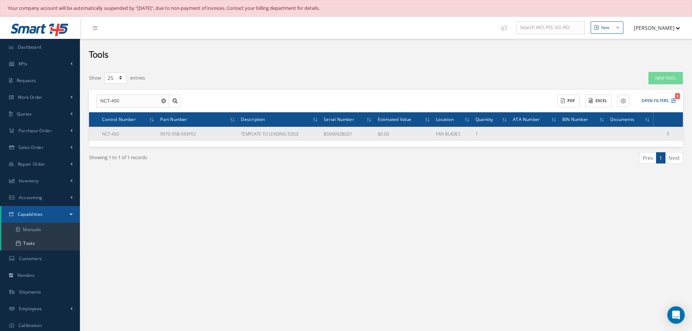
drag, startPoint x: 160, startPoint y: 133, endPoint x: 199, endPoint y: 134, distance: 39.2
click at [199, 134] on td "9970-958-043P02" at bounding box center [197, 134] width 81 height 14
copy td "9970-958-043P02"
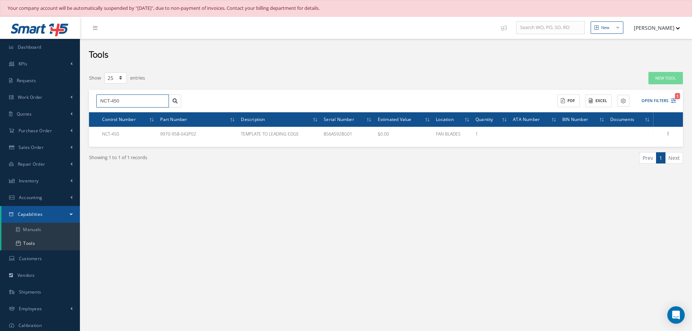
click at [131, 104] on input "NCT-450" at bounding box center [132, 100] width 73 height 13
type input "N"
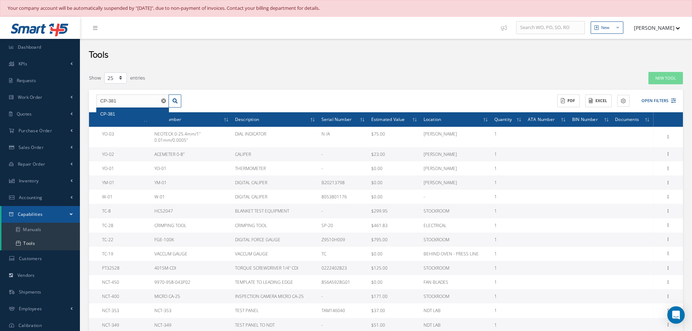
click at [107, 114] on span "CP-381" at bounding box center [107, 113] width 15 height 5
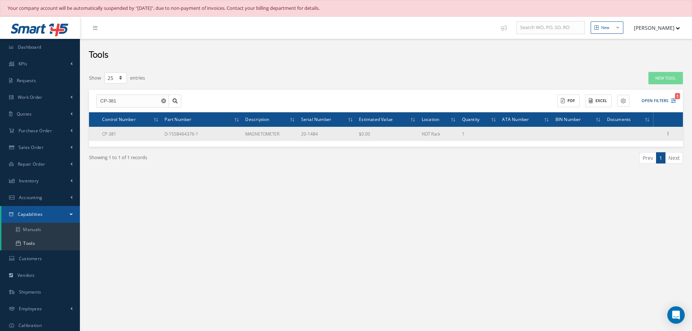
drag, startPoint x: 165, startPoint y: 132, endPoint x: 206, endPoint y: 132, distance: 40.7
click at [206, 132] on td "D-1558464376-1" at bounding box center [202, 134] width 81 height 14
copy td "D-1558464376-1"
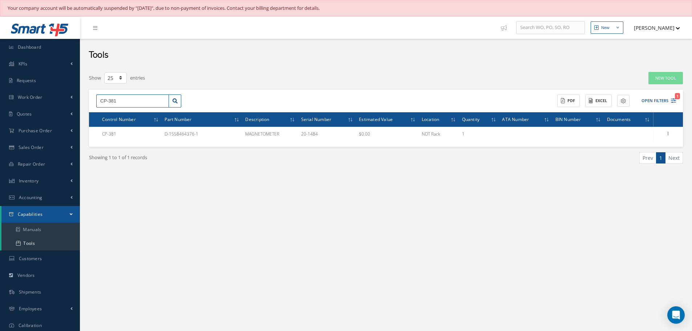
click at [135, 98] on input "CP-381" at bounding box center [132, 100] width 73 height 13
click at [127, 103] on input "CP-431" at bounding box center [132, 100] width 73 height 13
type input "C"
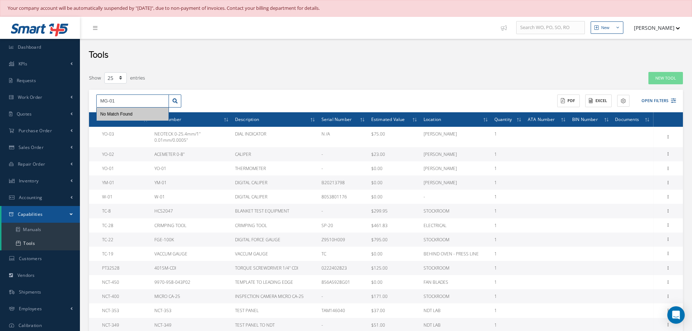
type input "MG-01"
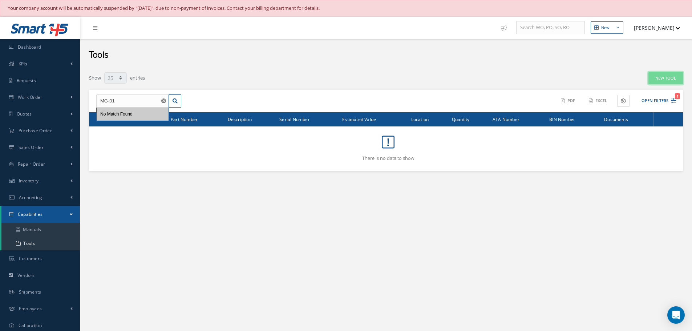
click at [660, 79] on link "New Tool" at bounding box center [665, 78] width 34 height 13
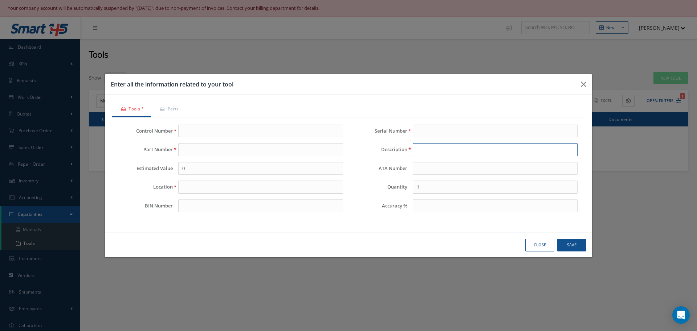
paste input "DIGITAL CALIPER"
type input "DIGITAL CALIPER"
paste input "HFDA0277581116"
type input "HFDA0277581116"
click at [433, 174] on input "ATA Number" at bounding box center [495, 168] width 165 height 13
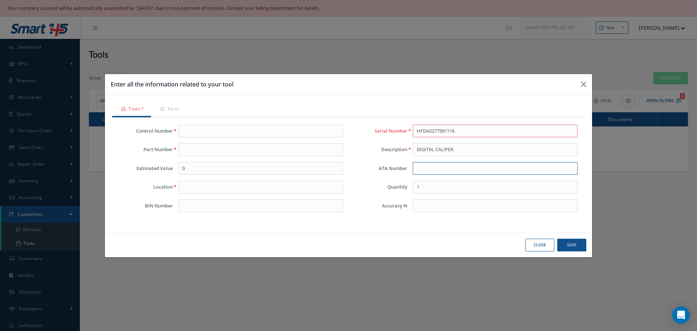
click at [428, 169] on input "ATA Number" at bounding box center [495, 168] width 165 height 13
click at [188, 133] on input "Control Number" at bounding box center [260, 131] width 165 height 13
click at [183, 150] on input "Part Number" at bounding box center [260, 149] width 165 height 13
click at [194, 126] on input "N/A" at bounding box center [260, 131] width 165 height 13
type input "N"
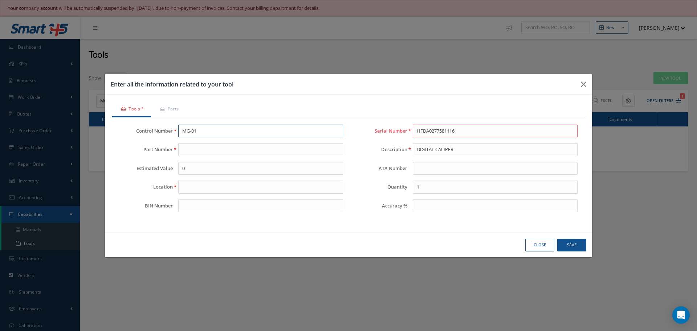
type input "MG-01"
click at [192, 188] on input "Location" at bounding box center [260, 186] width 165 height 13
click at [203, 189] on input "Location" at bounding box center [260, 186] width 165 height 13
type input "S"
click at [199, 186] on input "SHOP" at bounding box center [260, 186] width 165 height 13
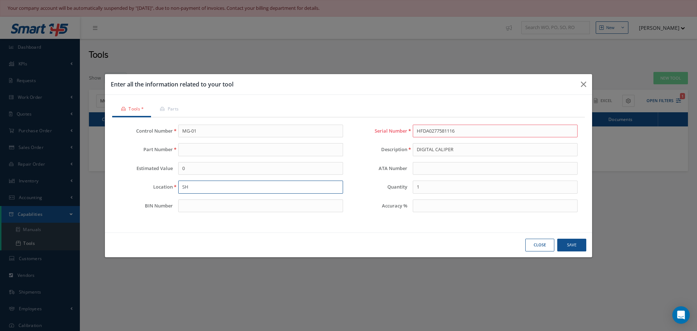
type input "S"
click at [193, 171] on input "0" at bounding box center [260, 168] width 165 height 13
type input "$0"
type input "$20.00"
click at [193, 148] on input "Part Number" at bounding box center [260, 149] width 165 height 13
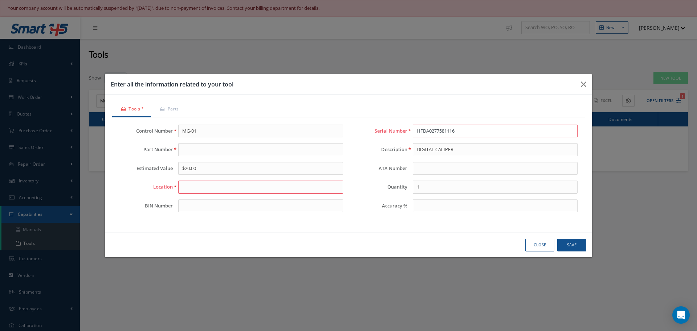
drag, startPoint x: 417, startPoint y: 130, endPoint x: 472, endPoint y: 134, distance: 55.3
click at [472, 134] on input "HFDA0277581116" at bounding box center [495, 131] width 165 height 13
type input "20.00"
type input "N/A"
drag, startPoint x: 202, startPoint y: 180, endPoint x: 201, endPoint y: 184, distance: 4.1
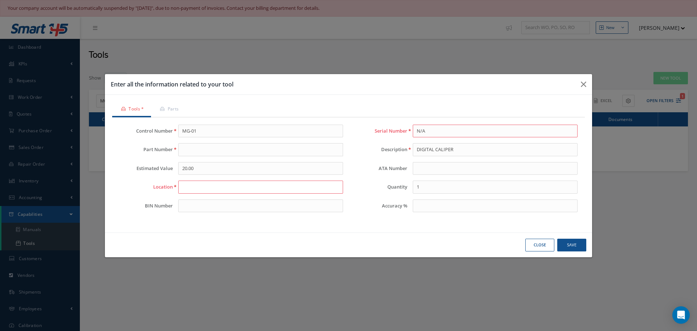
click at [203, 180] on input "Location" at bounding box center [260, 186] width 165 height 13
click at [203, 191] on input "Location" at bounding box center [260, 186] width 165 height 13
type input "N/A"
click at [569, 244] on button "Save" at bounding box center [571, 244] width 29 height 13
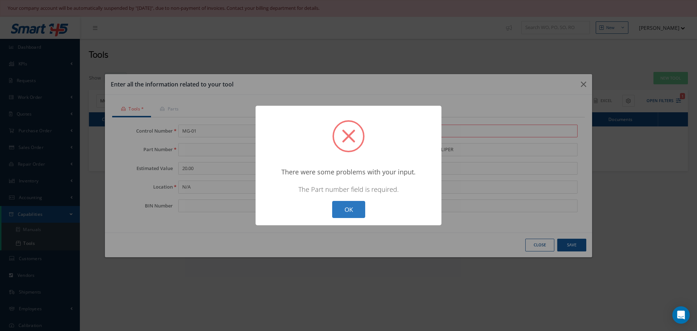
click at [351, 207] on button "OK" at bounding box center [348, 209] width 33 height 17
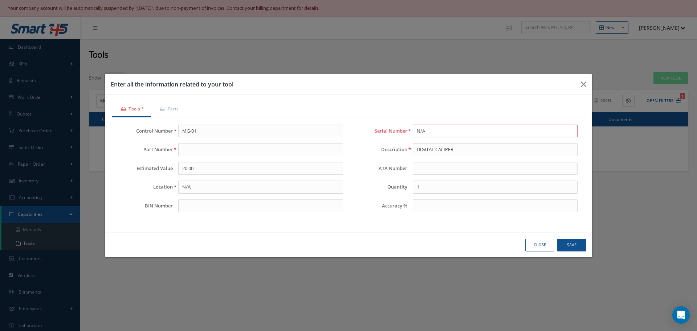
click at [429, 132] on input "N/A" at bounding box center [495, 131] width 165 height 13
drag, startPoint x: 415, startPoint y: 130, endPoint x: 430, endPoint y: 129, distance: 15.3
click at [430, 129] on input "N/A" at bounding box center [495, 131] width 165 height 13
click at [564, 243] on button "Save" at bounding box center [571, 244] width 29 height 13
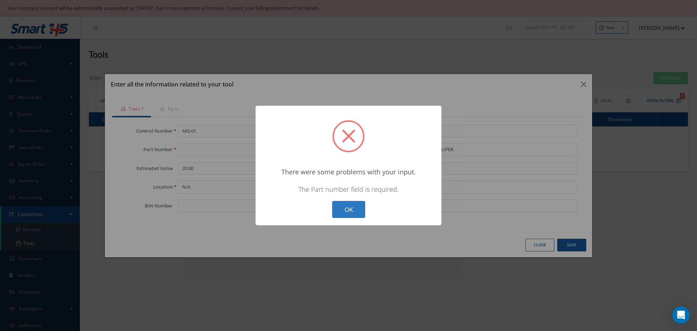
click at [348, 209] on button "OK" at bounding box center [348, 209] width 33 height 17
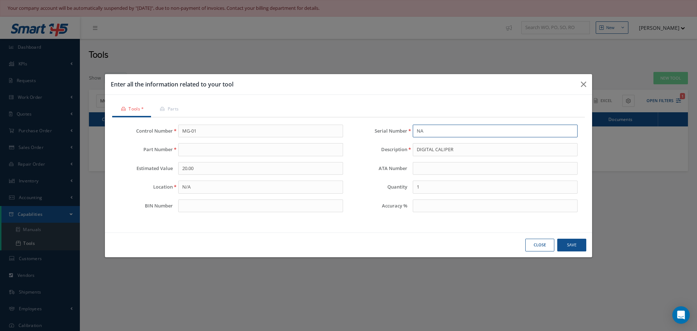
click at [432, 128] on input "NA" at bounding box center [495, 131] width 165 height 13
type input "N"
paste input "HFDA0277"
type input "HFDA0277"
click at [572, 246] on button "Save" at bounding box center [571, 244] width 29 height 13
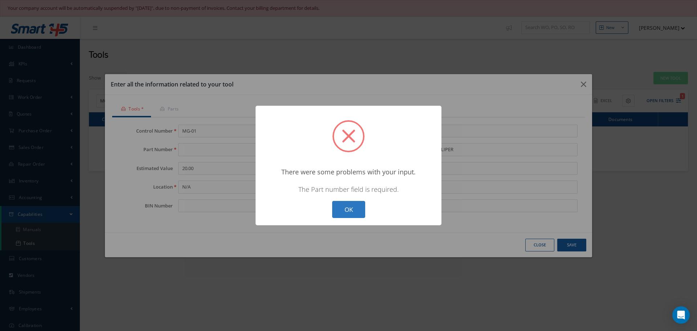
click at [345, 207] on button "OK" at bounding box center [348, 209] width 33 height 17
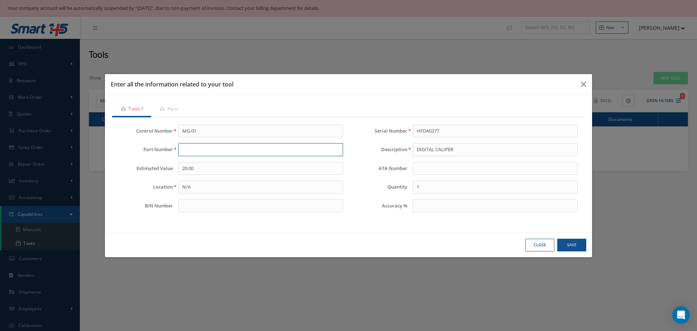
click at [194, 148] on input "Part Number" at bounding box center [260, 149] width 165 height 13
click at [206, 188] on input "N/A" at bounding box center [260, 186] width 165 height 13
type input "N"
click at [201, 152] on input "Part Number" at bounding box center [260, 149] width 165 height 13
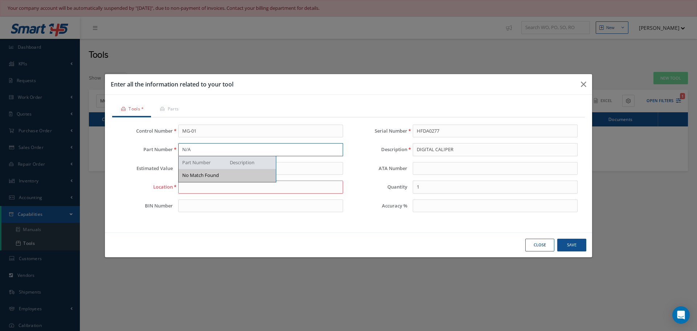
type input "N/A"
click at [298, 296] on div "Enter all the information related to your tool Loading… Tools * Parts Control N…" at bounding box center [348, 165] width 697 height 331
type input "0"
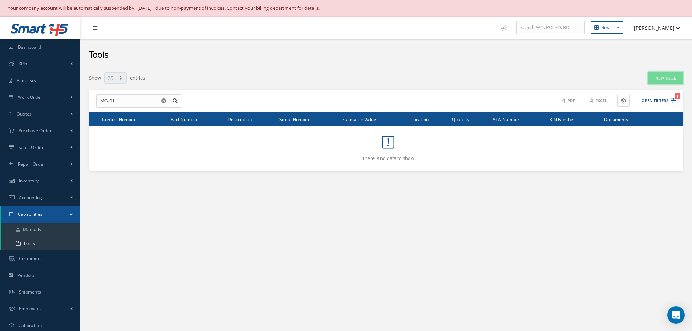
click at [663, 79] on link "New Tool" at bounding box center [665, 78] width 34 height 13
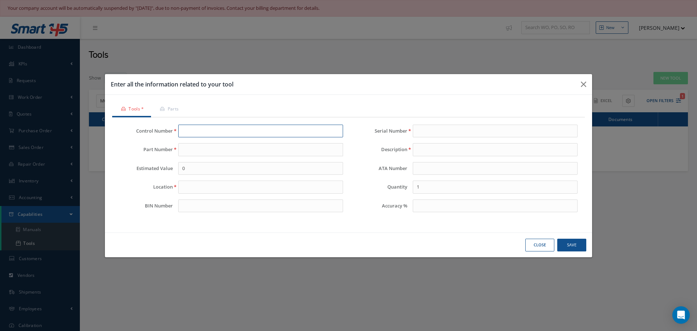
click at [193, 129] on input "Control Number" at bounding box center [260, 131] width 165 height 13
type input "MG-01"
click at [188, 154] on input "Part Number" at bounding box center [260, 149] width 165 height 13
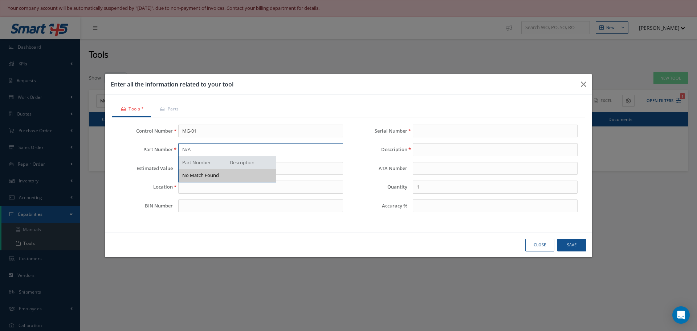
type input "N/A"
click at [223, 191] on input "Location" at bounding box center [260, 186] width 165 height 13
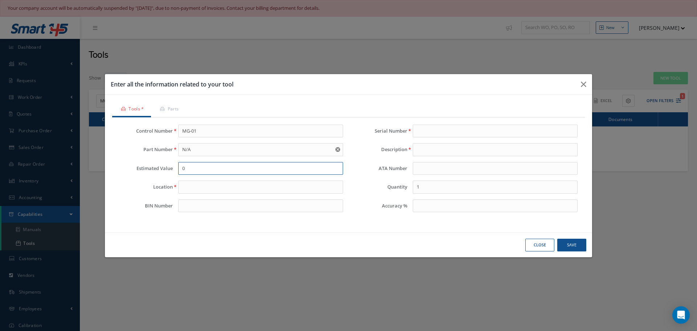
click at [194, 169] on input "0" at bounding box center [260, 168] width 165 height 13
type input "$20.00"
click at [208, 188] on input "Location" at bounding box center [260, 186] width 165 height 13
click at [432, 125] on input "Serial Number" at bounding box center [495, 131] width 165 height 13
type input "N"
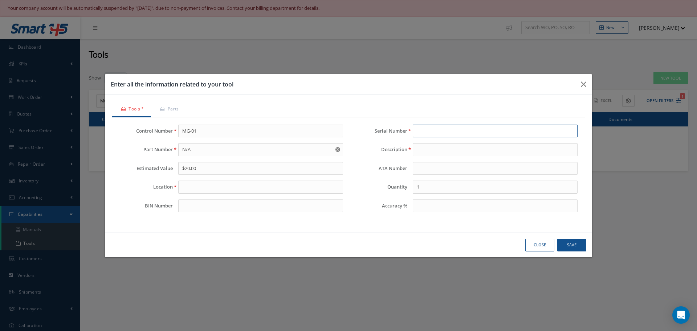
type input "20.00"
type input "N/A"
click at [420, 147] on input "Description" at bounding box center [495, 149] width 165 height 13
click at [430, 126] on input "N/A" at bounding box center [495, 131] width 165 height 13
drag, startPoint x: 415, startPoint y: 131, endPoint x: 432, endPoint y: 131, distance: 16.7
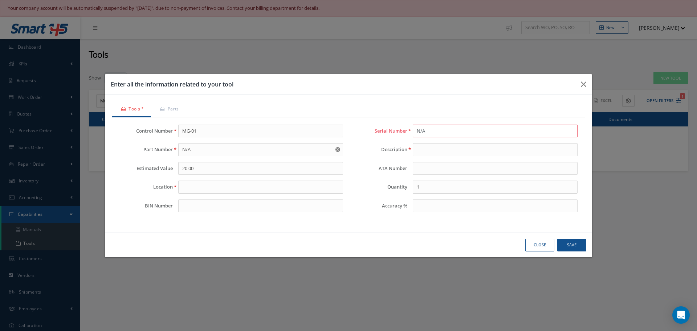
click at [432, 131] on input "N/A" at bounding box center [495, 131] width 165 height 13
paste input "HFDA0277"
type input "HFDA0277"
click at [420, 149] on input "Description" at bounding box center [495, 149] width 165 height 13
click at [427, 149] on input "Description" at bounding box center [495, 149] width 165 height 13
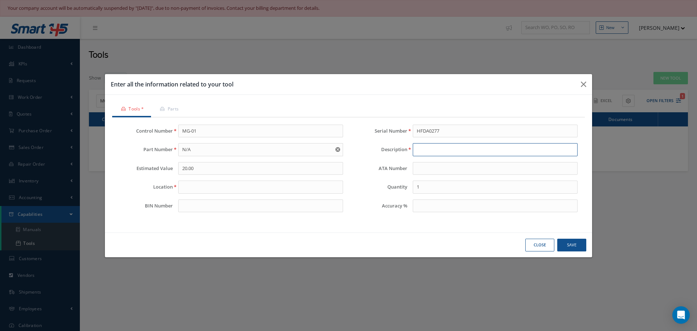
paste input "DIGITAL CALIPER"
type input "DIGITAL CALIPER"
click at [571, 245] on button "Save" at bounding box center [571, 244] width 29 height 13
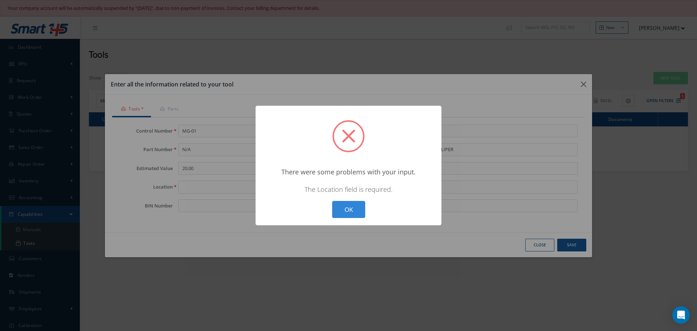
click at [190, 185] on div "? ! i × There were some problems with your input. The Location field is require…" at bounding box center [348, 165] width 697 height 331
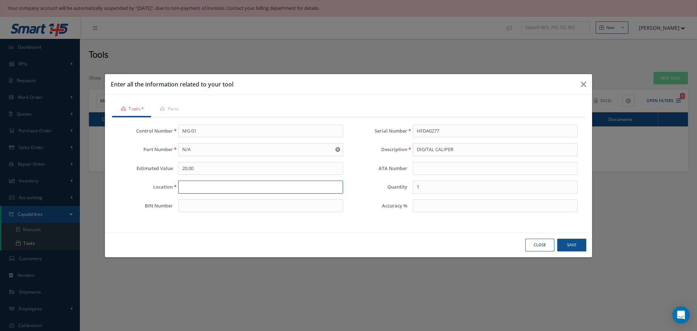
click at [190, 185] on input "Location" at bounding box center [260, 186] width 165 height 13
type input "SHOP"
click at [580, 250] on button "Save" at bounding box center [571, 244] width 29 height 13
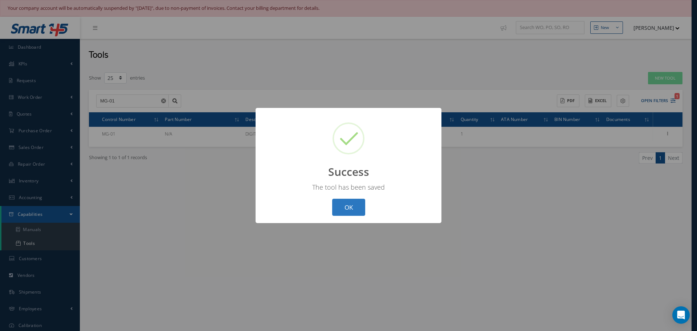
click at [338, 205] on button "OK" at bounding box center [348, 207] width 33 height 17
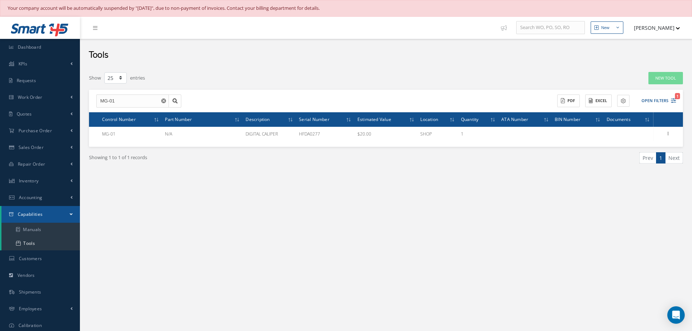
click at [162, 101] on use "Reset" at bounding box center [163, 100] width 5 height 5
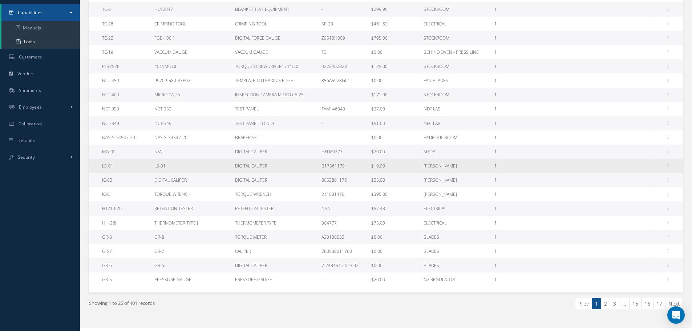
scroll to position [213, 0]
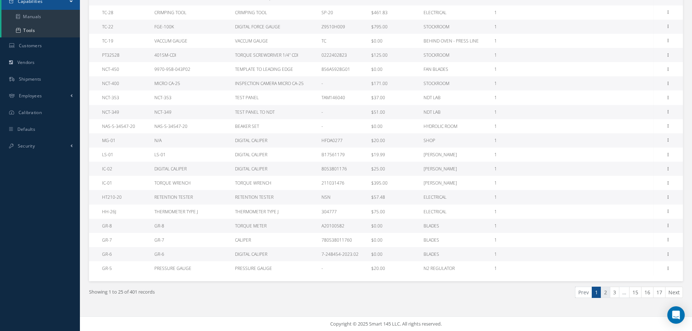
click at [605, 293] on link "2" at bounding box center [604, 291] width 9 height 11
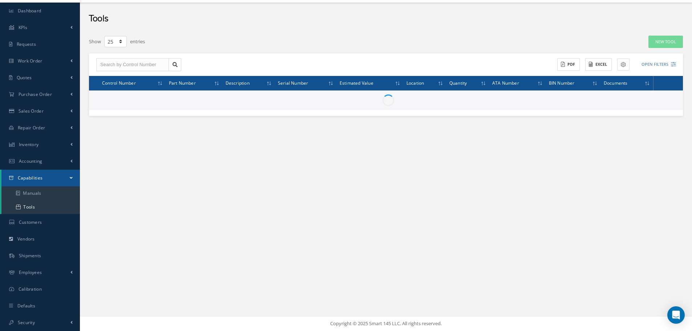
scroll to position [36, 0]
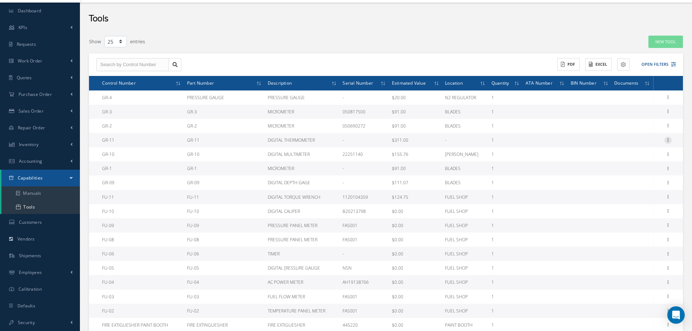
click at [668, 140] on icon at bounding box center [667, 139] width 7 height 6
click at [637, 154] on link "Edit" at bounding box center [633, 153] width 57 height 9
type input "GR-11"
type input "-"
type input "GR-11"
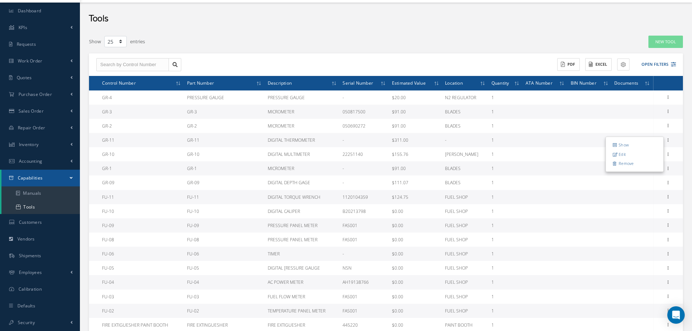
type input "DIGITAL THERMOMETER"
type input "311"
type input "-"
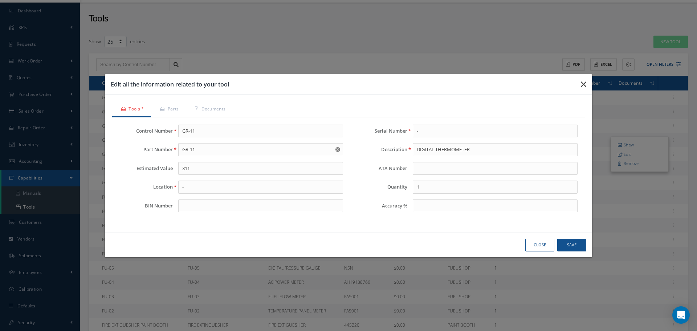
click at [585, 84] on icon "button" at bounding box center [583, 84] width 5 height 9
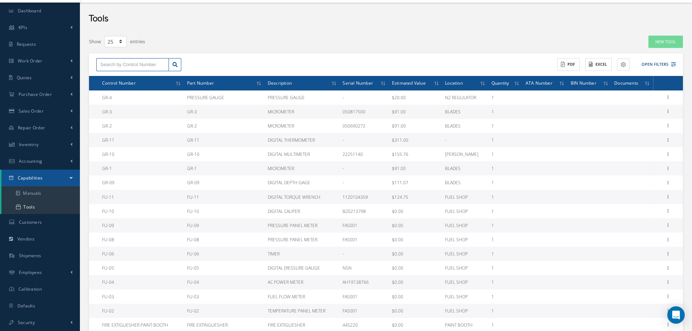
click at [110, 63] on input "text" at bounding box center [132, 64] width 73 height 13
type input "MG-01"
click at [127, 77] on div "MG-01" at bounding box center [132, 77] width 65 height 7
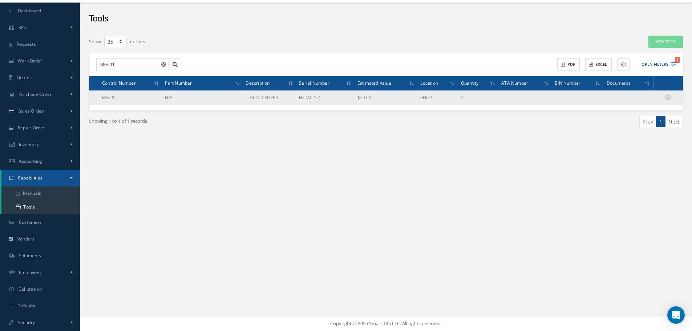
click at [667, 96] on icon at bounding box center [667, 97] width 7 height 6
click at [635, 112] on link "Edit" at bounding box center [633, 111] width 57 height 9
type input "MG-01"
type input "HFDA0277"
type input "N/A"
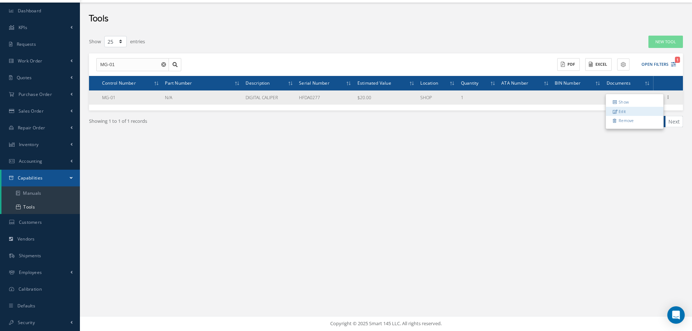
type input "DIGITAL CALIPER"
type input "20"
type input "SHOP"
type input "1"
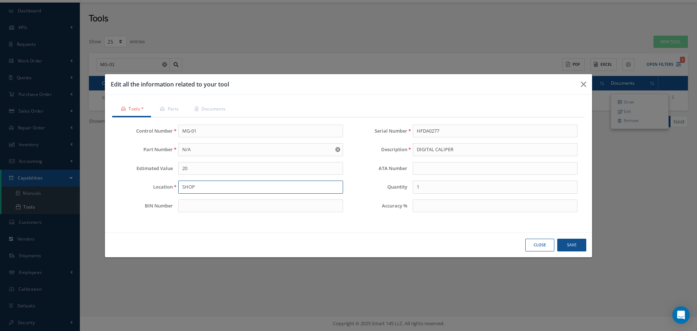
click at [209, 188] on input "SHOP" at bounding box center [260, 186] width 165 height 13
type input "S"
type input "-"
click at [193, 150] on input "N/A" at bounding box center [260, 149] width 165 height 13
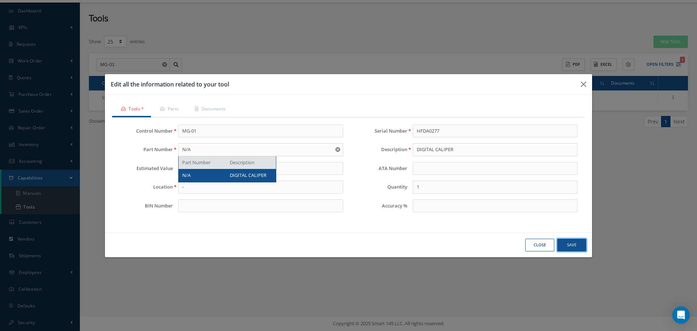
click at [577, 244] on button "Save" at bounding box center [571, 244] width 29 height 13
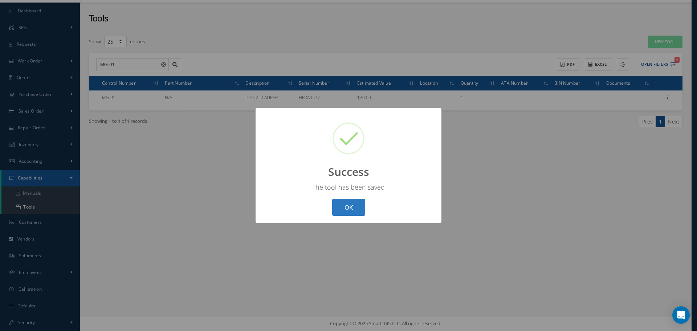
click at [354, 204] on button "OK" at bounding box center [348, 207] width 33 height 17
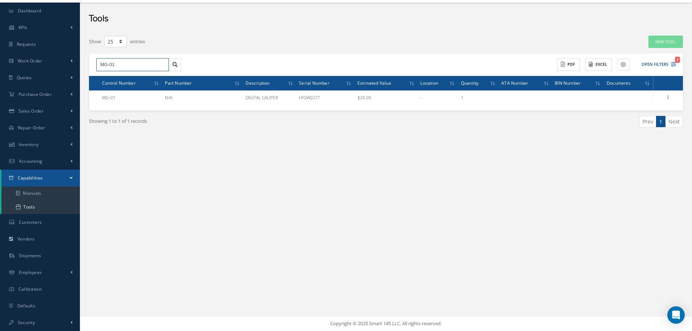
click at [131, 60] on input "MG-01" at bounding box center [132, 64] width 73 height 13
type input "M"
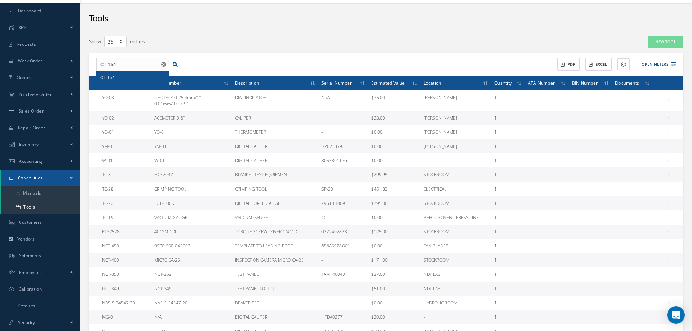
click at [110, 75] on span "CT-154" at bounding box center [107, 77] width 14 height 5
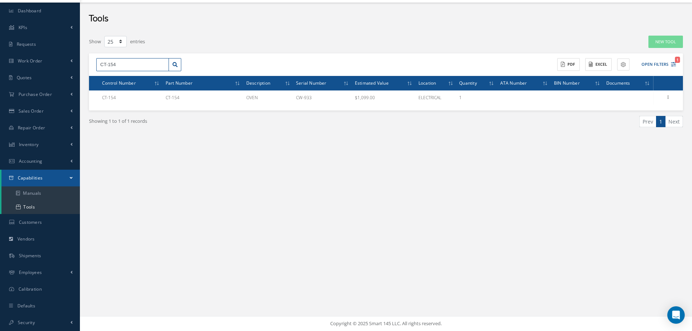
click at [133, 64] on input "CT-154" at bounding box center [132, 64] width 73 height 13
type input "C"
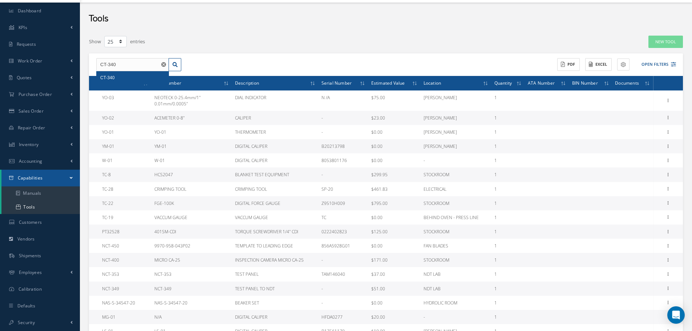
click at [105, 77] on span "CT-340" at bounding box center [107, 77] width 14 height 5
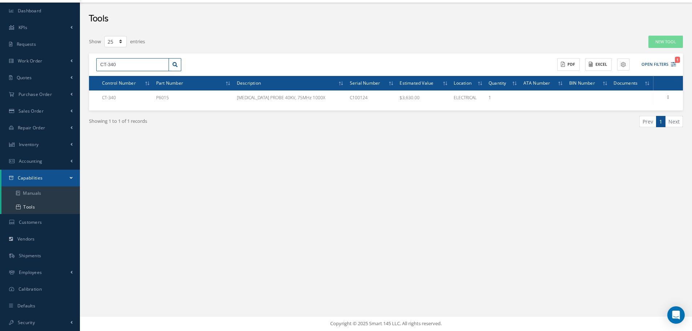
drag, startPoint x: 98, startPoint y: 64, endPoint x: 127, endPoint y: 64, distance: 29.4
click at [127, 64] on input "CT-340" at bounding box center [132, 64] width 73 height 13
paste input "39"
click at [114, 75] on span "CT-339" at bounding box center [107, 77] width 14 height 5
click at [138, 69] on input "CT-339" at bounding box center [132, 64] width 73 height 13
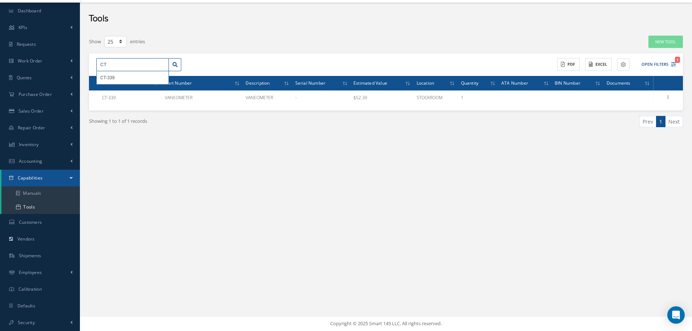
type input "C"
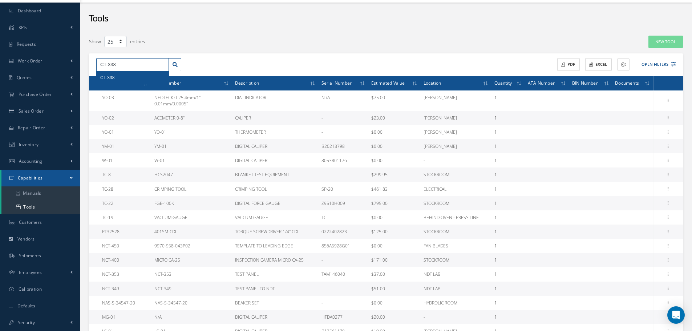
type input "CT-338"
click at [110, 77] on span "CT-338" at bounding box center [107, 77] width 14 height 5
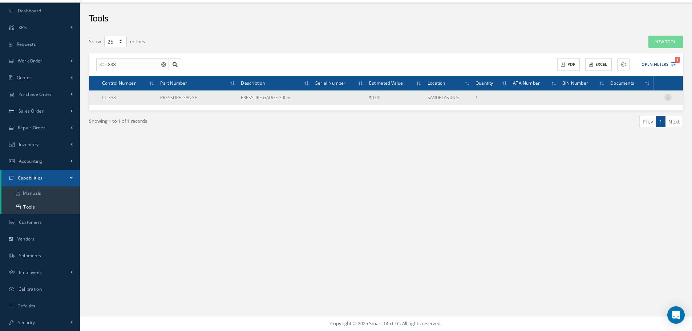
click at [668, 96] on icon at bounding box center [667, 97] width 7 height 6
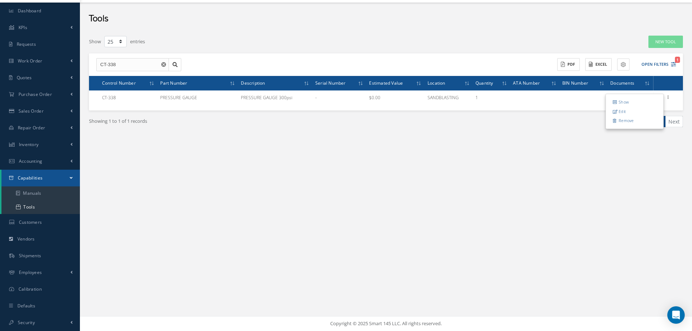
click at [629, 111] on link "Edit" at bounding box center [633, 111] width 57 height 9
type input "CT-338"
type input "-"
type input "PRESSURE GAUGE"
type input "PRESSURE GAUGE 300psi"
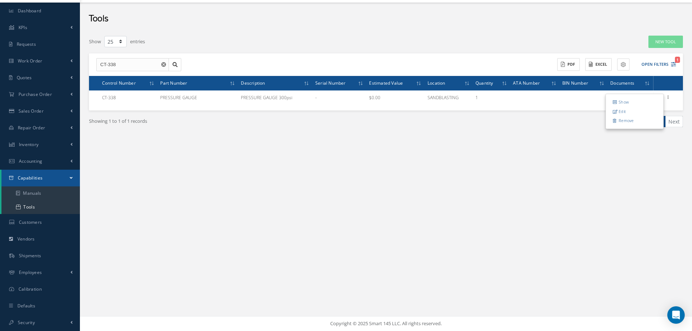
type input "SANDBLASTING"
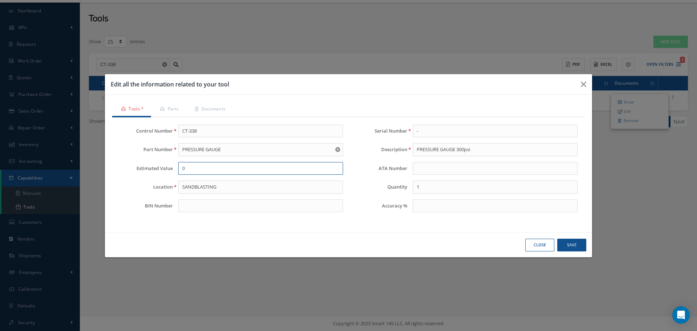
click at [205, 172] on input "0" at bounding box center [260, 168] width 165 height 13
click at [183, 169] on input "779.99" at bounding box center [260, 168] width 165 height 13
click at [578, 245] on button "Save" at bounding box center [571, 244] width 29 height 13
type input "779.99"
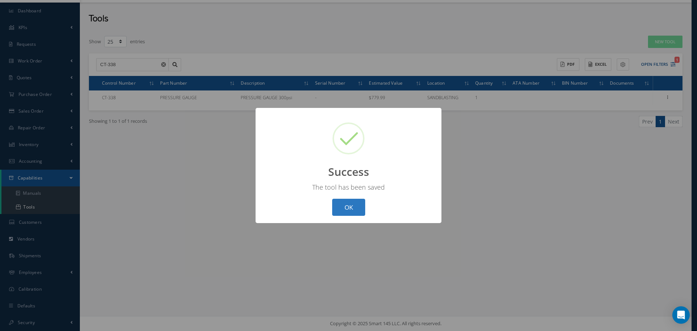
click at [346, 200] on button "OK" at bounding box center [348, 207] width 33 height 17
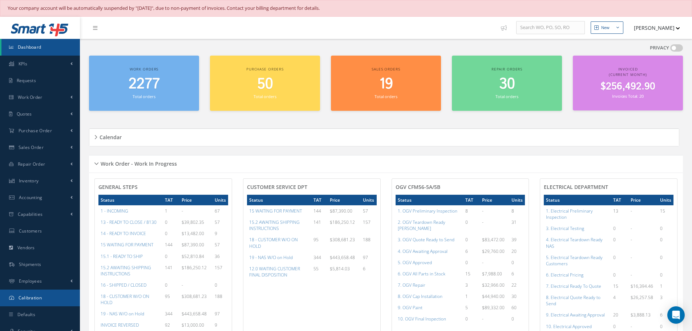
click at [45, 298] on link "Calibration" at bounding box center [40, 297] width 80 height 17
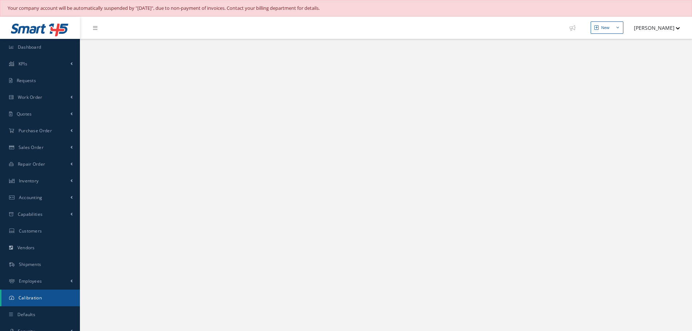
select select "25"
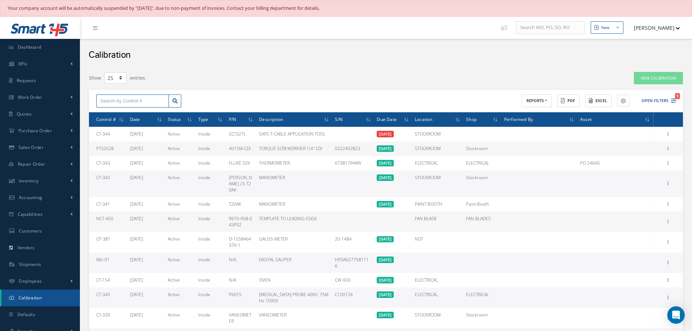
click at [128, 98] on input "text" at bounding box center [132, 100] width 73 height 13
drag, startPoint x: 97, startPoint y: 147, endPoint x: 118, endPoint y: 146, distance: 20.7
click at [118, 146] on td "PT32528" at bounding box center [108, 148] width 38 height 15
copy td "PT32528"
click at [667, 149] on icon at bounding box center [667, 148] width 7 height 6
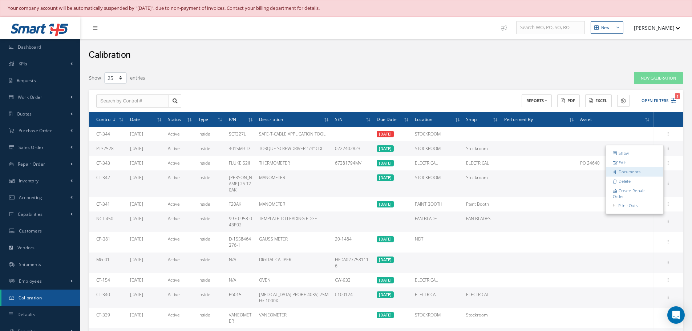
click at [641, 173] on link "Documents" at bounding box center [633, 171] width 57 height 9
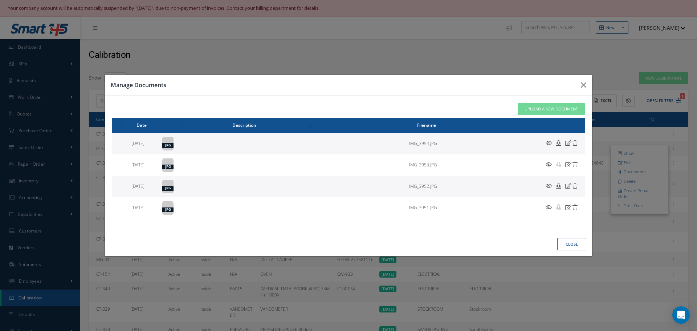
click at [549, 143] on icon at bounding box center [549, 142] width 6 height 5
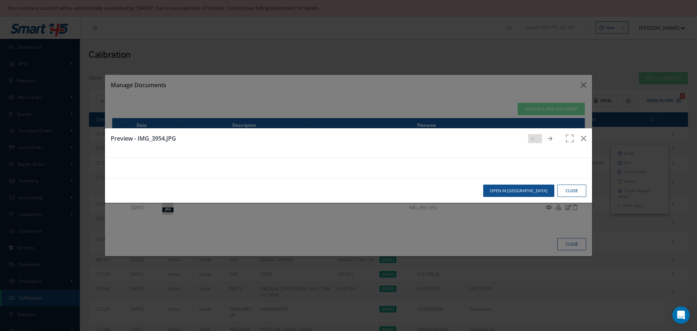
scroll to position [73, 0]
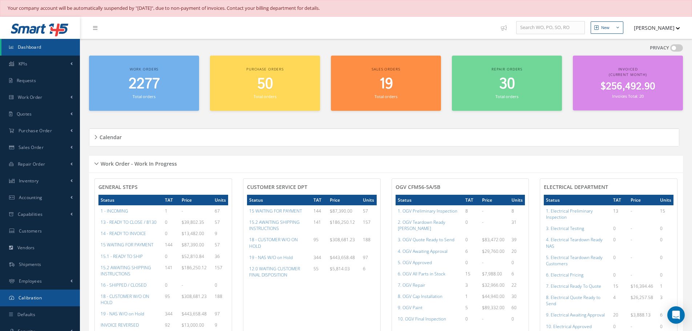
click at [32, 297] on span "Calibration" at bounding box center [30, 297] width 23 height 6
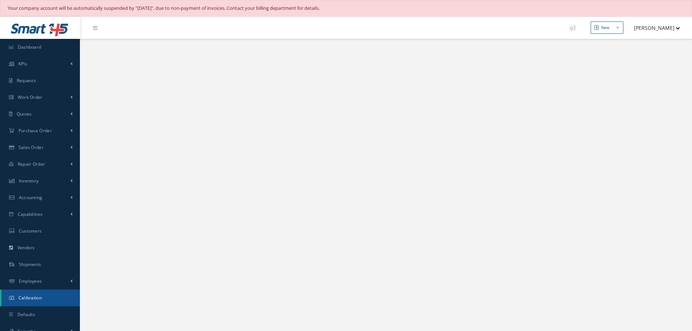
select select "25"
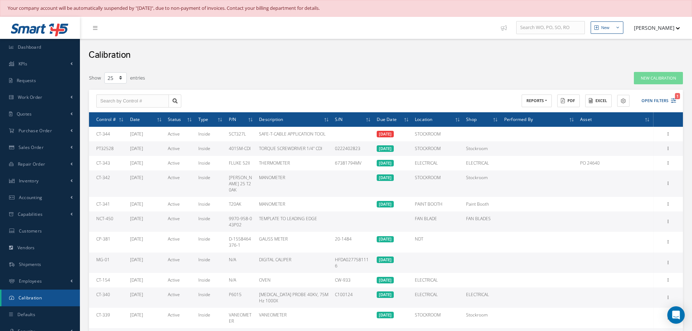
drag, startPoint x: 226, startPoint y: 148, endPoint x: 256, endPoint y: 149, distance: 30.5
click at [256, 149] on tr "PT32528 [DATE] Active Inside 401SM-CDI TORQUE SCREWDRIVER 1/4" CDI 0222402823 […" at bounding box center [386, 148] width 594 height 15
copy td "401SM-CDI"
drag, startPoint x: 336, startPoint y: 146, endPoint x: 381, endPoint y: 144, distance: 45.0
click at [381, 144] on tr "PT32528 08/12/2025 Active Inside 401SM-CDI TORQUE SCREWDRIVER 1/4" CDI 02224028…" at bounding box center [386, 148] width 594 height 15
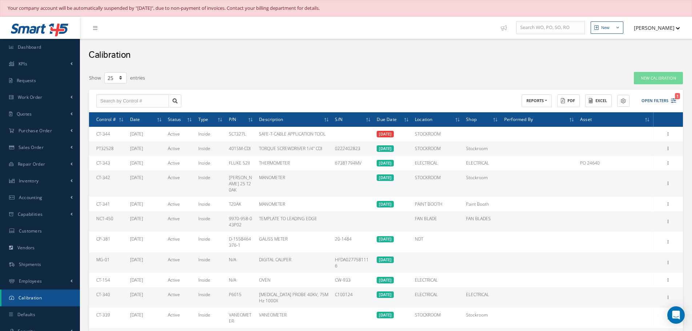
copy td "0222402823"
drag, startPoint x: 228, startPoint y: 149, endPoint x: 259, endPoint y: 148, distance: 31.6
click at [259, 148] on tr "PT32528 08/12/2025 Active Inside 401SM-CDI TORQUE SCREWDRIVER 1/4" CDI 02224028…" at bounding box center [386, 148] width 594 height 15
copy td "401SM-CDI"
drag, startPoint x: 258, startPoint y: 147, endPoint x: 326, endPoint y: 144, distance: 67.2
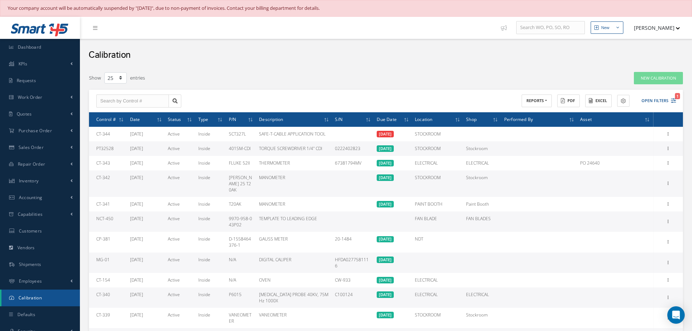
click at [326, 144] on td "TORQUE SCREWDRIVER 1/4" CDI" at bounding box center [294, 148] width 76 height 15
drag, startPoint x: 260, startPoint y: 149, endPoint x: 328, endPoint y: 152, distance: 68.3
click at [328, 152] on td "TORQUE SCREWDRIVER 1/4" CDI" at bounding box center [294, 148] width 76 height 15
copy div "TORQUE SCREWDRIVER 1/4" CDI"
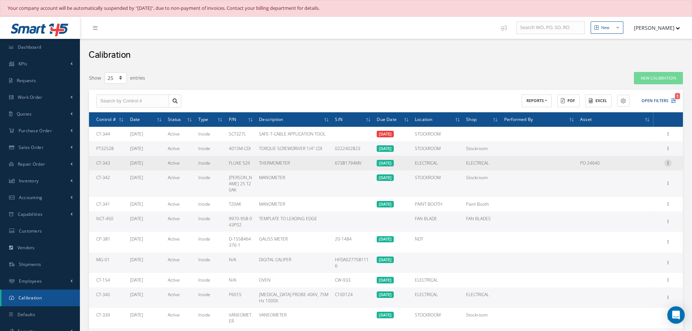
click at [669, 163] on icon at bounding box center [667, 162] width 7 height 6
click at [625, 186] on link "Documents" at bounding box center [633, 186] width 57 height 9
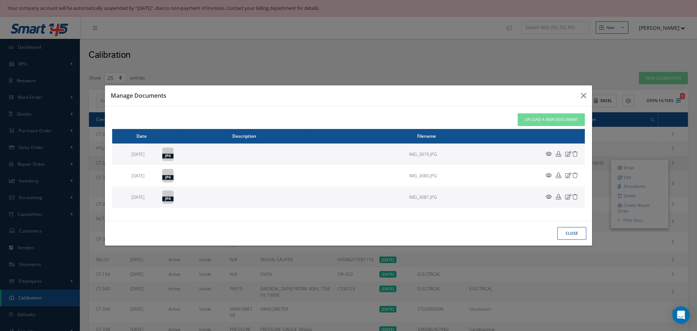
click at [547, 152] on icon at bounding box center [549, 153] width 6 height 5
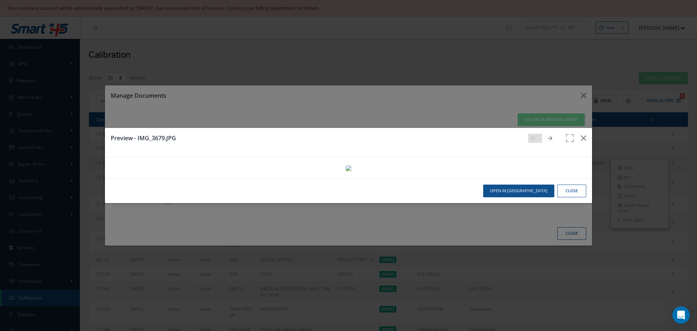
click at [548, 136] on icon at bounding box center [550, 138] width 4 height 5
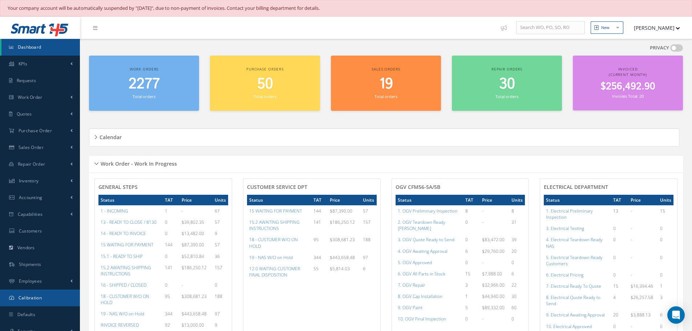
click at [38, 294] on span "Calibration" at bounding box center [30, 297] width 23 height 6
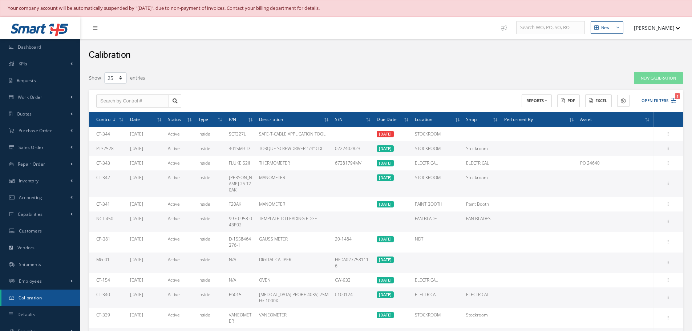
select select "25"
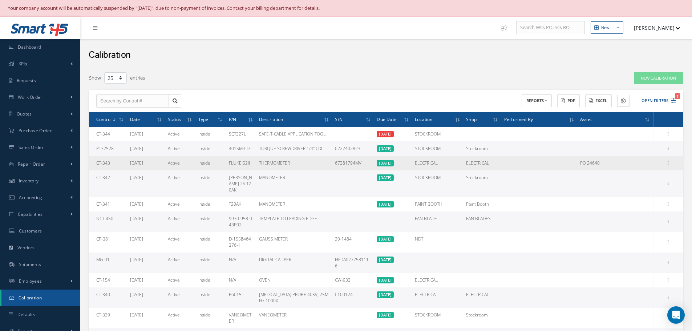
drag, startPoint x: 227, startPoint y: 162, endPoint x: 254, endPoint y: 163, distance: 27.6
click at [254, 163] on td "FLUKE 52II" at bounding box center [241, 163] width 30 height 15
copy td "FLUKE 52II"
drag, startPoint x: 465, startPoint y: 161, endPoint x: 500, endPoint y: 168, distance: 35.2
click at [500, 168] on td "ELECTRICAL" at bounding box center [482, 163] width 38 height 15
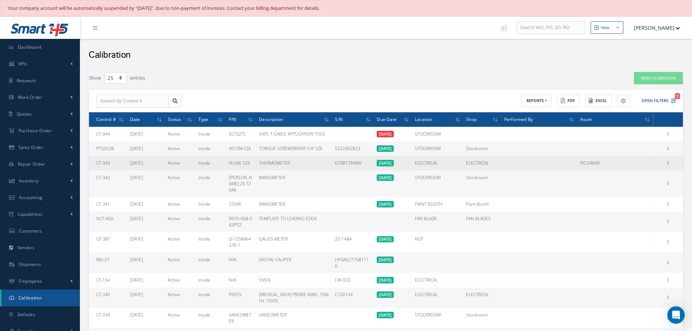
copy td "ELECTRICAL"
drag, startPoint x: 258, startPoint y: 162, endPoint x: 309, endPoint y: 163, distance: 50.1
click at [309, 163] on td "THERMOMETER" at bounding box center [294, 163] width 76 height 15
copy div "THERMOMETER"
drag, startPoint x: 335, startPoint y: 162, endPoint x: 366, endPoint y: 162, distance: 31.2
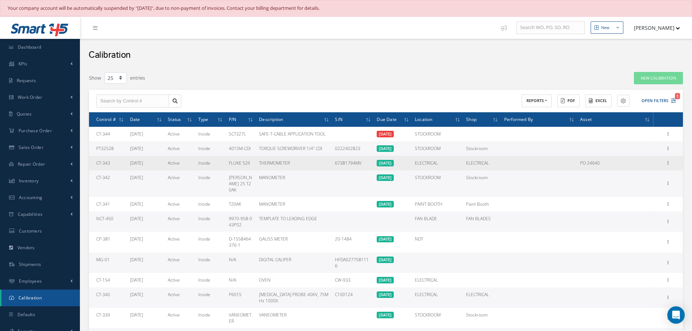
click at [366, 162] on td "67381794MV" at bounding box center [353, 163] width 42 height 15
copy td "67381794MV"
drag, startPoint x: 229, startPoint y: 161, endPoint x: 252, endPoint y: 163, distance: 23.3
click at [252, 163] on td "FLUKE 52II" at bounding box center [241, 163] width 30 height 15
copy td "FLUKE 52II"
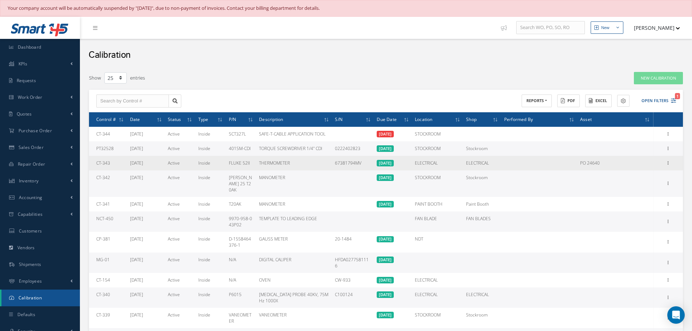
drag, startPoint x: 333, startPoint y: 160, endPoint x: 371, endPoint y: 160, distance: 37.4
click at [371, 160] on td "67381794MV" at bounding box center [353, 163] width 42 height 15
click at [669, 164] on icon at bounding box center [667, 162] width 7 height 6
click at [635, 185] on link "Documents" at bounding box center [633, 186] width 57 height 9
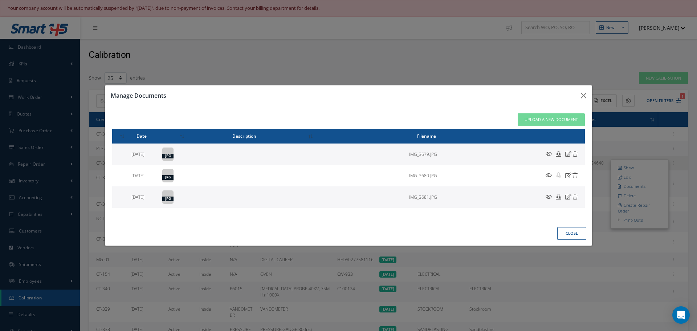
click at [547, 154] on icon at bounding box center [549, 153] width 6 height 5
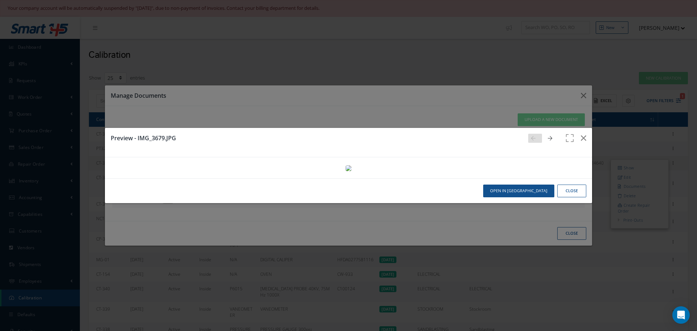
scroll to position [182, 0]
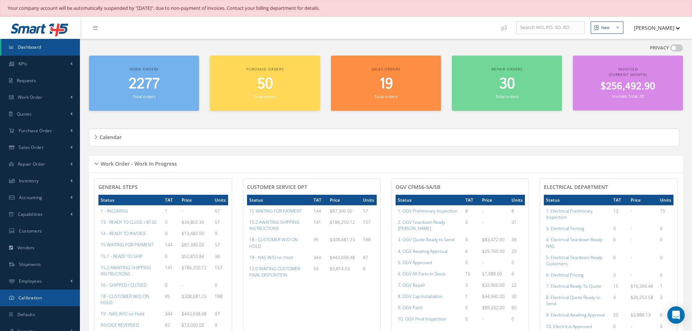
click at [36, 296] on span "Calibration" at bounding box center [30, 297] width 23 height 6
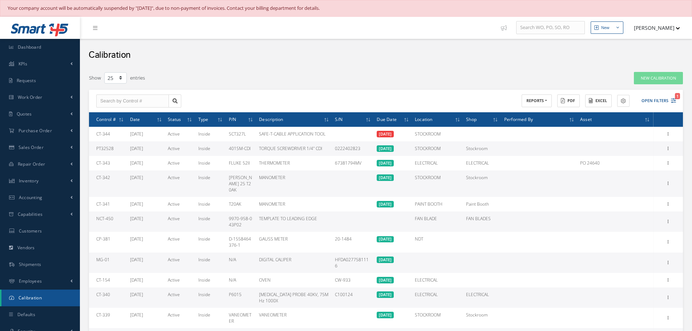
select select "25"
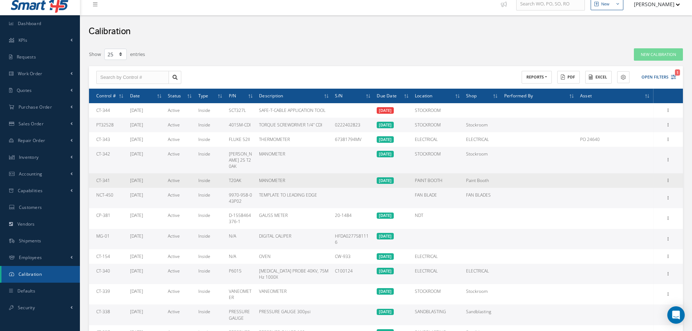
scroll to position [36, 0]
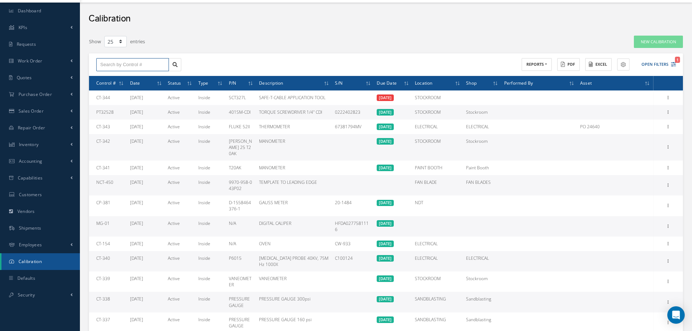
click at [131, 63] on input "text" at bounding box center [132, 64] width 73 height 13
drag, startPoint x: 97, startPoint y: 175, endPoint x: 120, endPoint y: 175, distance: 23.2
click at [120, 175] on td "NCT-450" at bounding box center [108, 185] width 38 height 20
copy td "NCT-450"
click at [670, 182] on icon at bounding box center [667, 185] width 7 height 6
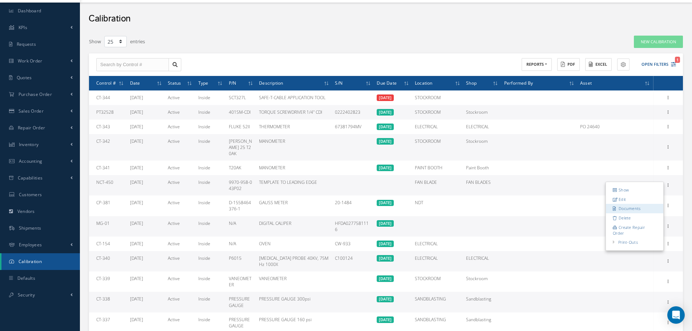
click at [628, 204] on link "Documents" at bounding box center [633, 208] width 57 height 9
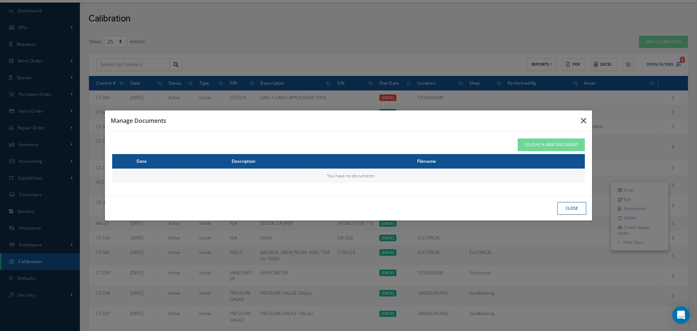
click at [584, 121] on icon "button" at bounding box center [583, 120] width 5 height 9
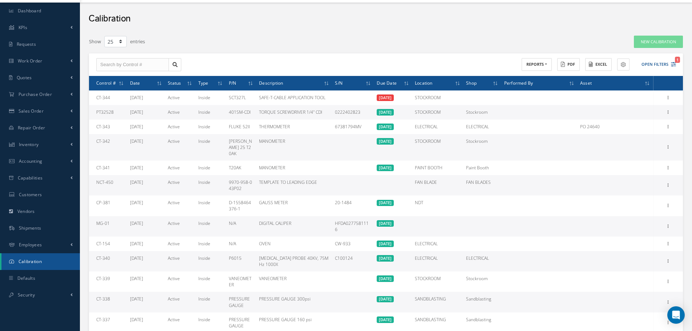
drag, startPoint x: 227, startPoint y: 175, endPoint x: 253, endPoint y: 182, distance: 26.3
click at [253, 182] on td "9970-958-043P02" at bounding box center [241, 185] width 30 height 20
drag, startPoint x: 257, startPoint y: 173, endPoint x: 344, endPoint y: 179, distance: 87.0
click at [344, 179] on tr "NCT-450 [DATE] Active Inside 9970-958-043P02 TEMPLATE TO LEADING EDGE FAN BLADE…" at bounding box center [386, 185] width 594 height 20
copy div "TEMPLATE TO LEADING EDGE"
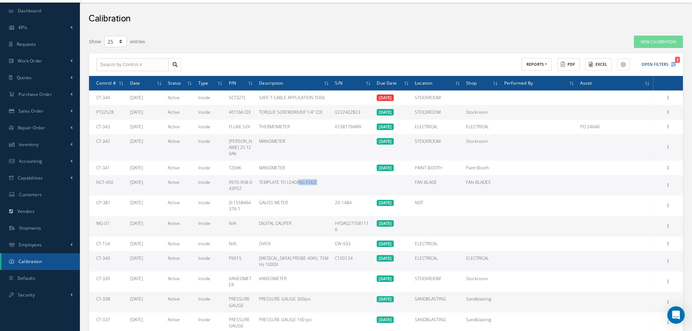
drag, startPoint x: 229, startPoint y: 175, endPoint x: 234, endPoint y: 179, distance: 6.9
click at [234, 179] on td "9970-958-043P02" at bounding box center [241, 185] width 30 height 20
copy td "[PHONE_NUMBER]"
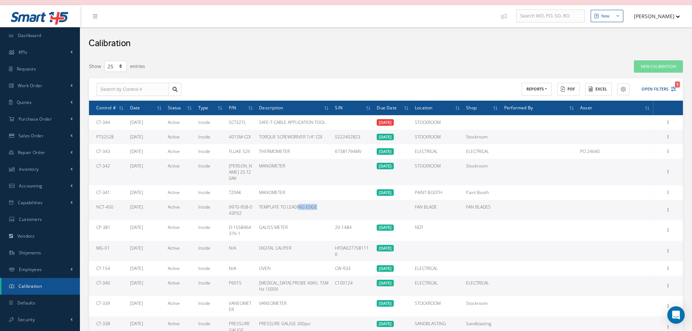
scroll to position [0, 0]
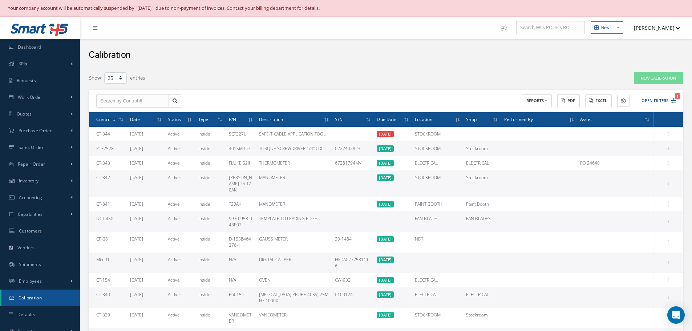
click at [310, 76] on div "Show 10 25 50 100 entries" at bounding box center [259, 78] width 352 height 13
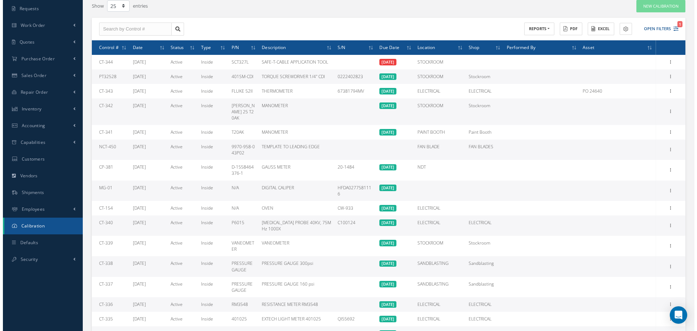
scroll to position [73, 0]
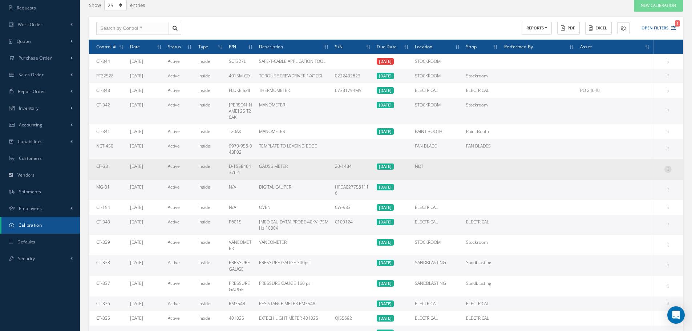
click at [666, 166] on icon at bounding box center [667, 169] width 7 height 6
click at [642, 188] on link "Documents" at bounding box center [633, 192] width 57 height 9
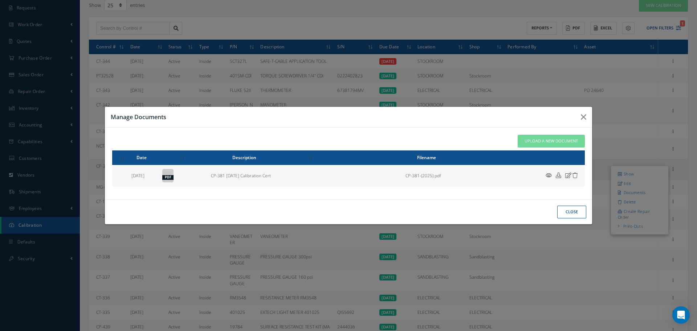
click at [546, 176] on icon at bounding box center [549, 174] width 6 height 5
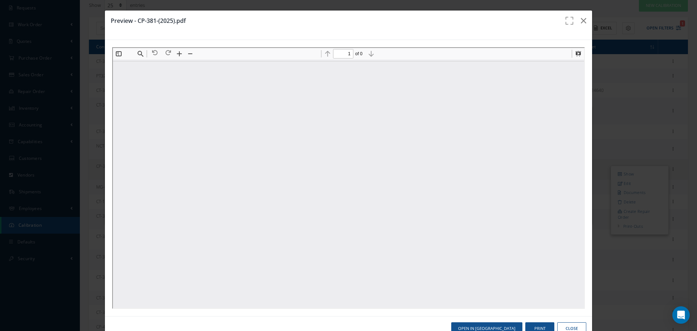
scroll to position [4, 0]
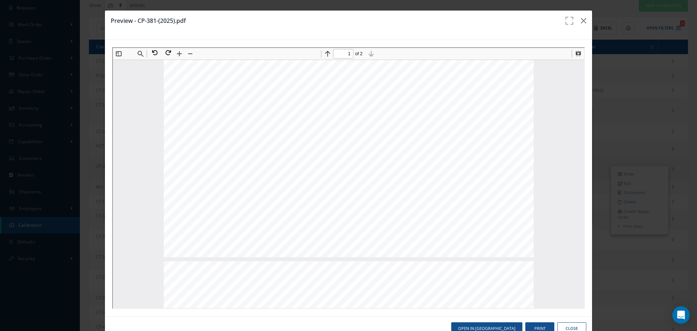
type input "2"
click at [576, 22] on button "button" at bounding box center [583, 21] width 17 height 20
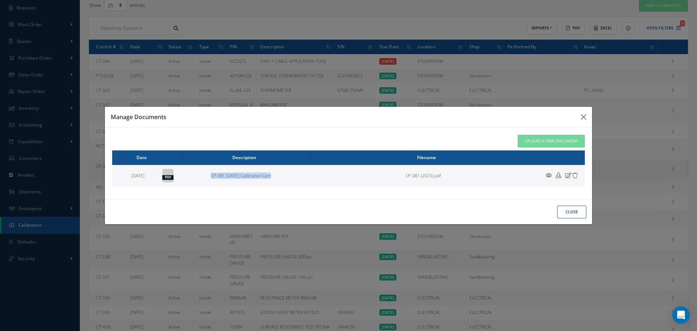
drag, startPoint x: 208, startPoint y: 175, endPoint x: 307, endPoint y: 183, distance: 99.8
click at [307, 183] on tr "[DATE] pdf CP-381 [DATE] Calibration Cert CP-381-(2025).pdf" at bounding box center [348, 175] width 473 height 21
copy tr "CP-381 [DATE] Calibration Cert"
click at [546, 176] on icon at bounding box center [549, 174] width 6 height 5
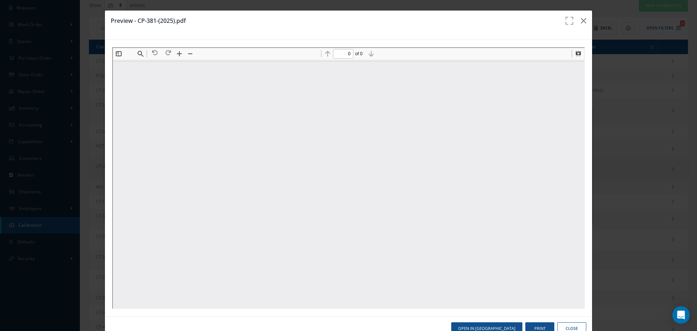
scroll to position [0, 0]
type input "2"
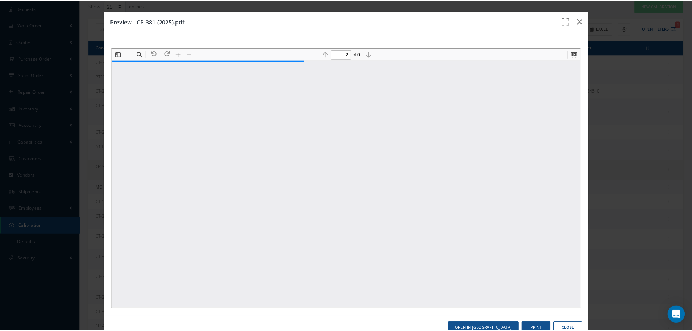
scroll to position [466, 0]
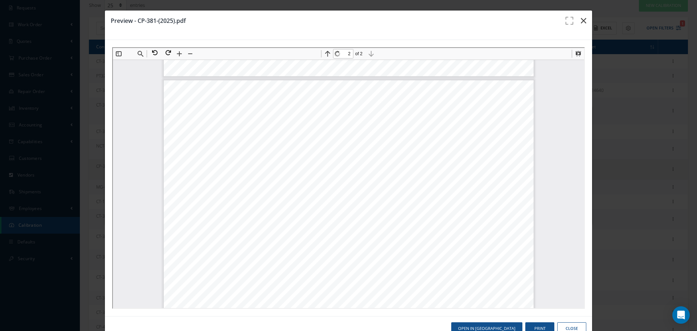
click at [581, 18] on icon "button" at bounding box center [583, 20] width 5 height 9
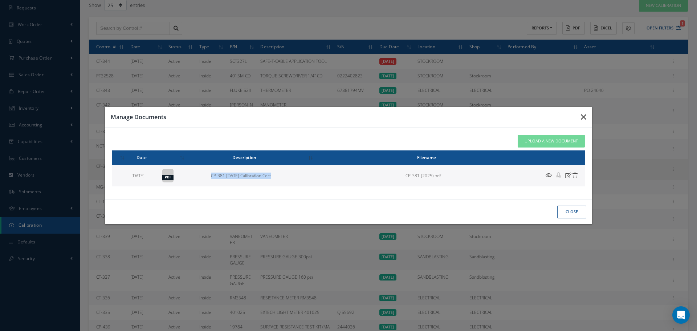
click at [587, 117] on button "button" at bounding box center [583, 117] width 17 height 20
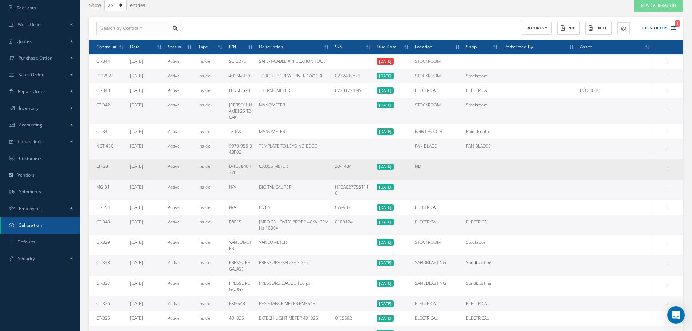
drag, startPoint x: 257, startPoint y: 159, endPoint x: 306, endPoint y: 164, distance: 48.9
click at [306, 164] on td "GAUSS METER" at bounding box center [294, 169] width 76 height 20
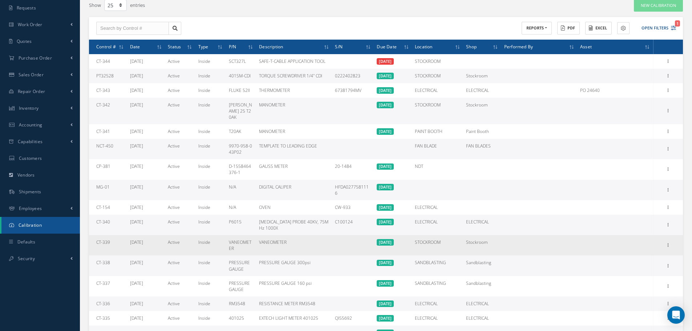
copy div "GAUSS METER"
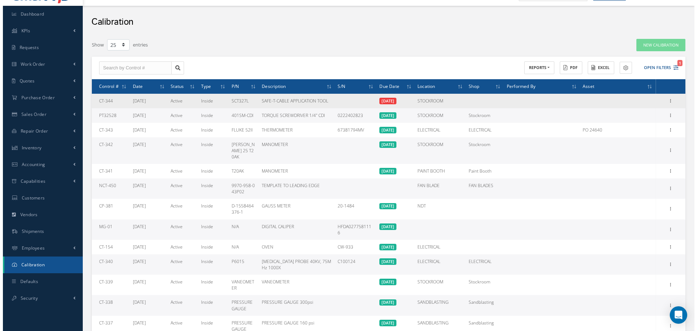
scroll to position [0, 0]
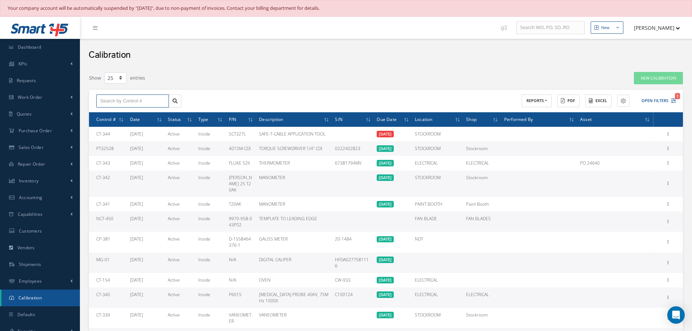
click at [140, 103] on input "text" at bounding box center [132, 100] width 73 height 13
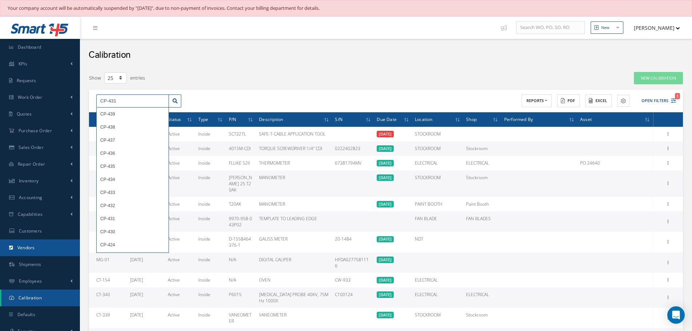
type input "CP-431"
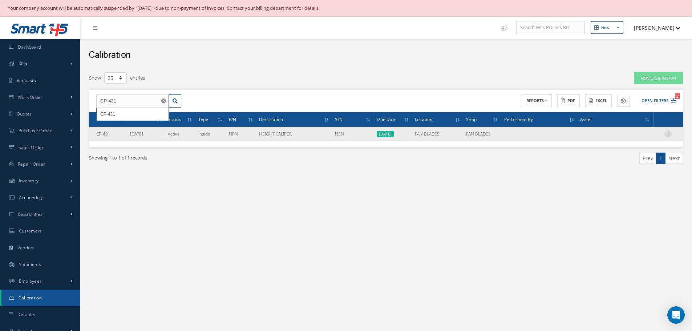
click at [669, 134] on icon at bounding box center [667, 133] width 7 height 6
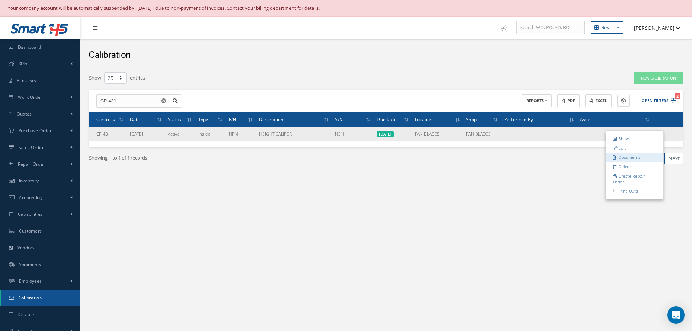
click at [638, 156] on link "Documents" at bounding box center [633, 156] width 57 height 9
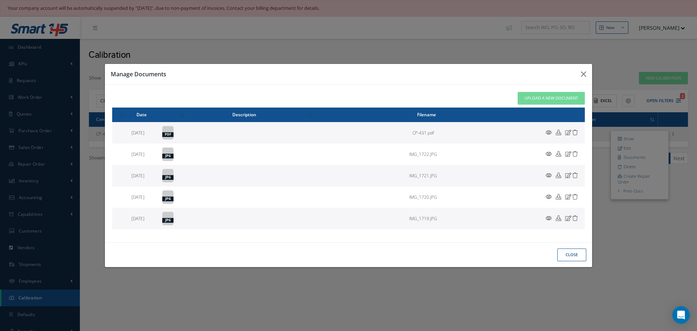
click at [550, 132] on icon at bounding box center [549, 132] width 6 height 5
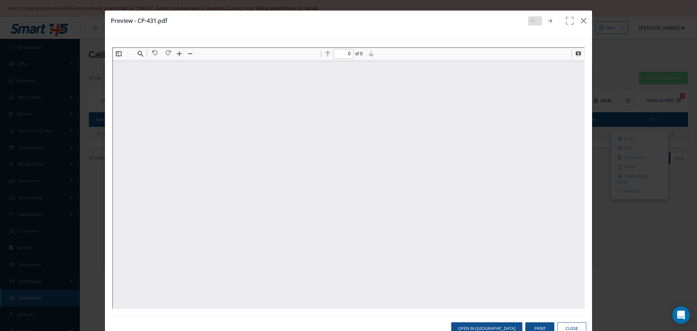
type input "1"
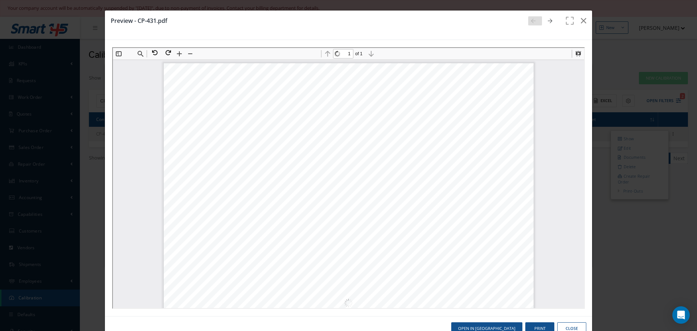
scroll to position [4, 0]
click at [548, 21] on link at bounding box center [552, 20] width 14 height 9
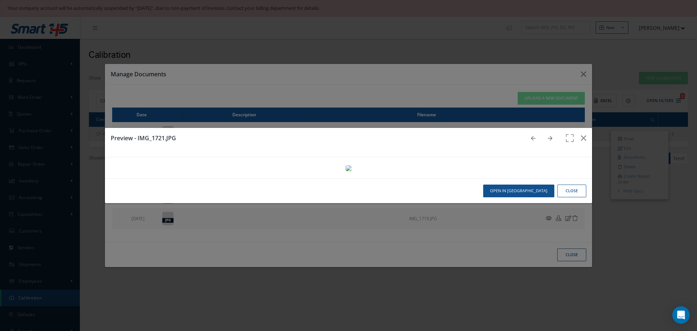
click at [548, 136] on icon at bounding box center [550, 138] width 4 height 5
click at [548, 128] on div "Preview - IMG_1719.JPG" at bounding box center [348, 142] width 487 height 29
click at [531, 136] on icon at bounding box center [533, 138] width 4 height 5
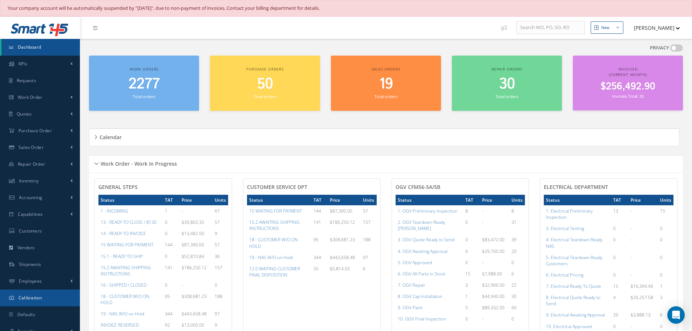
click at [38, 295] on span "Calibration" at bounding box center [30, 297] width 23 height 6
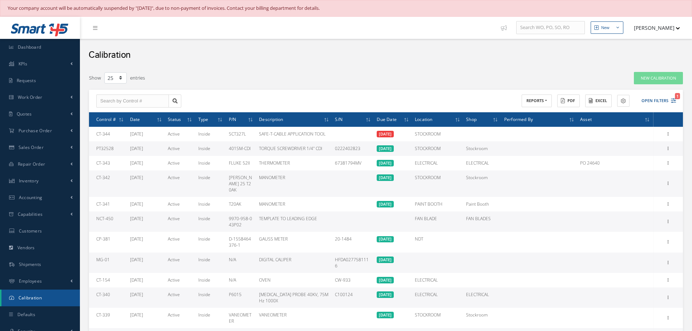
select select "25"
click at [117, 101] on input "text" at bounding box center [132, 100] width 73 height 13
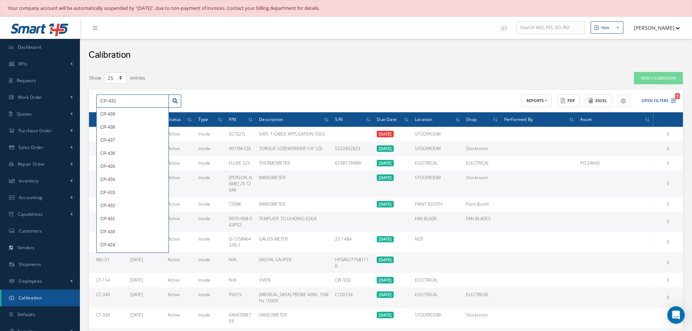
type input "CP-431"
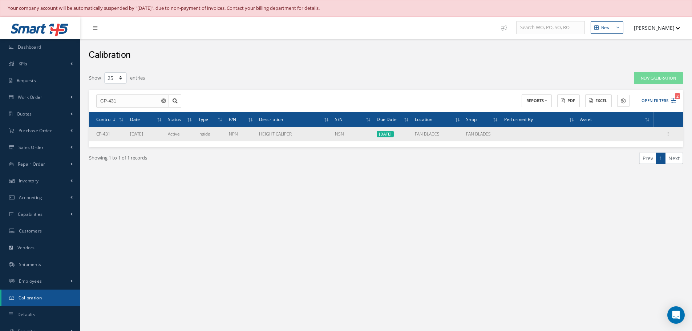
drag, startPoint x: 258, startPoint y: 132, endPoint x: 291, endPoint y: 132, distance: 33.0
click at [307, 134] on td "HEIGHT CALIPER" at bounding box center [294, 134] width 76 height 15
copy div "HEIGHT CALIPER"
click at [668, 134] on icon at bounding box center [667, 133] width 7 height 6
click at [629, 156] on link "Documents" at bounding box center [633, 156] width 57 height 9
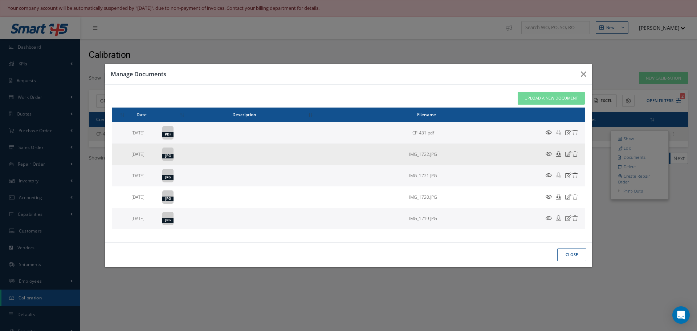
click at [548, 152] on icon at bounding box center [549, 153] width 6 height 5
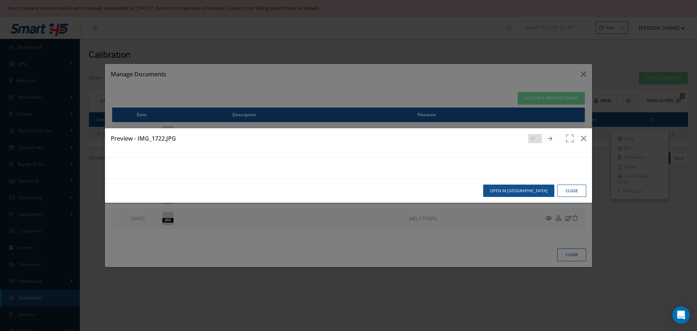
scroll to position [327, 0]
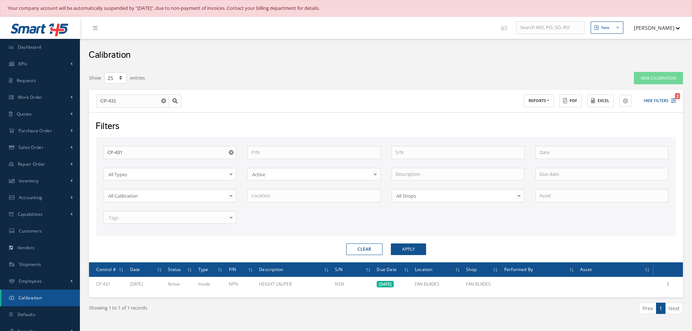
select select "25"
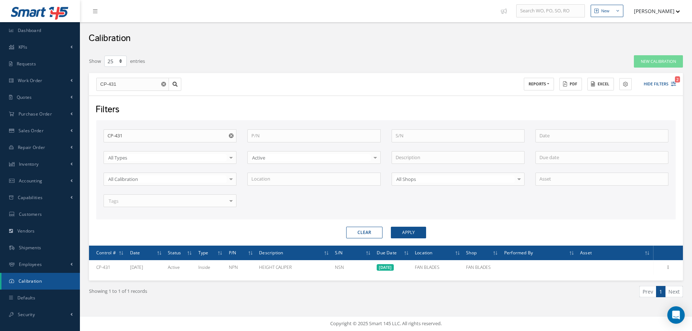
click at [162, 85] on use "Reset" at bounding box center [163, 84] width 5 height 5
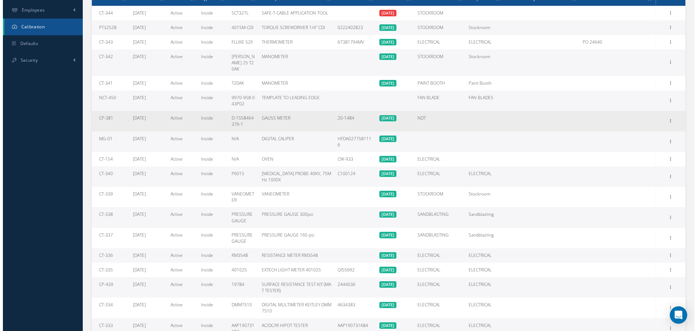
scroll to position [307, 0]
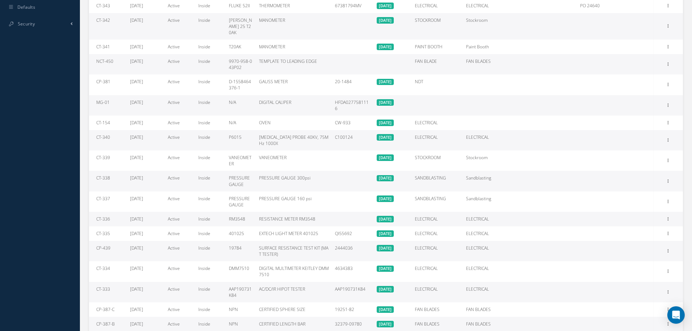
drag, startPoint x: 257, startPoint y: 94, endPoint x: 311, endPoint y: 95, distance: 54.5
click at [311, 95] on td "DIGITAL CALIPER" at bounding box center [294, 105] width 76 height 20
click at [667, 102] on icon at bounding box center [667, 105] width 7 height 6
click at [637, 124] on link "Documents" at bounding box center [633, 128] width 57 height 9
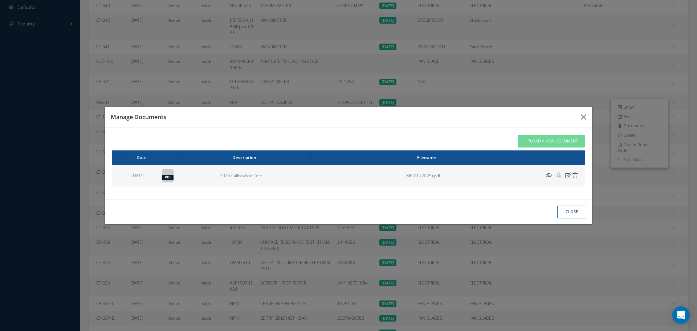
click at [549, 175] on icon at bounding box center [549, 174] width 6 height 5
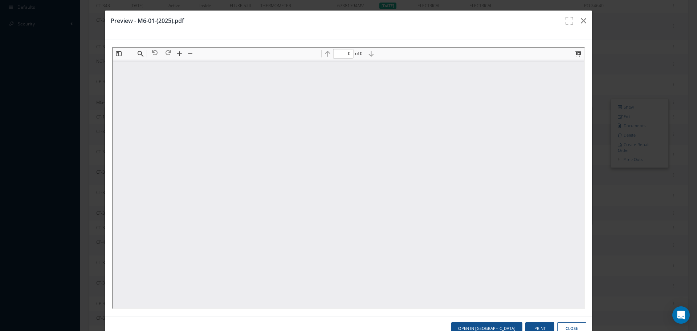
scroll to position [0, 0]
type input "1"
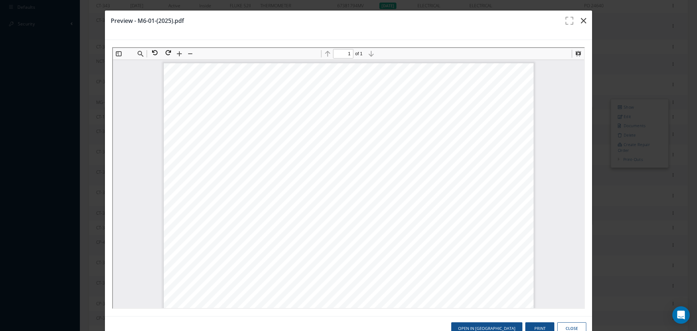
click at [581, 22] on icon "button" at bounding box center [583, 20] width 5 height 9
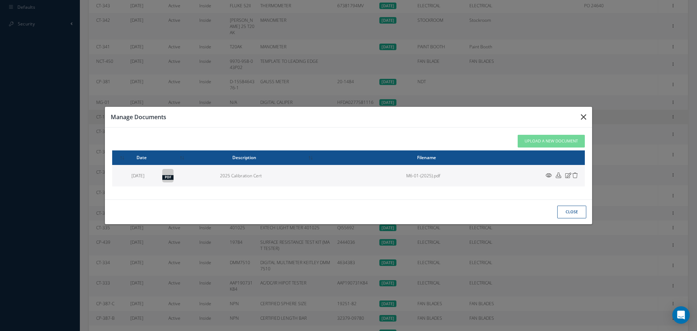
click at [582, 117] on icon "button" at bounding box center [583, 117] width 5 height 9
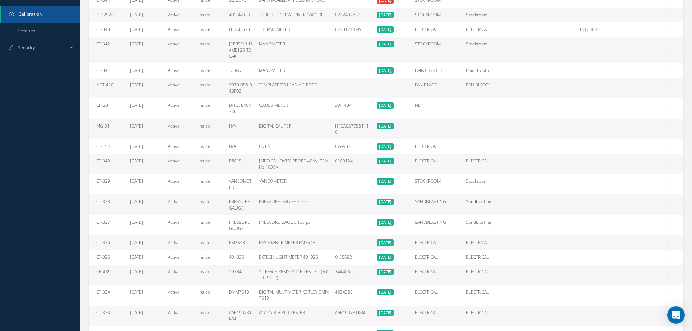
scroll to position [271, 0]
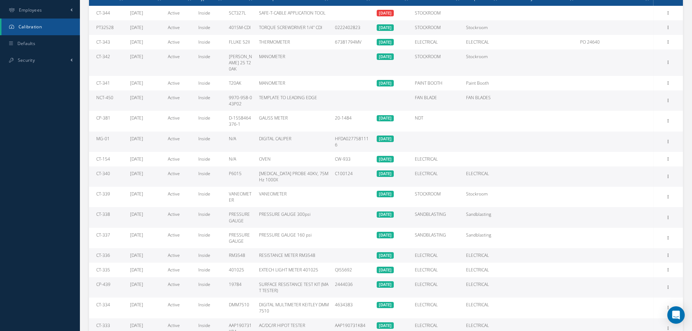
drag, startPoint x: 257, startPoint y: 131, endPoint x: 306, endPoint y: 131, distance: 49.0
click at [306, 131] on td "DIGITAL CALIPER" at bounding box center [294, 141] width 76 height 20
copy div "DIGITAL CALIPER"
drag, startPoint x: 334, startPoint y: 131, endPoint x: 365, endPoint y: 134, distance: 31.0
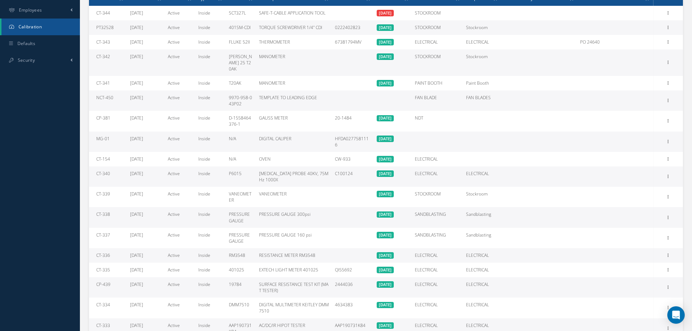
click at [377, 134] on tr "MG-01 04/09/2025 Active Inside N/A DIGITAL CALIPER HFDA0277581116 04/09/2026 Sh…" at bounding box center [386, 141] width 594 height 20
copy td "HFDA0277581116"
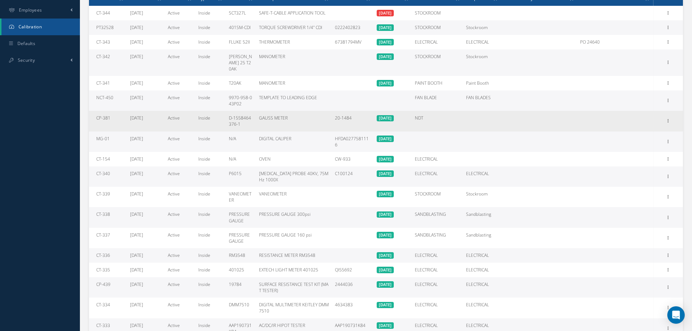
click at [356, 118] on td "20-1484" at bounding box center [353, 121] width 42 height 20
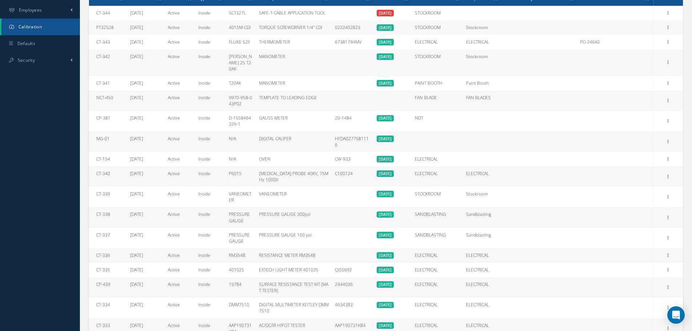
drag, startPoint x: 335, startPoint y: 132, endPoint x: 355, endPoint y: 132, distance: 20.0
click at [355, 132] on td "HFDA0277581116" at bounding box center [353, 141] width 42 height 20
copy td "HFDA0277"
drag, startPoint x: 257, startPoint y: 130, endPoint x: 300, endPoint y: 133, distance: 43.3
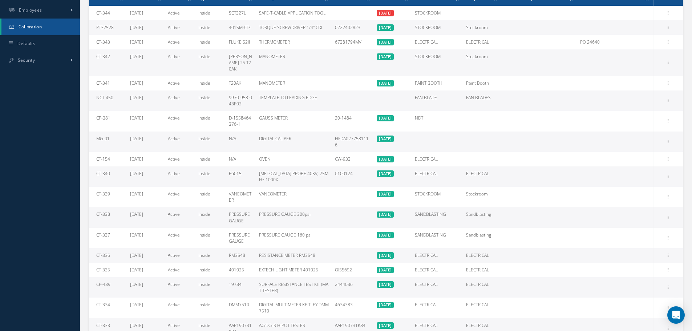
click at [300, 133] on td "DIGITAL CALIPER" at bounding box center [294, 141] width 76 height 20
copy div "DIGITAL CALIPER"
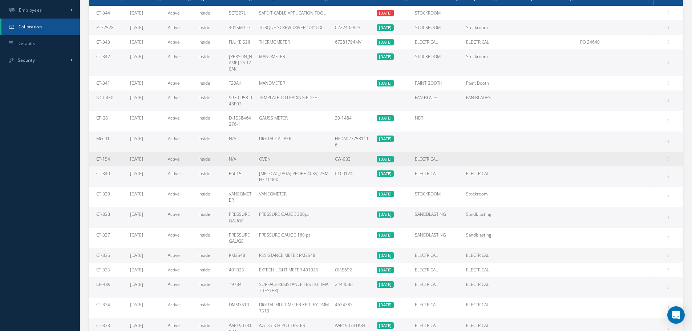
drag, startPoint x: 95, startPoint y: 146, endPoint x: 117, endPoint y: 143, distance: 22.3
click at [117, 152] on td "CT-154" at bounding box center [108, 159] width 38 height 15
copy td "CT-154"
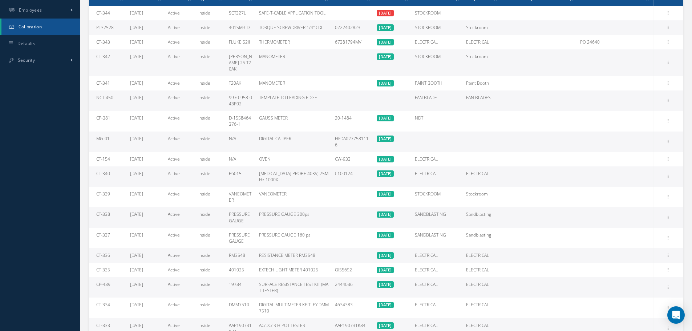
drag, startPoint x: 95, startPoint y: 159, endPoint x: 119, endPoint y: 159, distance: 24.0
click at [119, 166] on td "CT-340" at bounding box center [108, 176] width 38 height 20
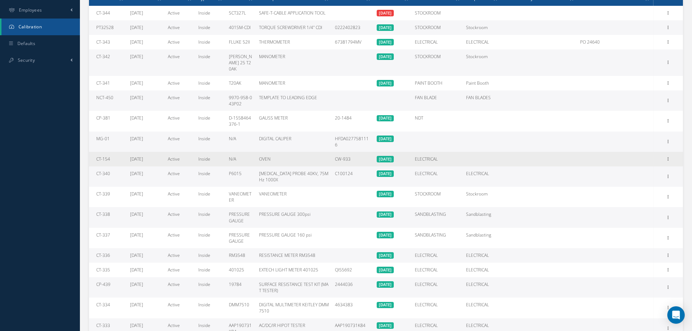
copy td "CT-340"
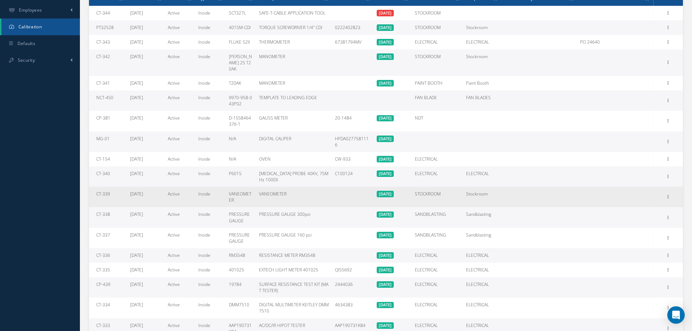
drag, startPoint x: 95, startPoint y: 181, endPoint x: 118, endPoint y: 182, distance: 22.5
click at [118, 187] on td "CT-339" at bounding box center [108, 197] width 38 height 20
copy td "CT-339"
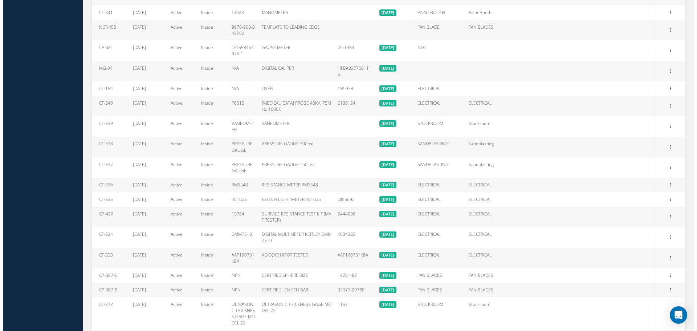
scroll to position [343, 0]
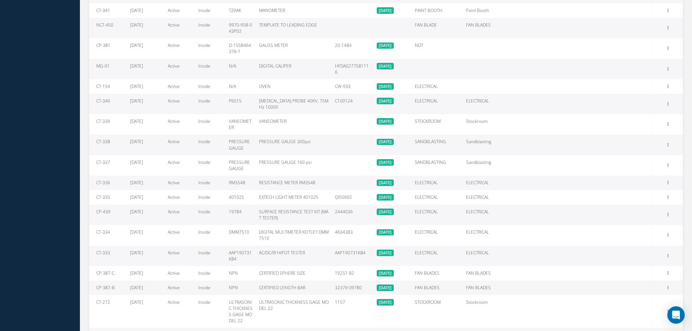
drag, startPoint x: 96, startPoint y: 128, endPoint x: 118, endPoint y: 128, distance: 21.8
click at [118, 134] on td "CT-338" at bounding box center [108, 144] width 38 height 20
copy td "CT-338"
drag, startPoint x: 259, startPoint y: 129, endPoint x: 322, endPoint y: 134, distance: 63.3
click at [322, 134] on td "PRESSURE GAUGE 300psi" at bounding box center [294, 144] width 76 height 20
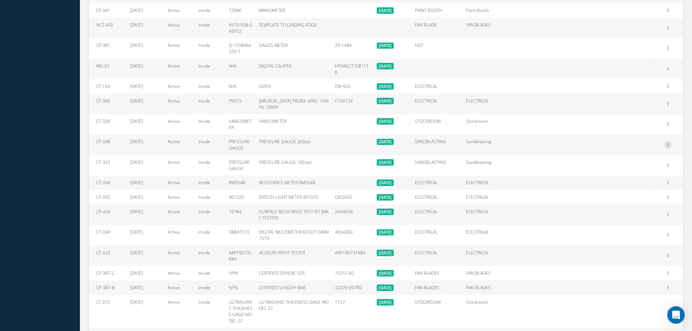
click at [667, 141] on icon at bounding box center [667, 144] width 7 height 6
click at [631, 163] on link "Documents" at bounding box center [633, 167] width 57 height 9
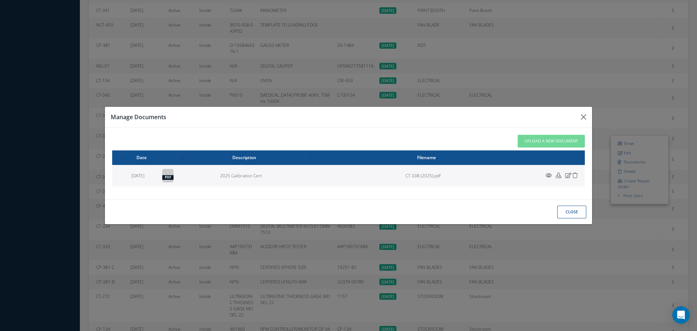
click at [549, 175] on icon at bounding box center [549, 174] width 6 height 5
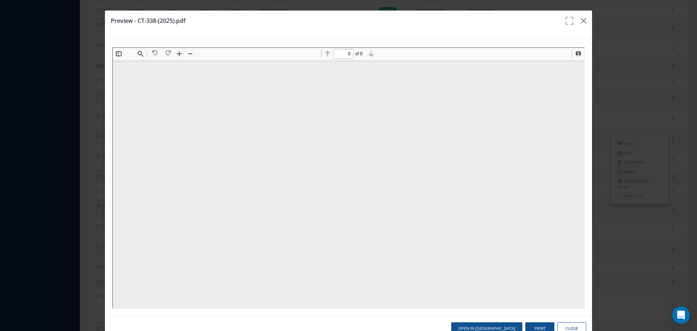
scroll to position [0, 0]
type input "1"
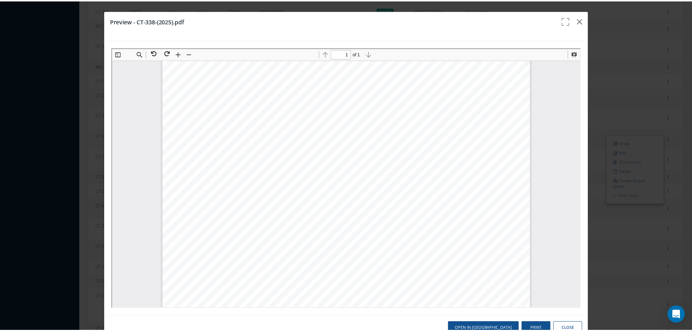
scroll to position [201, 0]
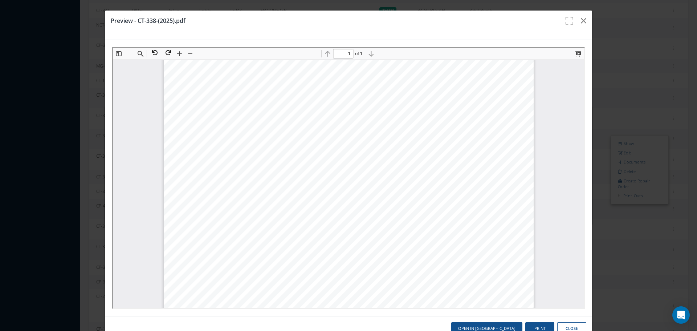
click at [284, 167] on div "419572 Calibration Certificate # Calibration Performed By: Customer: 2751 W 81 …" at bounding box center [348, 100] width 370 height 479
click at [293, 221] on div "419572 Calibration Certificate # Calibration Performed By: Customer: 2751 W 81 …" at bounding box center [348, 100] width 370 height 479
drag, startPoint x: 283, startPoint y: 203, endPoint x: 313, endPoint y: 207, distance: 30.8
click at [313, 207] on div "419572 Calibration Certificate # Calibration Performed By: Customer: 2751 W 81 …" at bounding box center [348, 100] width 370 height 479
drag, startPoint x: 283, startPoint y: 202, endPoint x: 307, endPoint y: 203, distance: 24.7
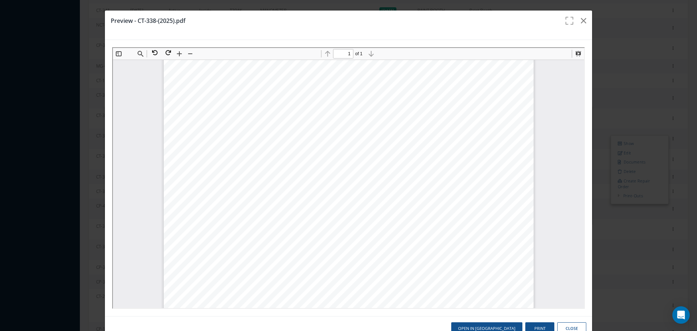
click at [307, 203] on div "419572 Calibration Certificate # Calibration Performed By: Customer: 2751 W 81 …" at bounding box center [348, 100] width 370 height 479
click at [296, 203] on span "DPI 104" at bounding box center [296, 203] width 17 height 5
drag, startPoint x: 283, startPoint y: 202, endPoint x: 310, endPoint y: 203, distance: 27.2
click at [310, 203] on div "419572 Calibration Certificate # Calibration Performed By: Customer: 2751 W 81 …" at bounding box center [348, 100] width 370 height 479
drag, startPoint x: 173, startPoint y: 203, endPoint x: 187, endPoint y: 200, distance: 14.4
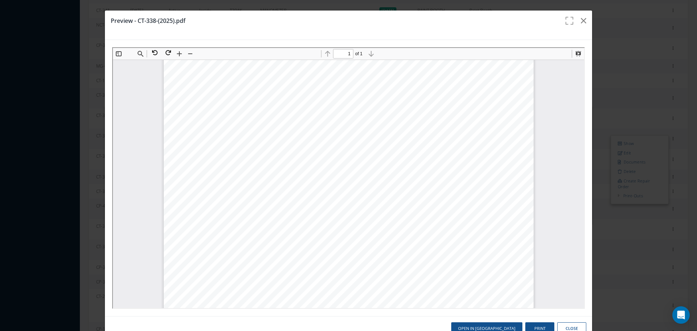
click at [187, 200] on div "419572 Calibration Certificate # Calibration Performed By: Customer: 2751 W 81 …" at bounding box center [348, 100] width 370 height 479
click at [224, 233] on div "419572 Calibration Certificate # Calibration Performed By: Customer: 2751 W 81 …" at bounding box center [348, 100] width 370 height 479
click at [581, 23] on icon "button" at bounding box center [583, 20] width 5 height 9
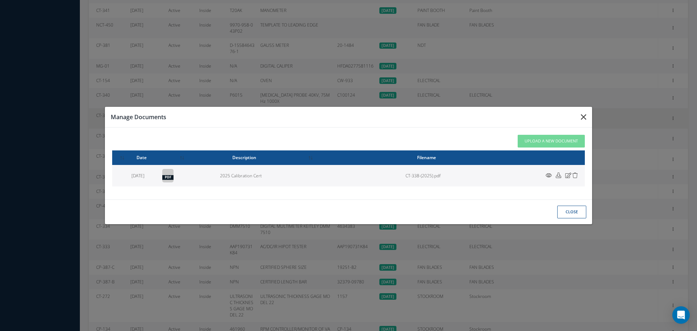
click at [586, 115] on button "button" at bounding box center [583, 117] width 17 height 20
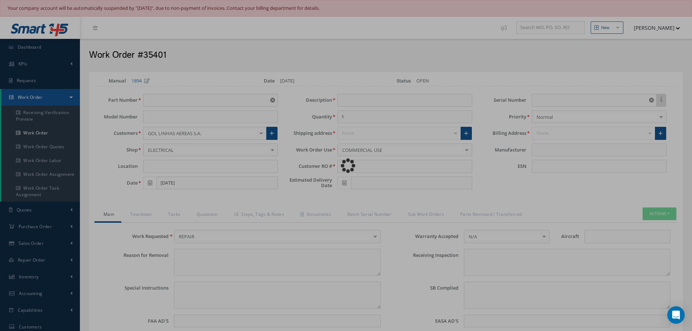
type input "254A1221-14"
type input "[DATE]"
type input "NSN"
type input "BOEING"
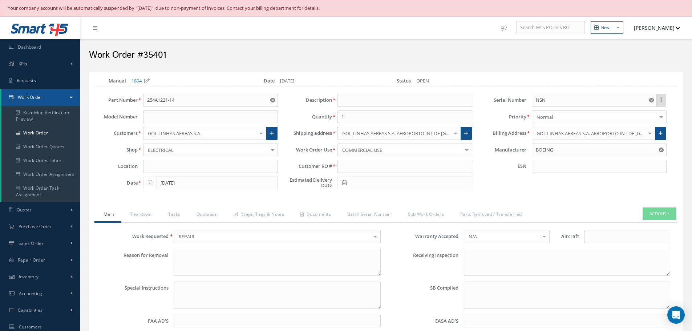
select select "25"
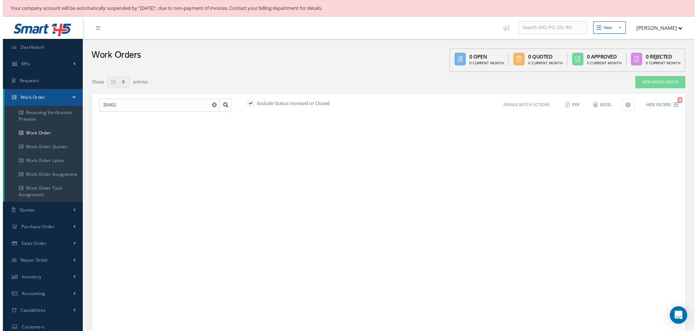
scroll to position [105, 0]
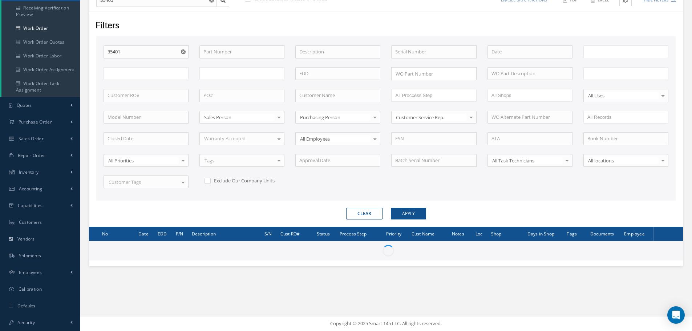
type input "All Work Request"
type input "All Work Performed"
type input "All Status"
type input "WO Part Status"
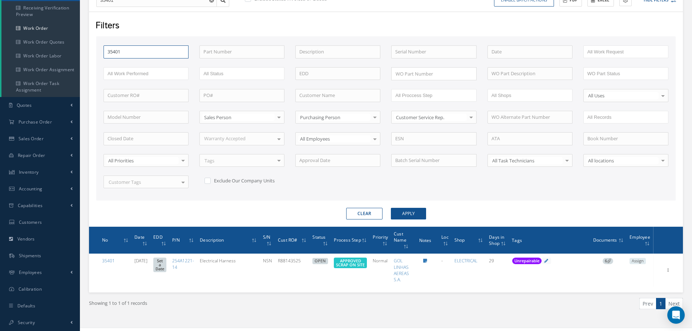
click at [142, 56] on input "35401" at bounding box center [145, 51] width 85 height 13
type input "3540"
type input "354"
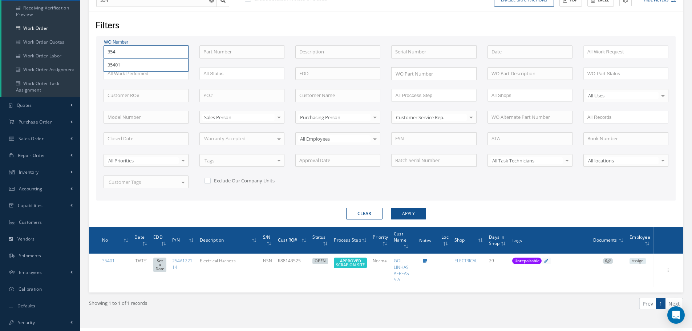
type input "35"
type input "3"
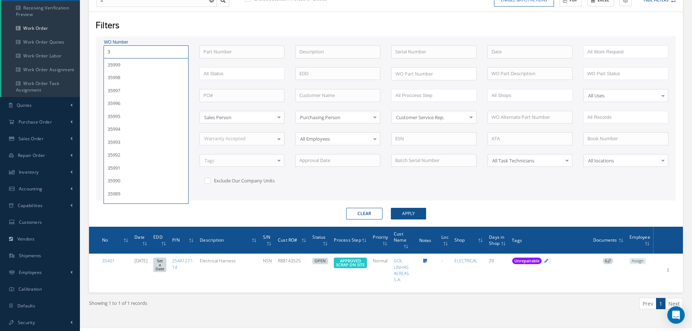
type input "34"
type input "348"
type input "3484"
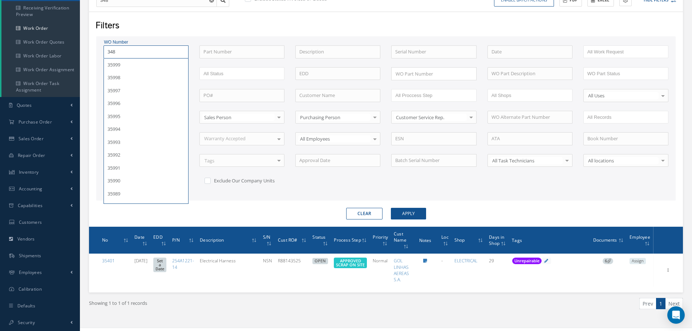
type input "3484"
type input "34846"
click at [391, 208] on button "Apply" at bounding box center [408, 214] width 35 height 12
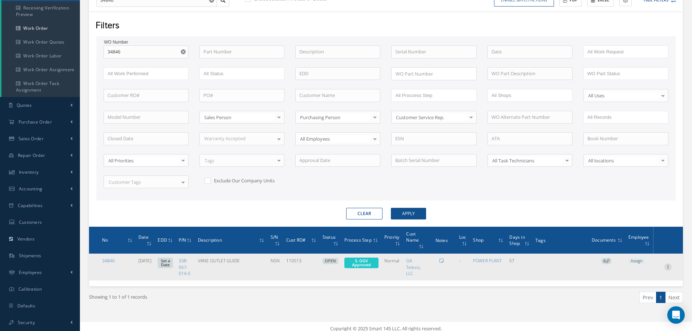
click at [670, 269] on icon at bounding box center [667, 266] width 7 height 6
click at [378, 261] on span "5. OGV Approved" at bounding box center [361, 262] width 34 height 11
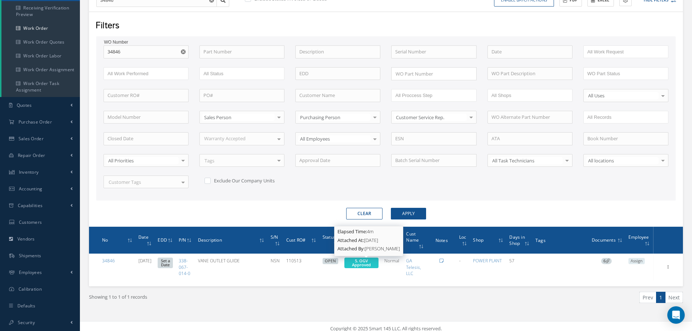
click at [367, 258] on span "5. OGV Approved" at bounding box center [361, 262] width 19 height 9
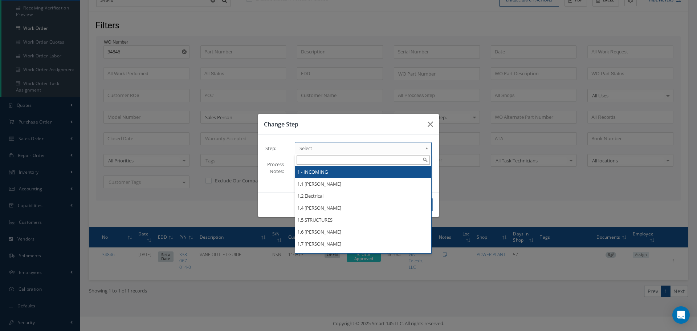
click at [427, 150] on b at bounding box center [428, 150] width 7 height 12
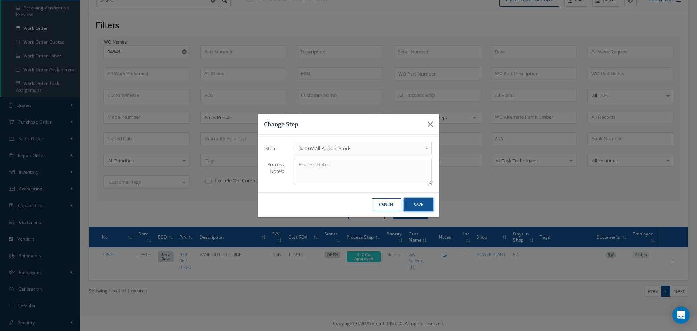
click at [413, 204] on button "Save" at bounding box center [418, 204] width 29 height 13
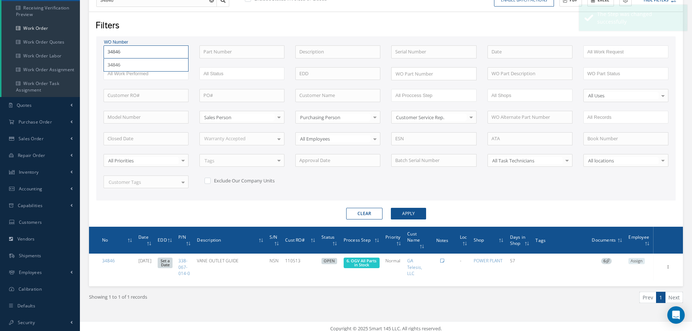
click at [127, 55] on input "34846" at bounding box center [145, 51] width 85 height 13
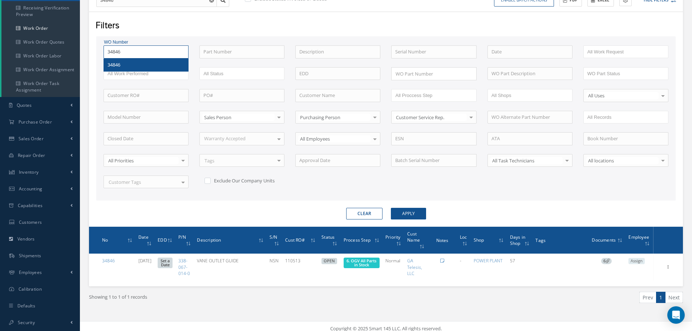
type input "3484"
type input "34847"
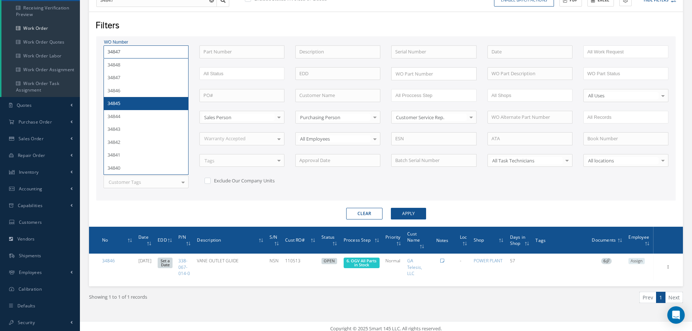
type input "34847"
click at [391, 208] on button "Apply" at bounding box center [408, 214] width 35 height 12
type input "34845"
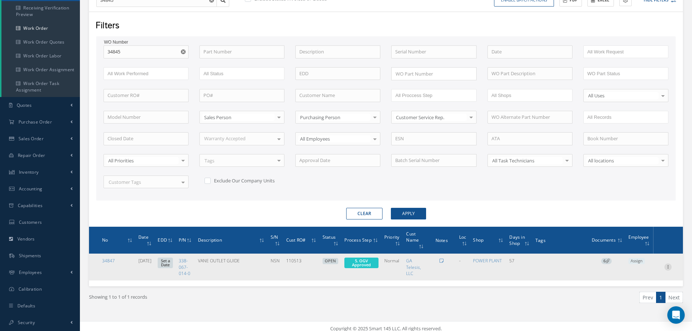
click at [668, 269] on icon at bounding box center [667, 266] width 7 height 6
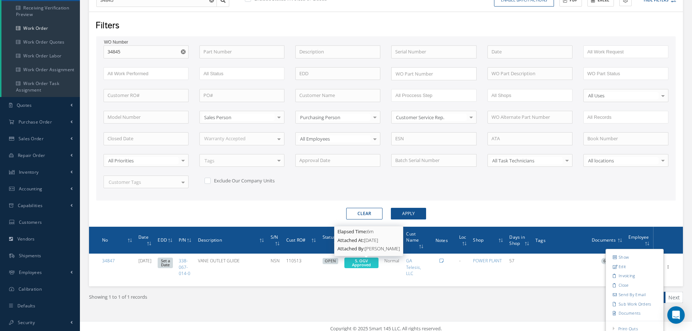
click at [371, 259] on span "5. OGV Approved" at bounding box center [361, 262] width 19 height 9
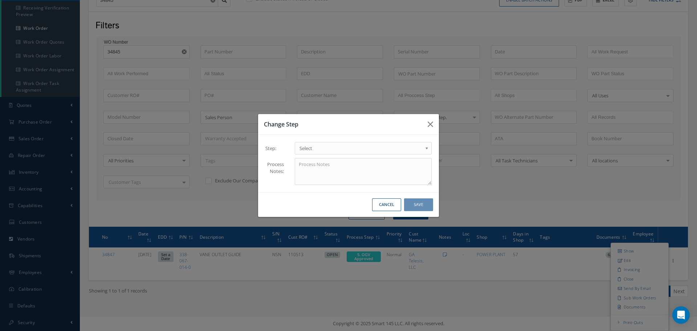
click at [427, 147] on b at bounding box center [428, 150] width 7 height 12
click at [423, 200] on button "Save" at bounding box center [418, 204] width 29 height 13
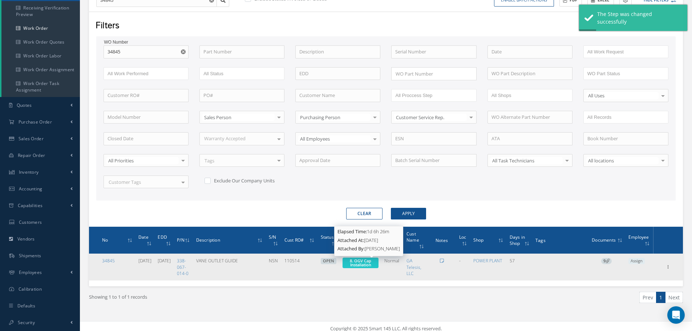
click at [370, 263] on span "8. OGV Cap Installation" at bounding box center [360, 262] width 21 height 9
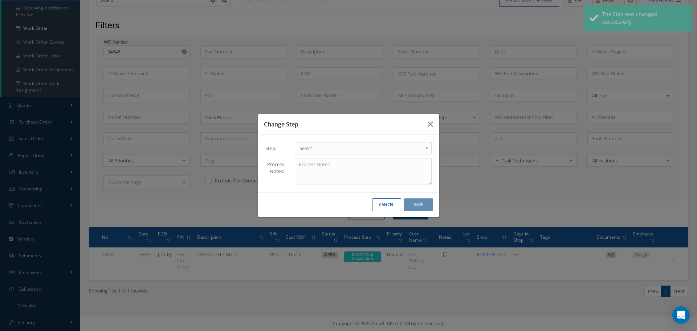
click at [426, 149] on b at bounding box center [428, 150] width 7 height 12
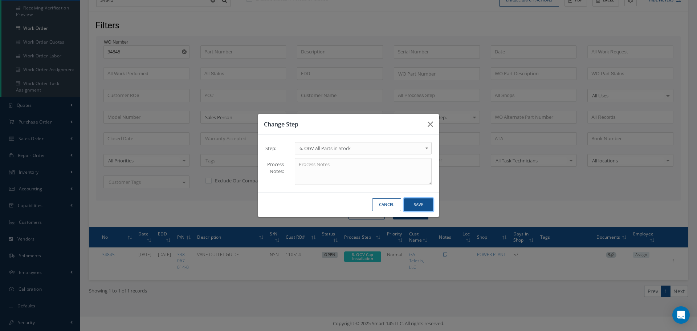
click at [420, 205] on button "Save" at bounding box center [418, 204] width 29 height 13
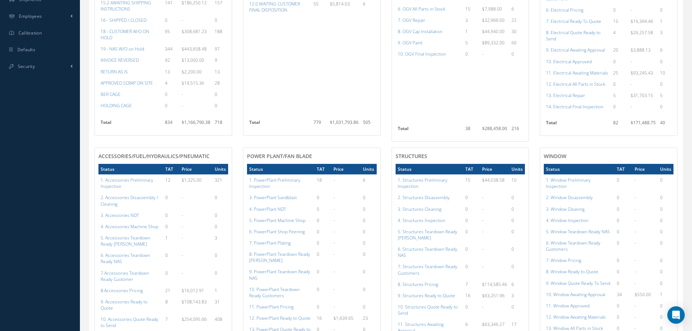
scroll to position [199, 0]
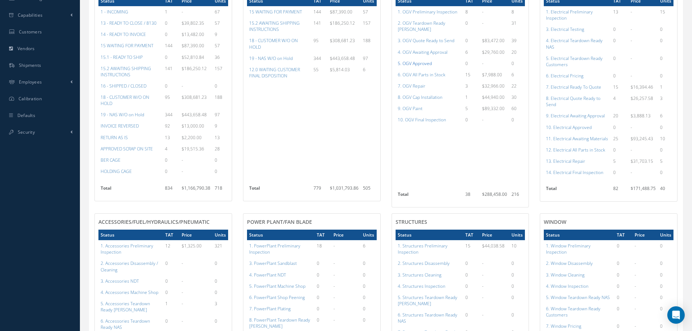
click at [419, 60] on a=78&excludeInternalCustomer=false&excludeInvoicedOrClosed=true&shop_id=15&filtersHidded"] "5. OGV Approved" at bounding box center [414, 63] width 34 height 6
click at [421, 72] on a=79&excludeInternalCustomer=false&excludeInvoicedOrClosed=true&shop_id=15&filtersHidded"] "6. OGV All Parts in Stock" at bounding box center [421, 75] width 48 height 6
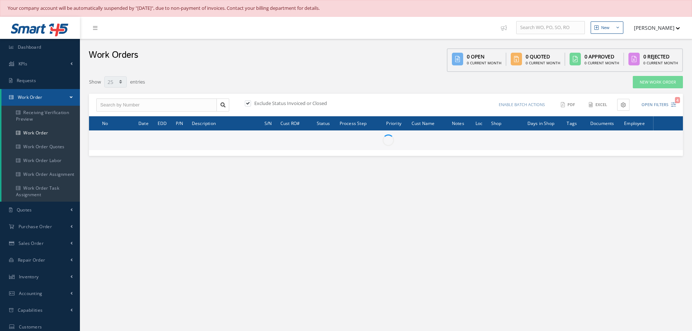
select select "25"
